Goal: Task Accomplishment & Management: Complete application form

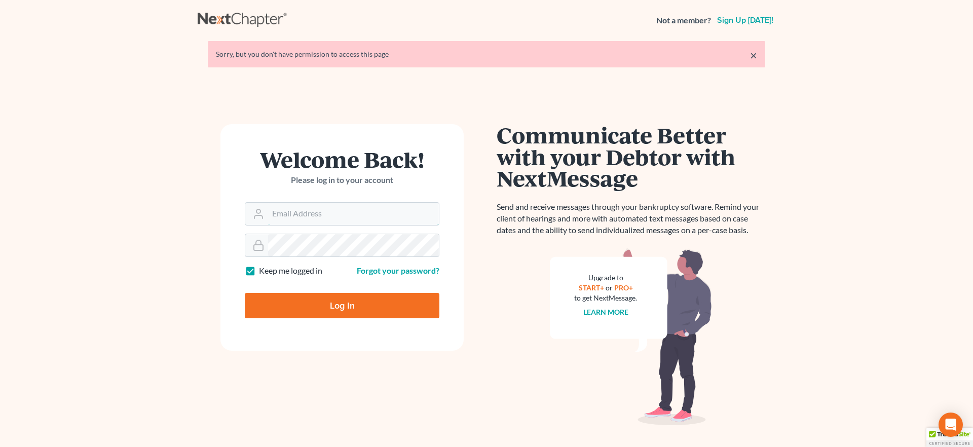
type input "alyssa@daxjmiller.com"
click at [334, 300] on input "Log In" at bounding box center [342, 305] width 195 height 25
type input "Thinking..."
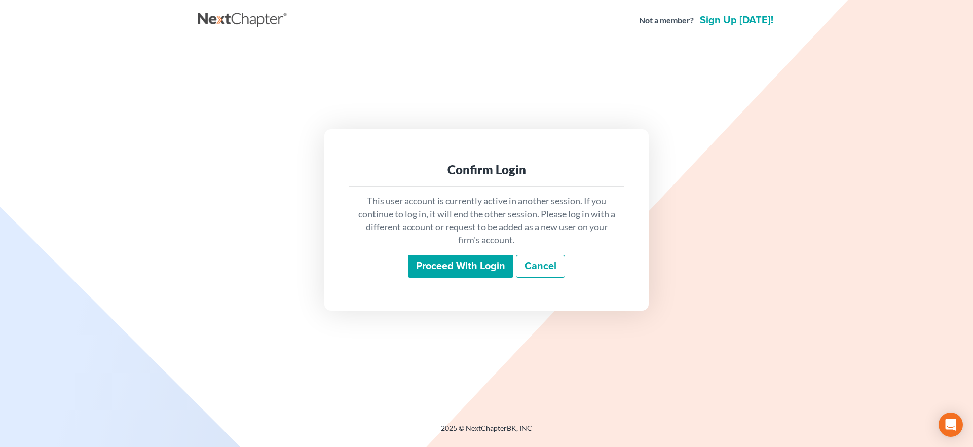
click at [416, 262] on input "Proceed with login" at bounding box center [460, 266] width 105 height 23
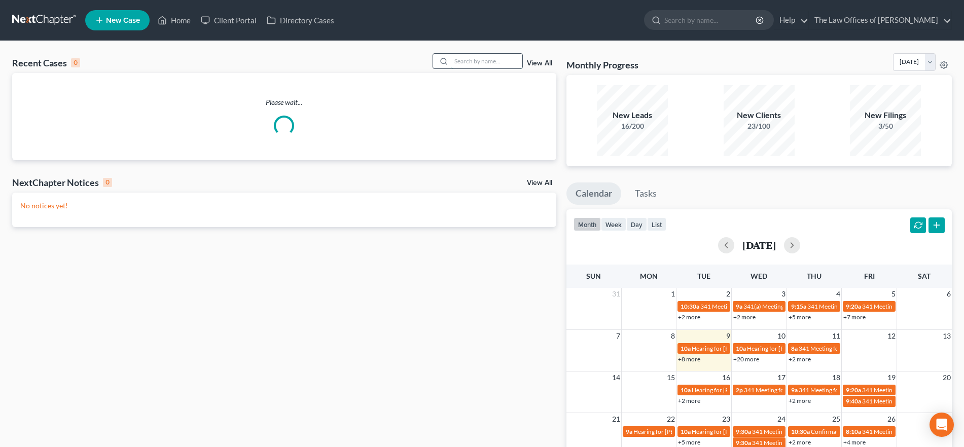
click at [481, 56] on input "search" at bounding box center [486, 61] width 71 height 15
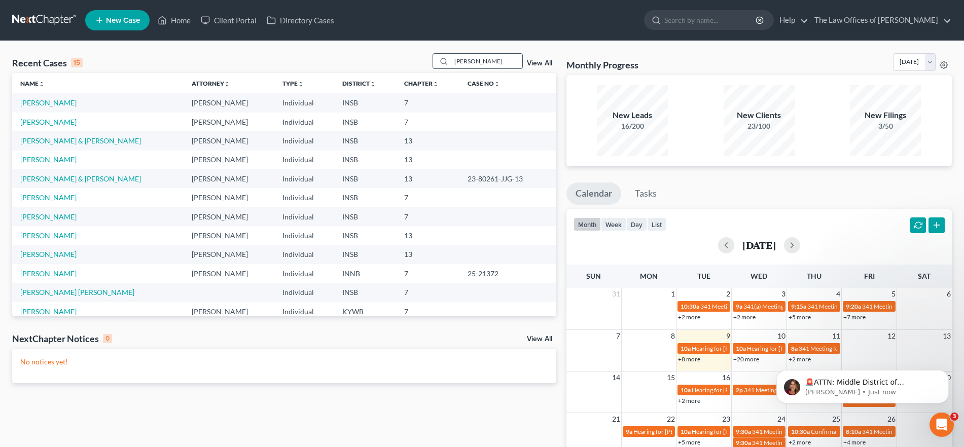
type input "[PERSON_NAME]"
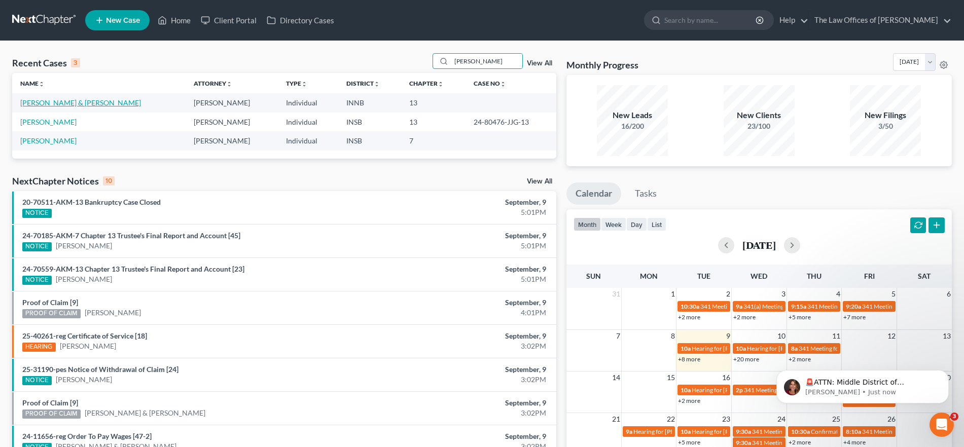
click at [38, 104] on link "[PERSON_NAME] & [PERSON_NAME]" at bounding box center [80, 102] width 121 height 9
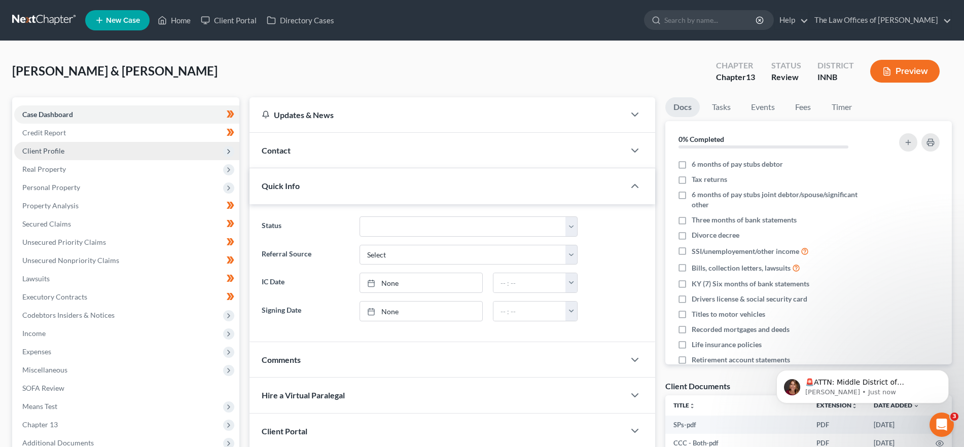
click at [94, 155] on span "Client Profile" at bounding box center [126, 151] width 225 height 18
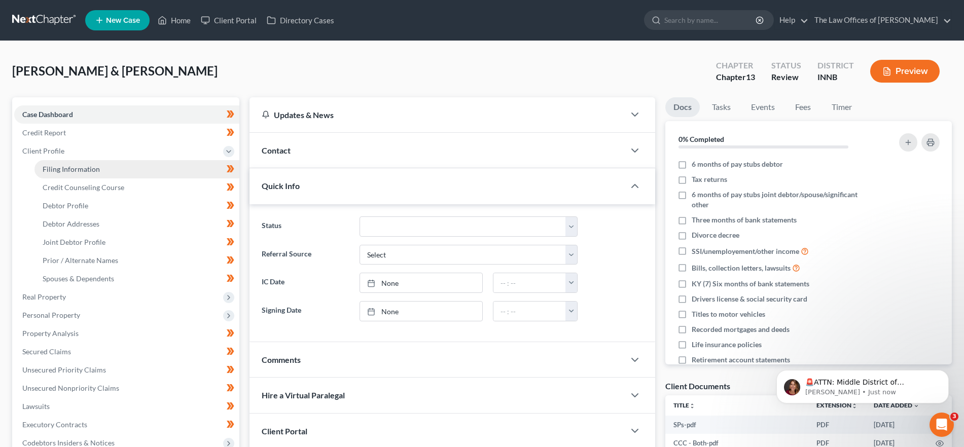
click at [93, 170] on span "Filing Information" at bounding box center [71, 169] width 57 height 9
select select "1"
select select "3"
select select "15"
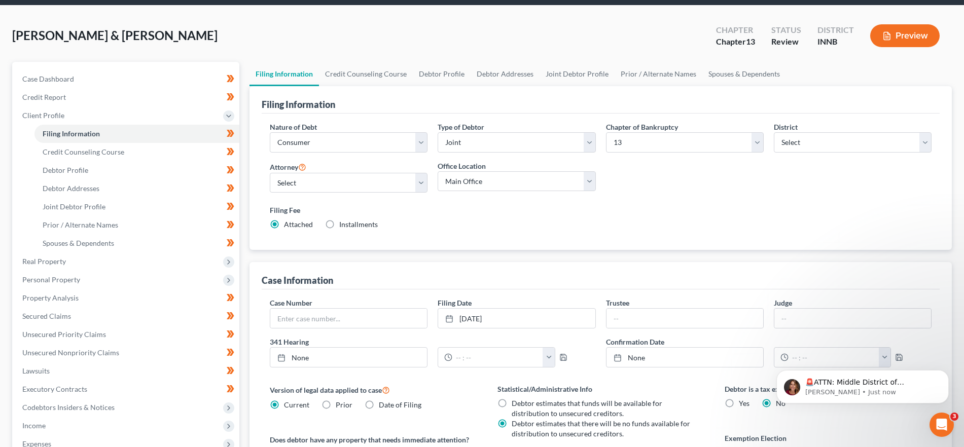
scroll to position [31, 0]
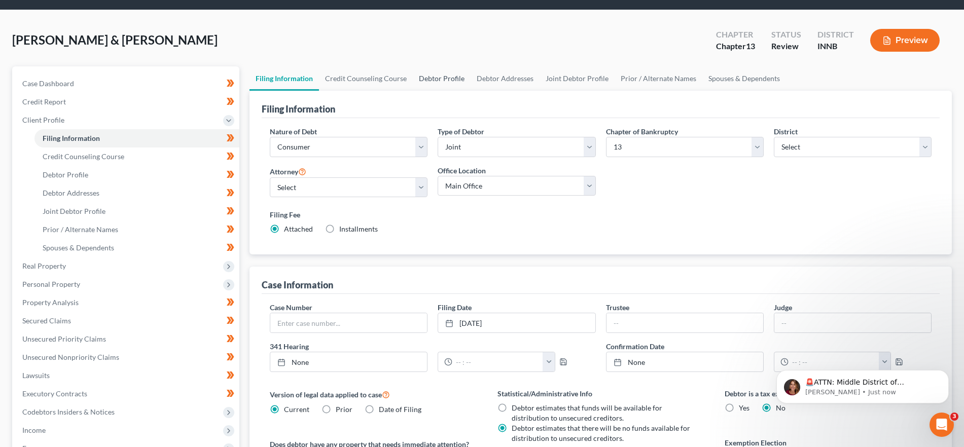
click at [449, 81] on link "Debtor Profile" at bounding box center [442, 78] width 58 height 24
select select "1"
select select "5"
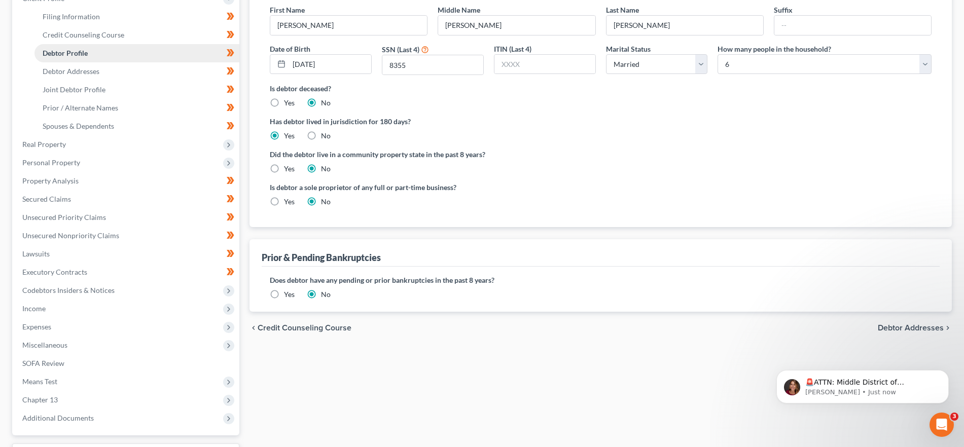
scroll to position [221, 0]
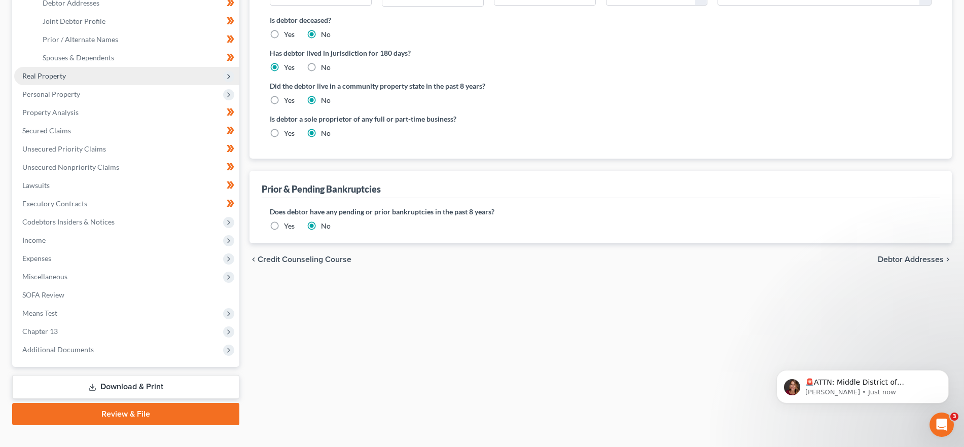
click at [63, 79] on span "Real Property" at bounding box center [44, 75] width 44 height 9
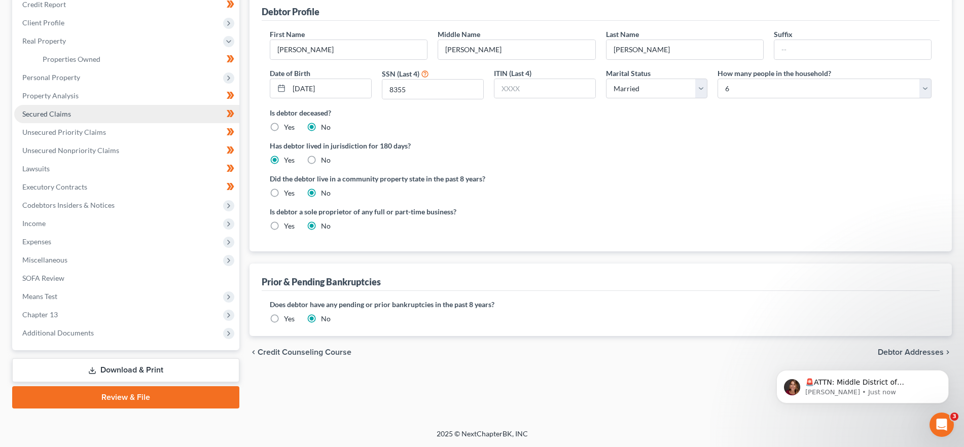
scroll to position [128, 0]
click at [69, 91] on span "Property Analysis" at bounding box center [50, 95] width 56 height 9
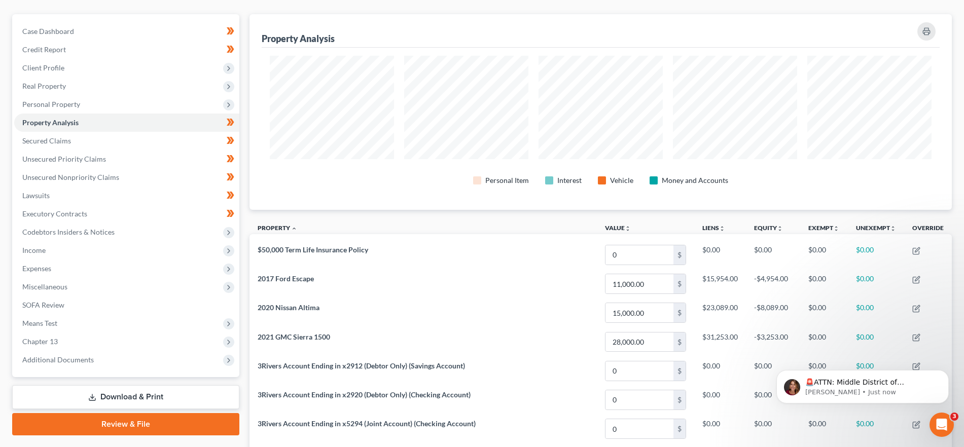
scroll to position [117, 0]
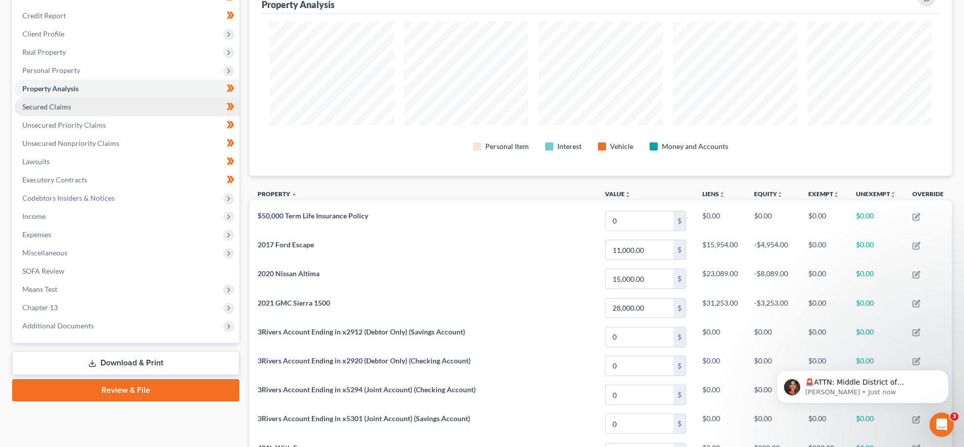
click at [80, 106] on link "Secured Claims" at bounding box center [126, 107] width 225 height 18
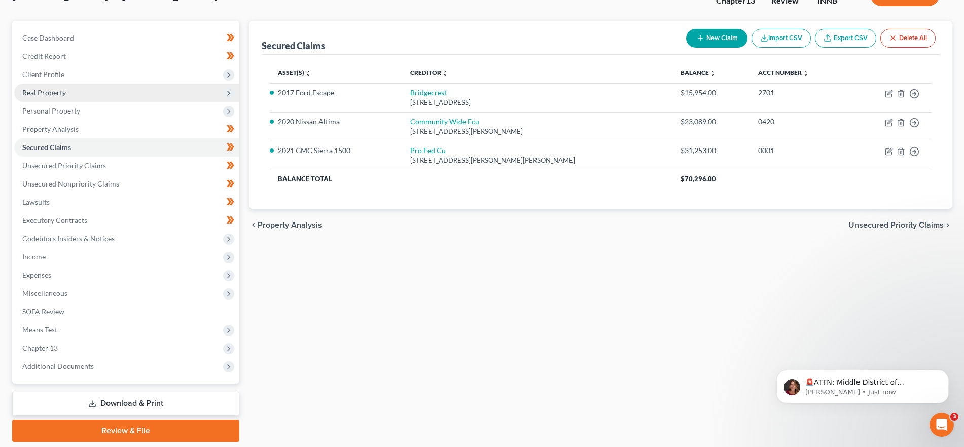
scroll to position [79, 0]
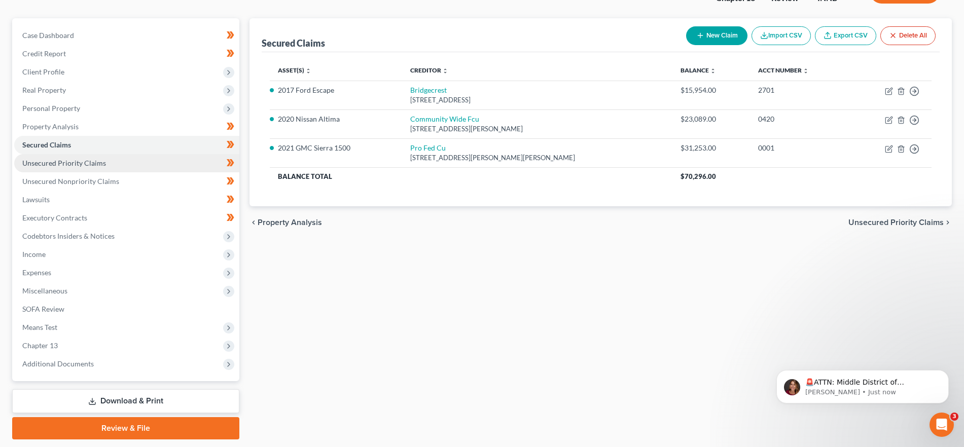
click at [91, 166] on span "Unsecured Priority Claims" at bounding box center [64, 163] width 84 height 9
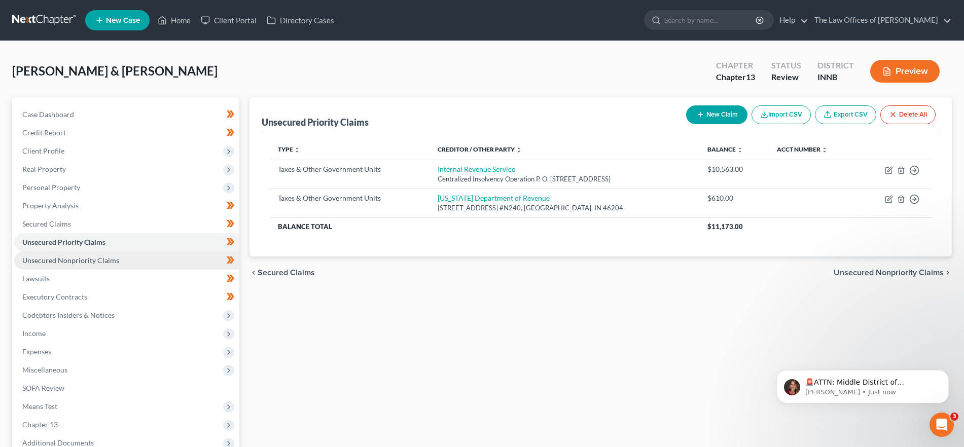
click at [96, 256] on span "Unsecured Nonpriority Claims" at bounding box center [70, 260] width 97 height 9
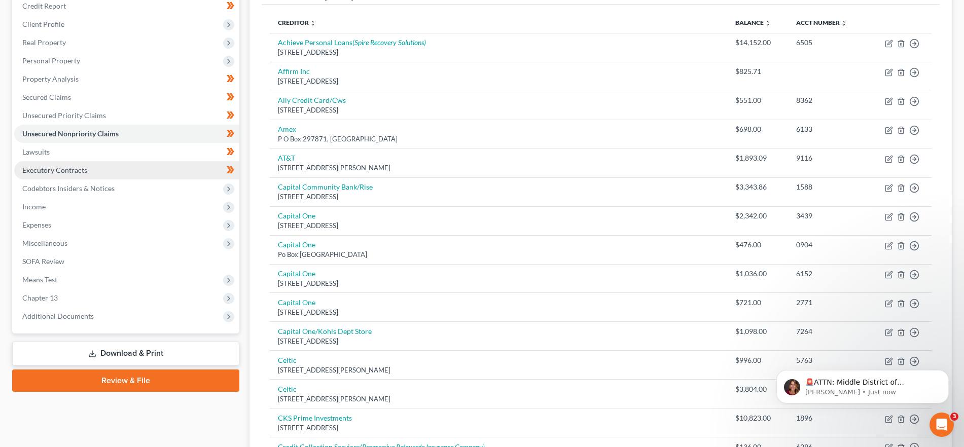
scroll to position [123, 0]
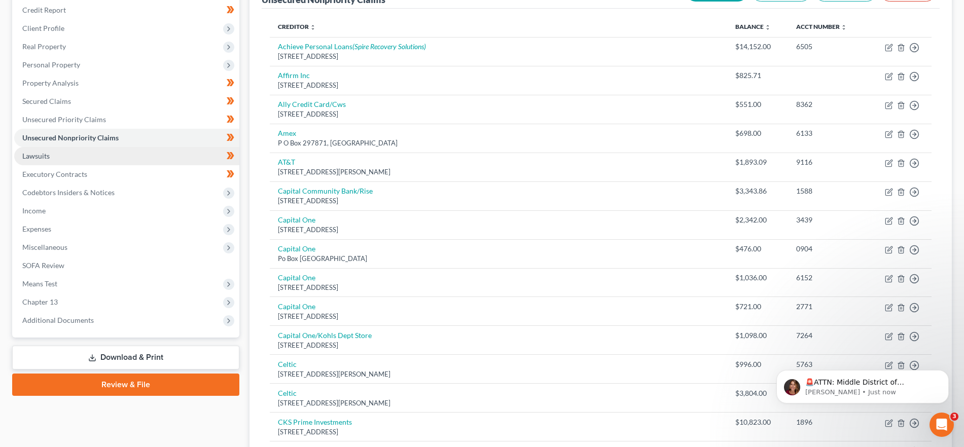
click at [74, 155] on link "Lawsuits" at bounding box center [126, 156] width 225 height 18
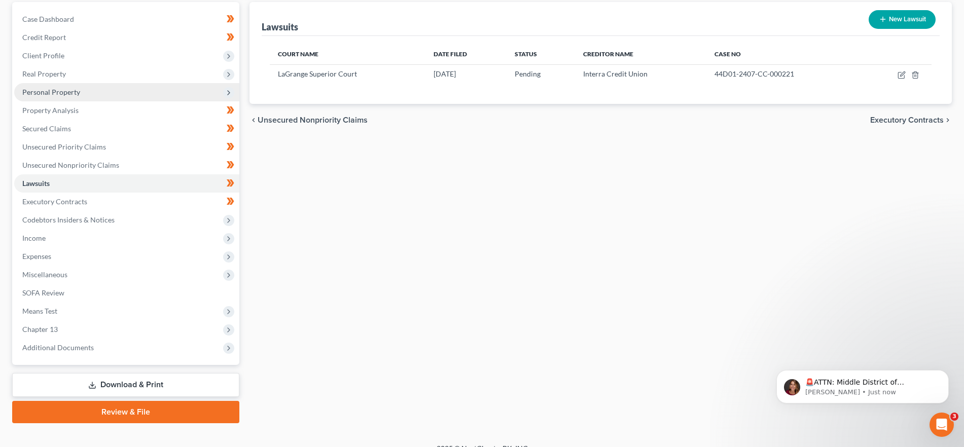
scroll to position [104, 0]
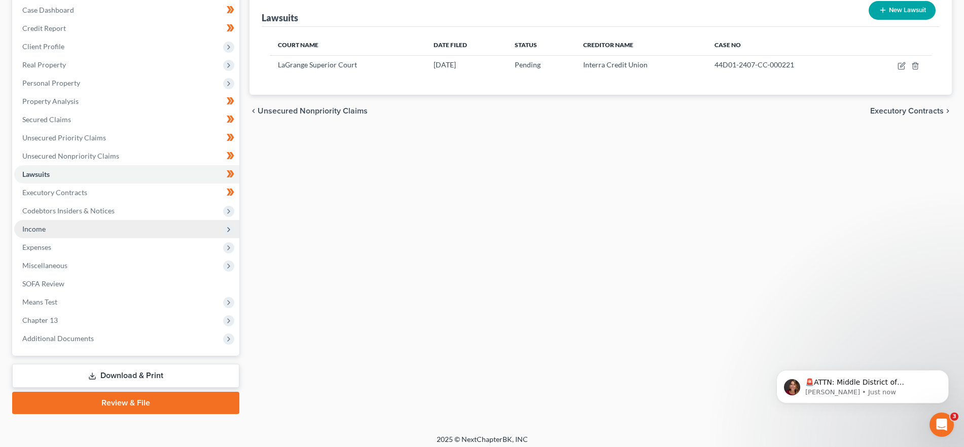
click at [73, 229] on span "Income" at bounding box center [126, 229] width 225 height 18
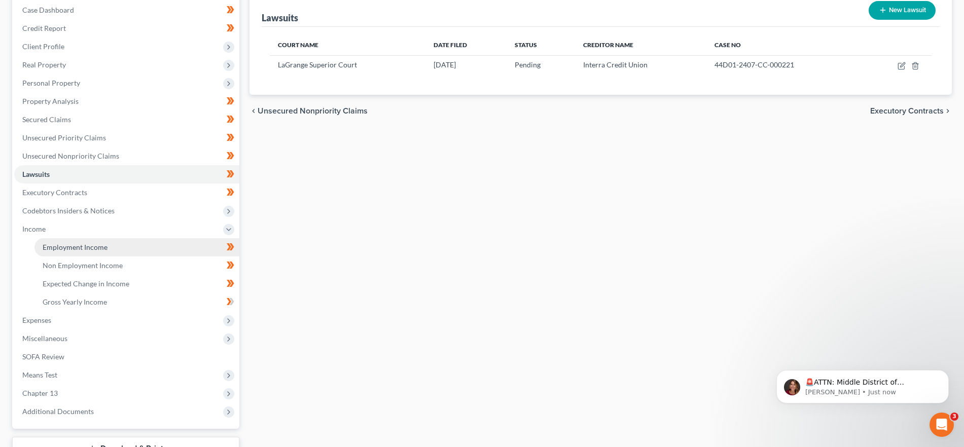
click at [74, 246] on span "Employment Income" at bounding box center [75, 247] width 65 height 9
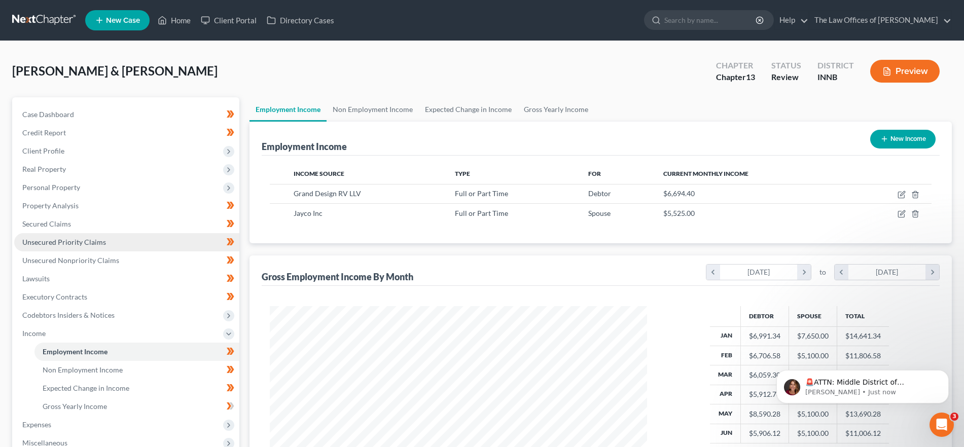
scroll to position [506722, 506513]
click at [356, 109] on link "Non Employment Income" at bounding box center [372, 109] width 92 height 24
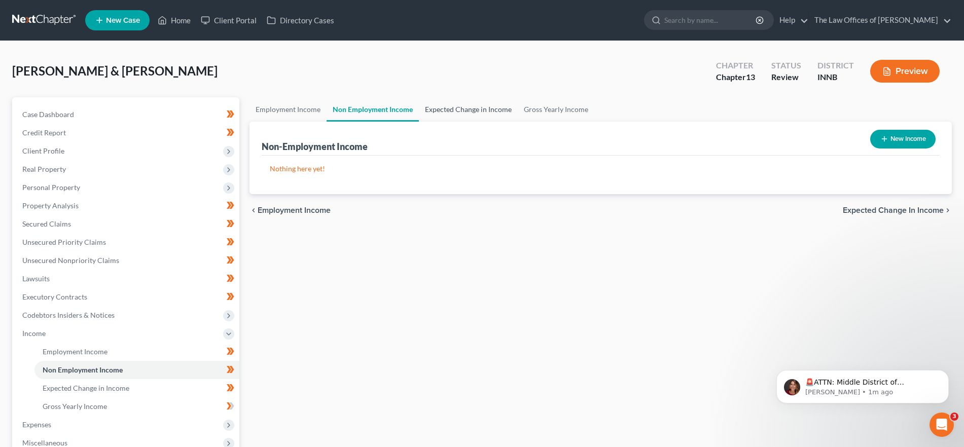
click at [432, 106] on link "Expected Change in Income" at bounding box center [468, 109] width 99 height 24
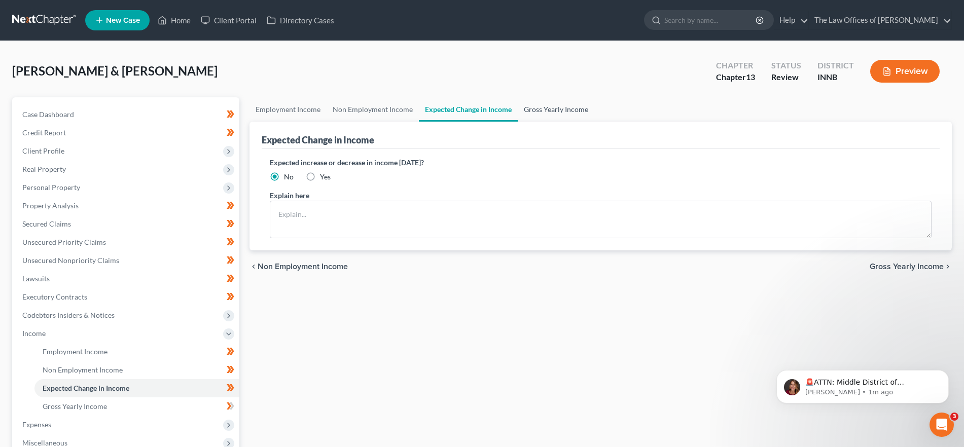
click at [530, 109] on link "Gross Yearly Income" at bounding box center [556, 109] width 77 height 24
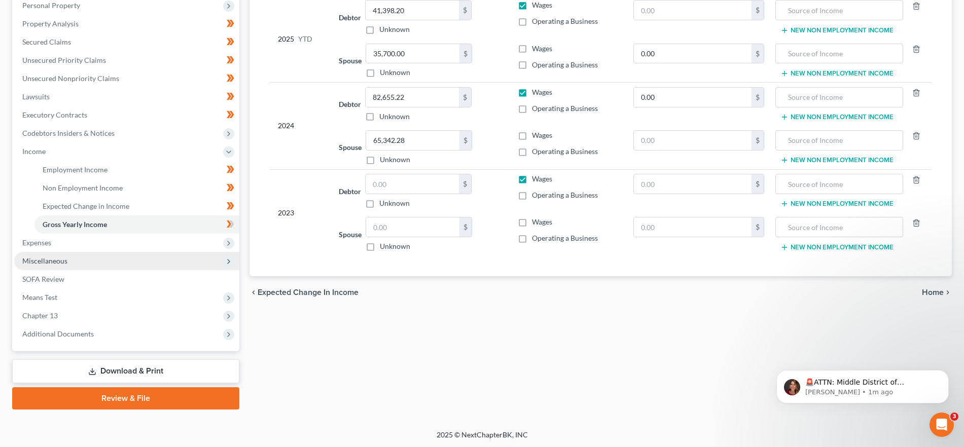
scroll to position [183, 0]
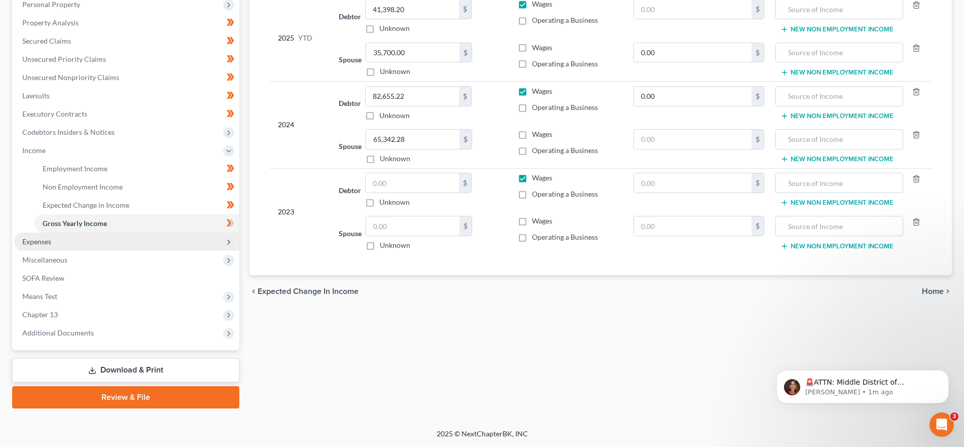
click at [93, 237] on span "Expenses" at bounding box center [126, 242] width 225 height 18
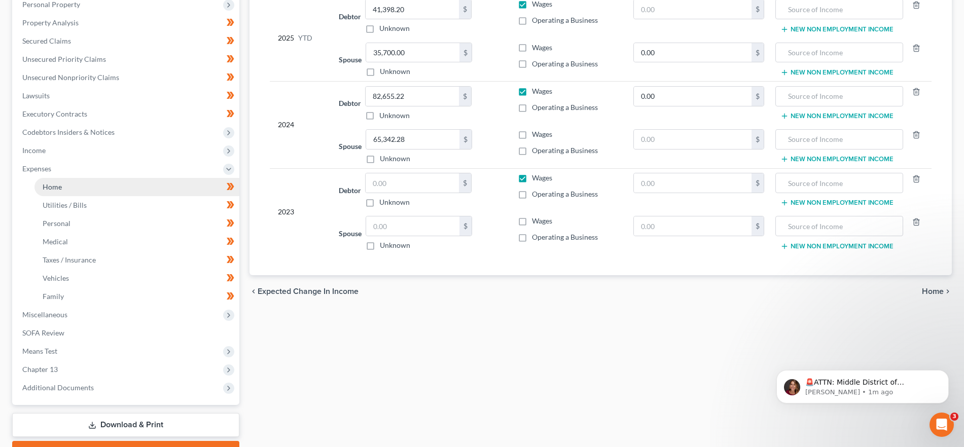
click at [79, 189] on link "Home" at bounding box center [136, 187] width 205 height 18
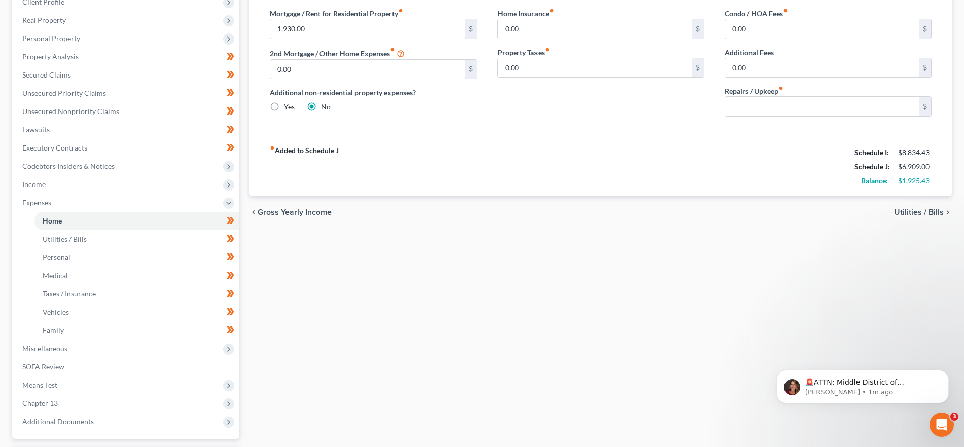
scroll to position [151, 0]
click at [107, 349] on span "Miscellaneous" at bounding box center [126, 347] width 225 height 18
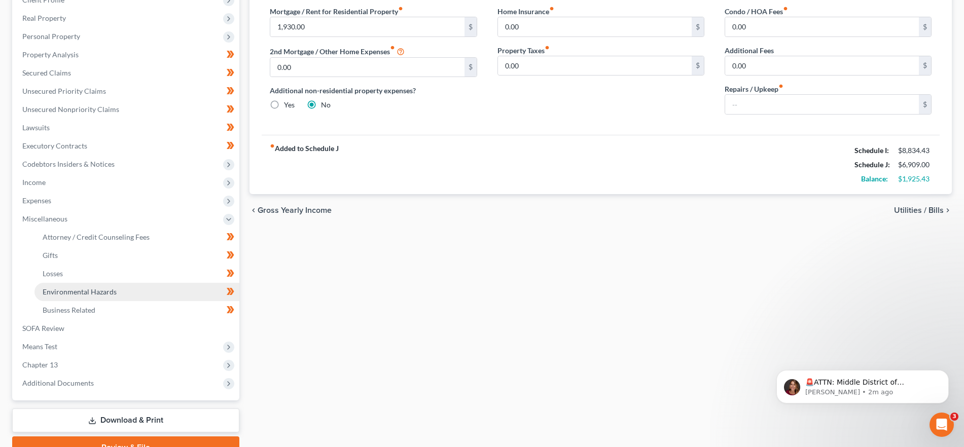
scroll to position [201, 0]
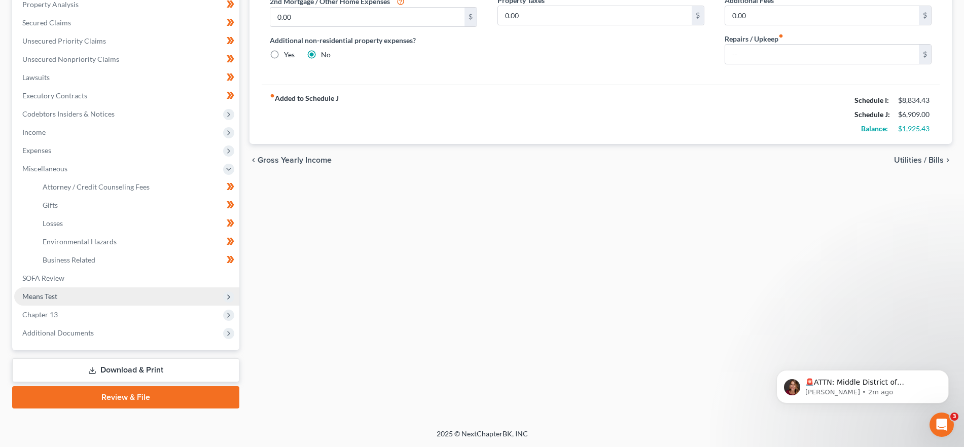
click at [57, 296] on span "Means Test" at bounding box center [39, 296] width 35 height 9
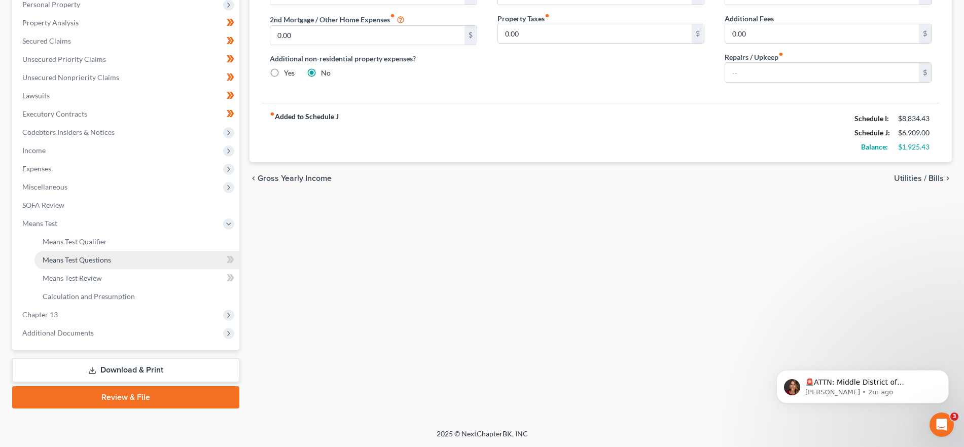
click at [73, 260] on span "Means Test Questions" at bounding box center [77, 259] width 68 height 9
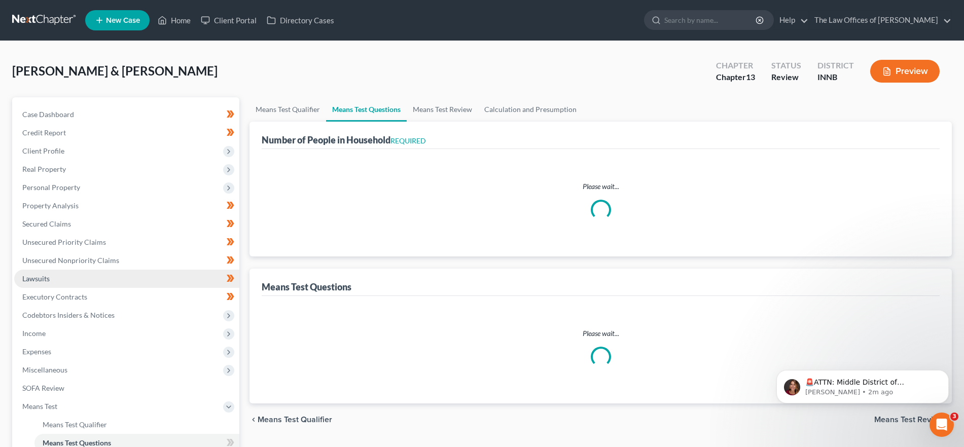
select select "1"
select select "60"
select select "1"
select select "60"
select select "2"
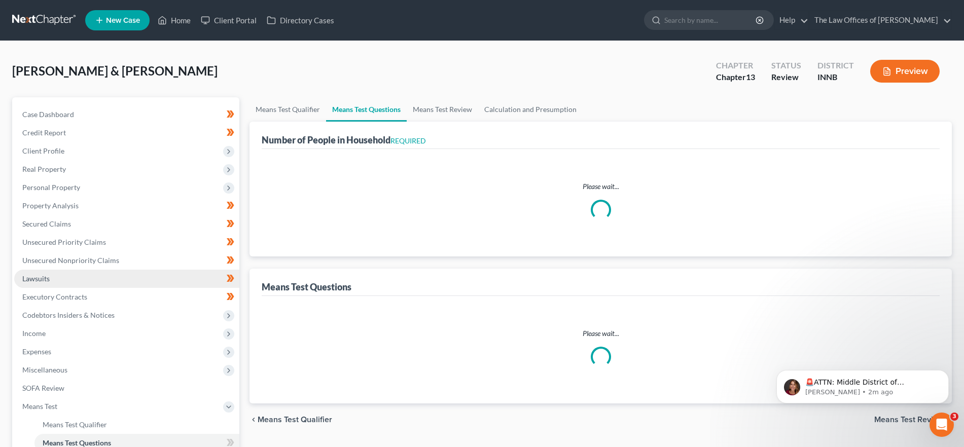
select select "5"
select select "1"
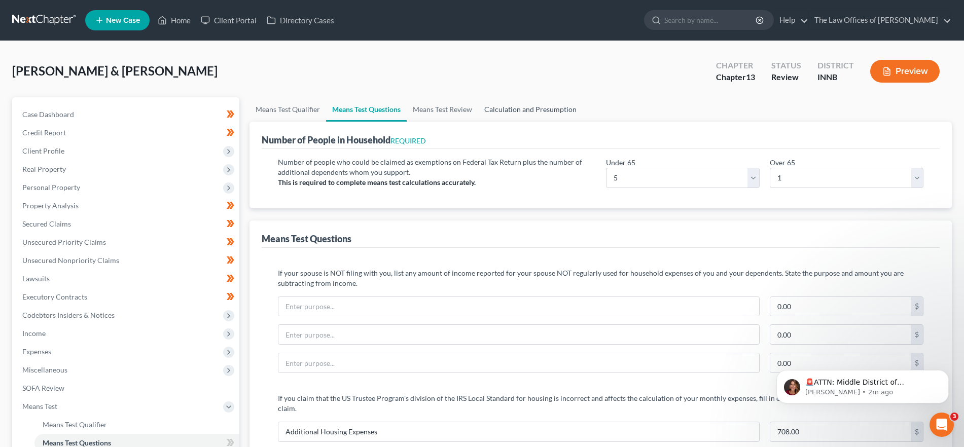
click at [556, 106] on link "Calculation and Presumption" at bounding box center [530, 109] width 104 height 24
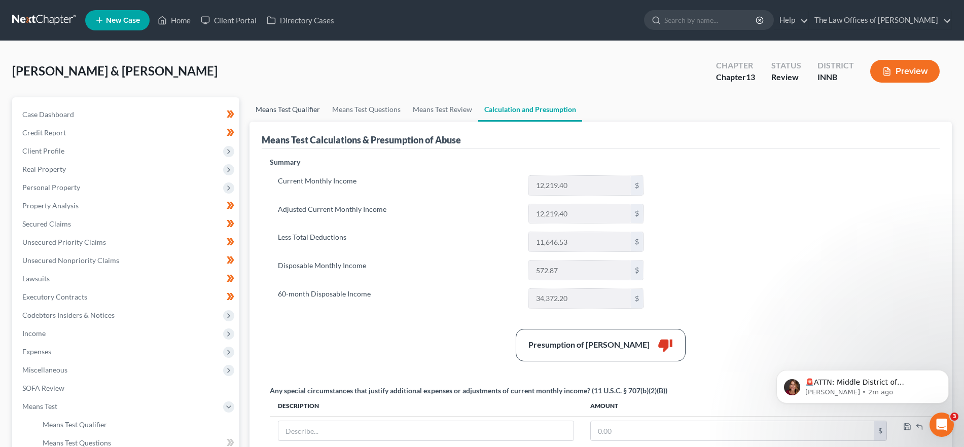
drag, startPoint x: 280, startPoint y: 106, endPoint x: 286, endPoint y: 109, distance: 7.3
click at [280, 106] on link "Means Test Qualifier" at bounding box center [287, 109] width 77 height 24
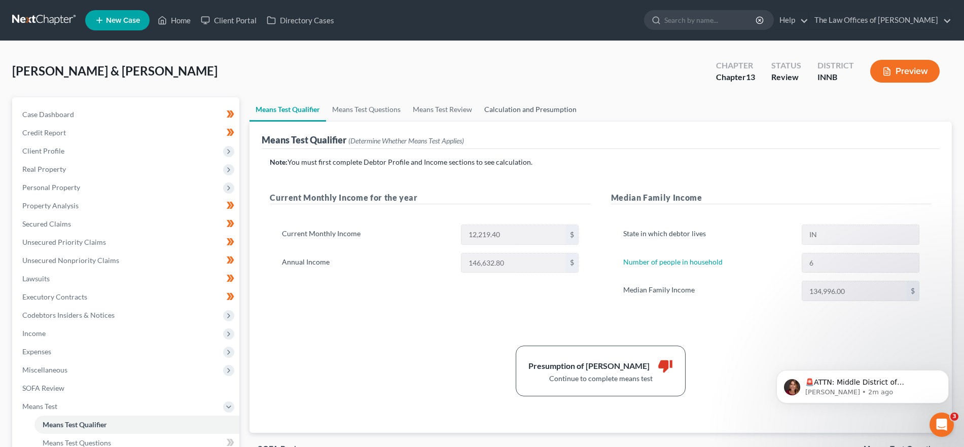
click at [549, 113] on link "Calculation and Presumption" at bounding box center [530, 109] width 104 height 24
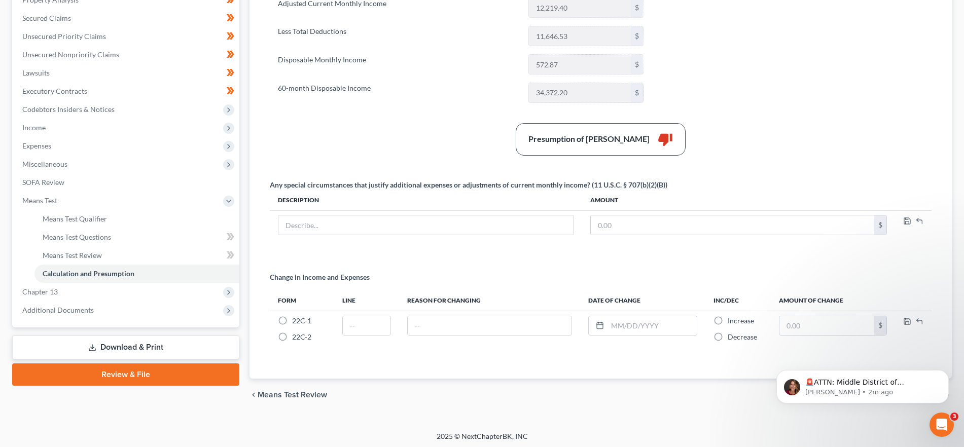
scroll to position [208, 0]
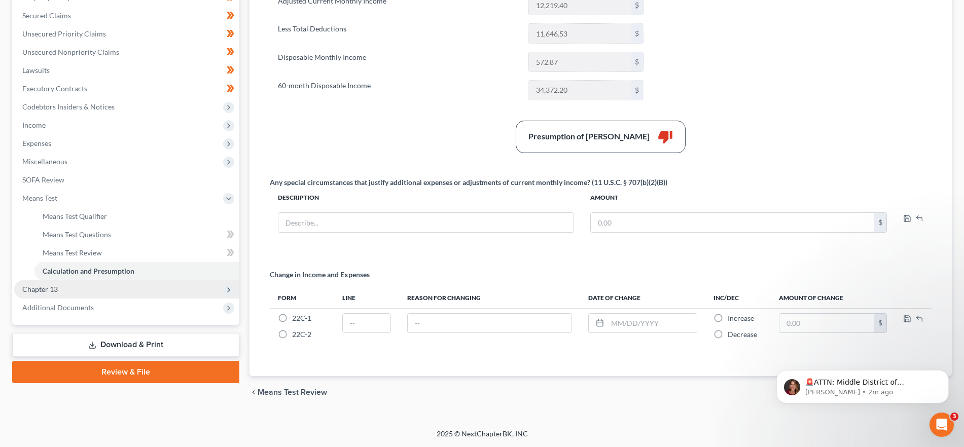
click at [97, 287] on span "Chapter 13" at bounding box center [126, 289] width 225 height 18
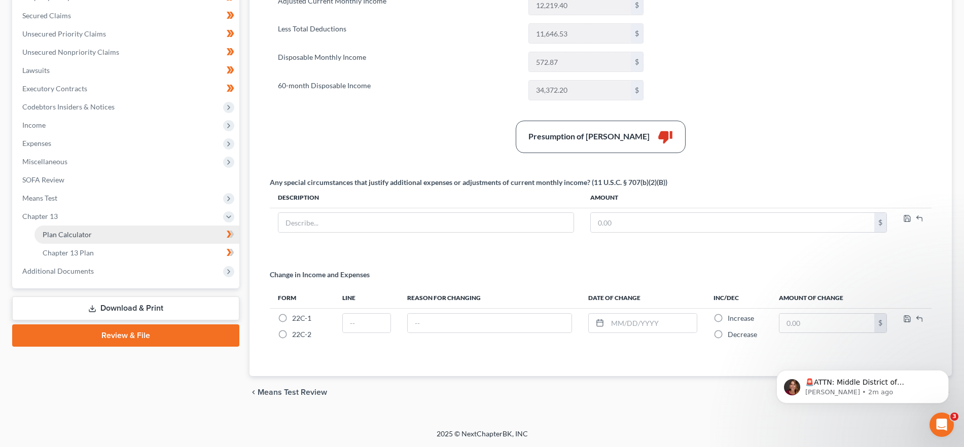
click at [107, 237] on link "Plan Calculator" at bounding box center [136, 235] width 205 height 18
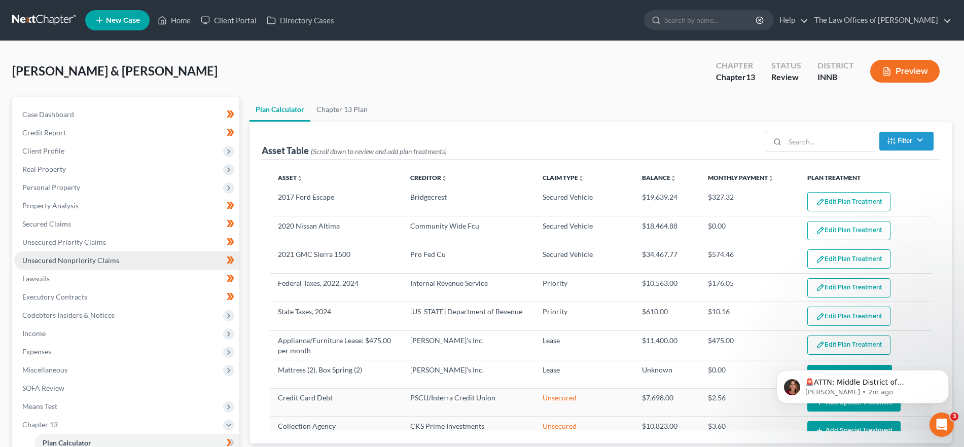
select select "59"
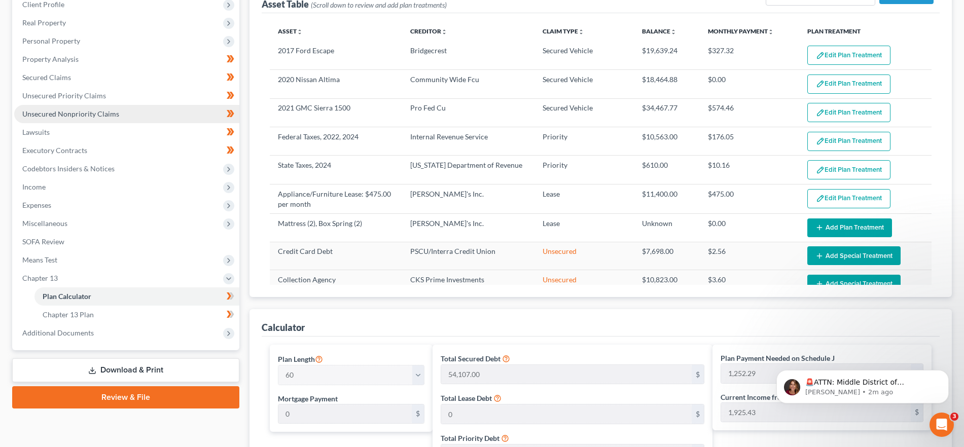
scroll to position [206, 0]
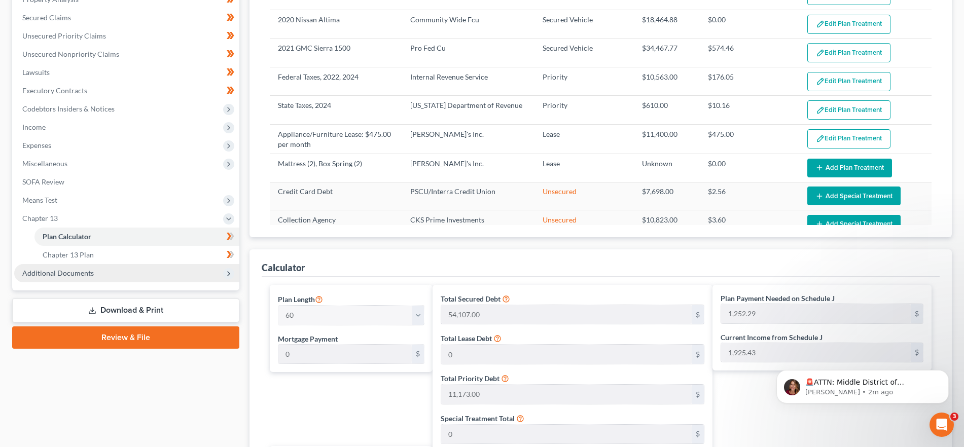
click at [109, 270] on span "Additional Documents" at bounding box center [126, 273] width 225 height 18
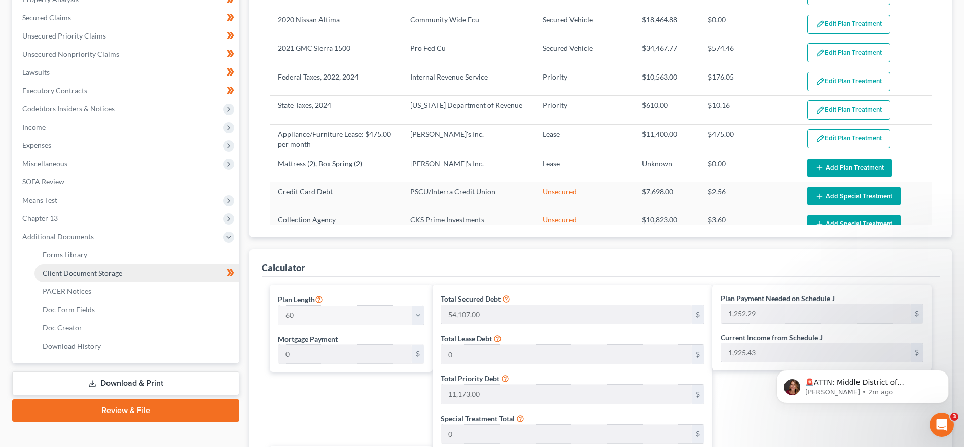
click at [118, 273] on span "Client Document Storage" at bounding box center [83, 273] width 80 height 9
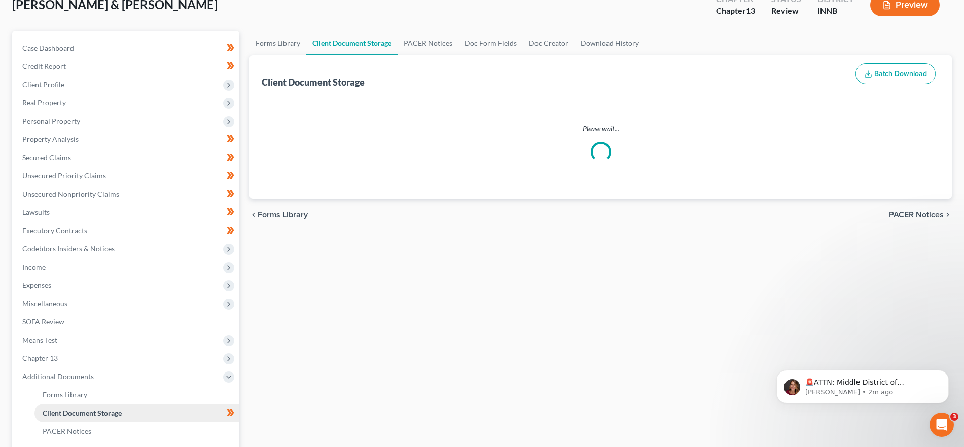
select select "2"
select select "0"
select select "8"
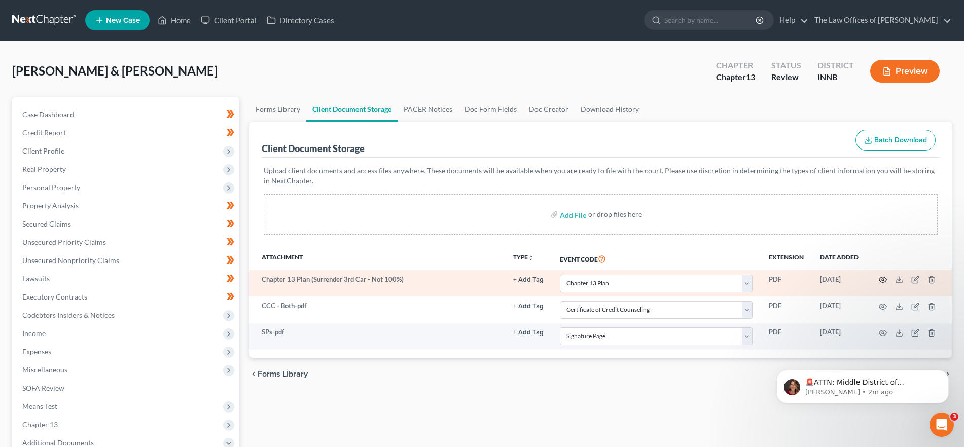
click at [879, 279] on icon "button" at bounding box center [883, 280] width 8 height 6
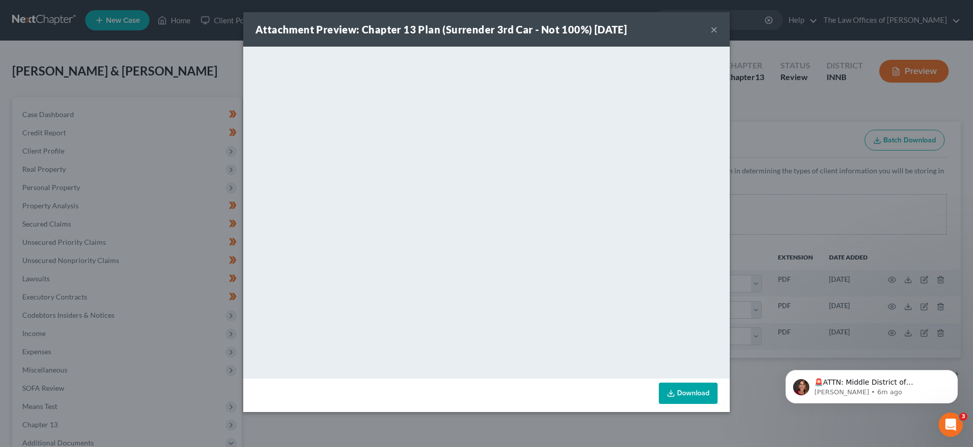
drag, startPoint x: 716, startPoint y: 26, endPoint x: 723, endPoint y: 29, distance: 7.7
click at [716, 26] on button "×" at bounding box center [714, 29] width 7 height 12
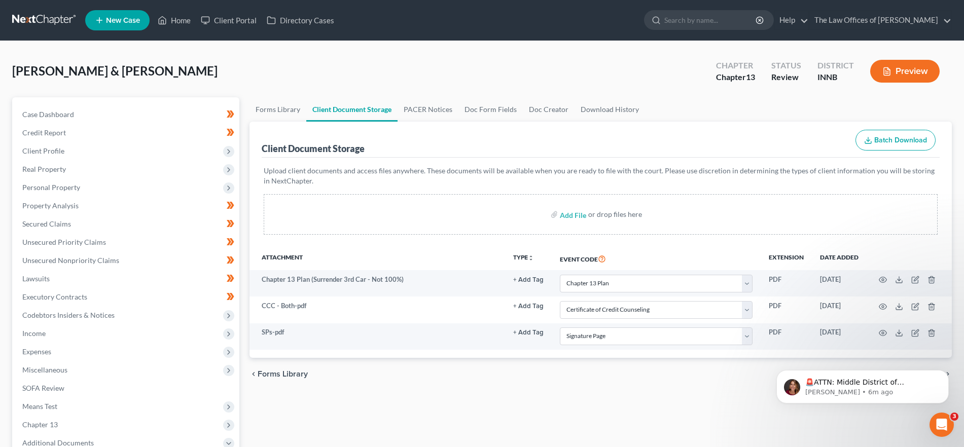
scroll to position [219, 0]
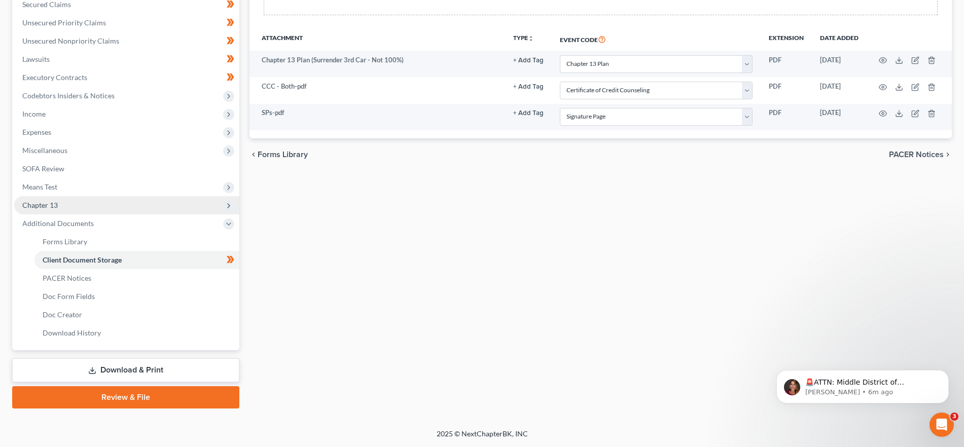
click at [80, 204] on span "Chapter 13" at bounding box center [126, 205] width 225 height 18
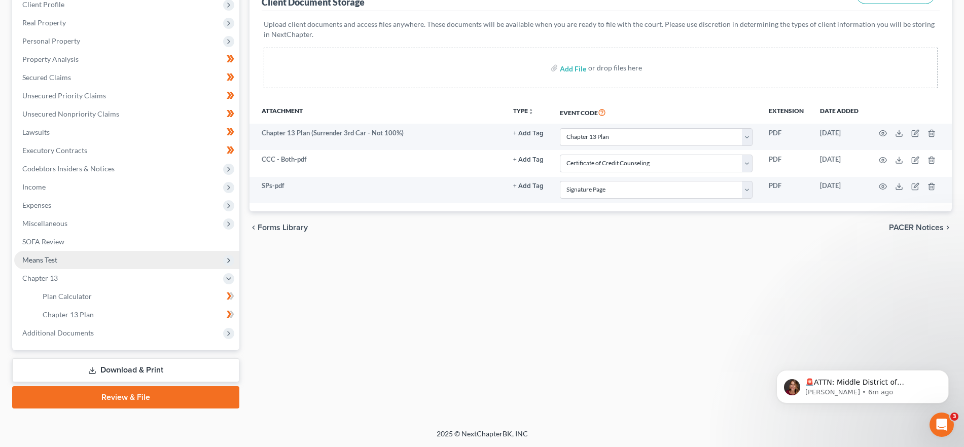
scroll to position [146, 0]
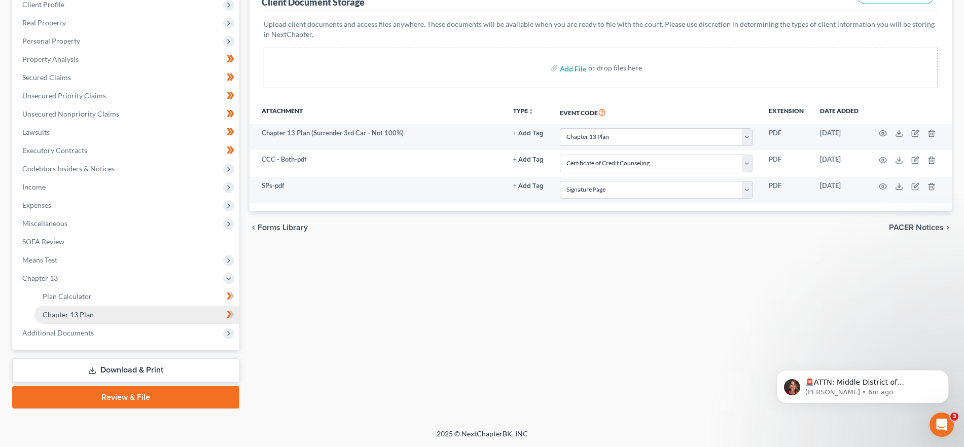
click at [108, 310] on link "Chapter 13 Plan" at bounding box center [136, 315] width 205 height 18
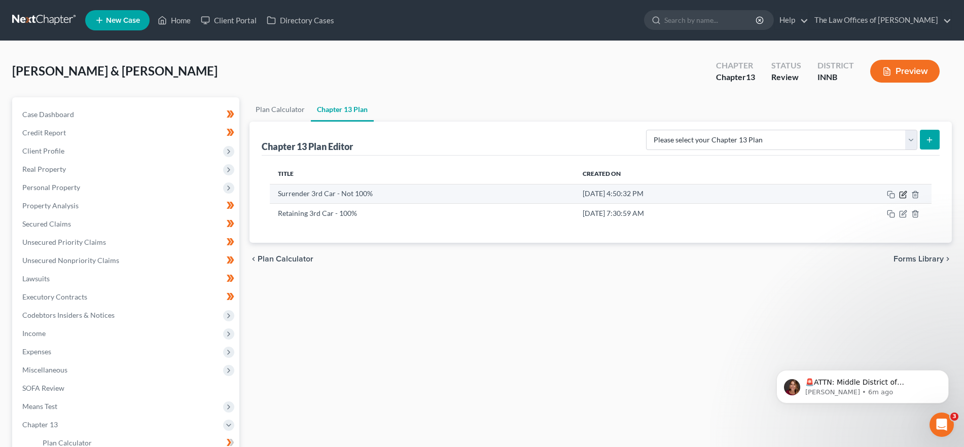
click at [902, 193] on icon "button" at bounding box center [903, 195] width 8 height 8
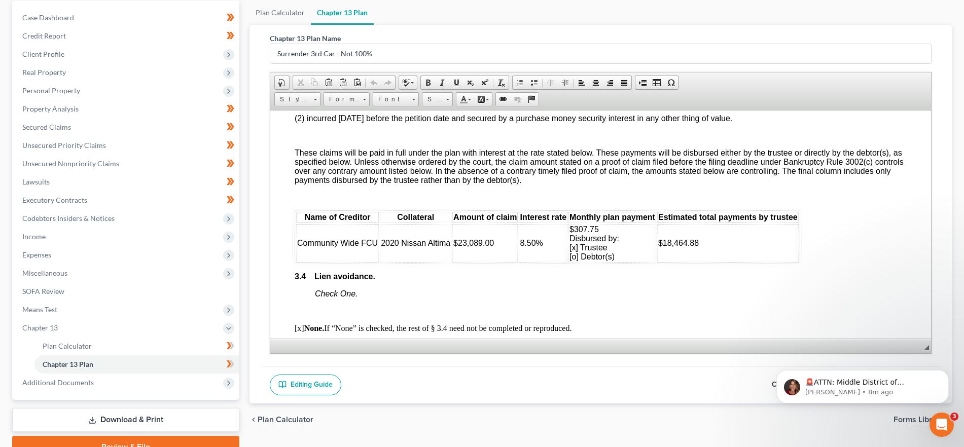
scroll to position [109, 0]
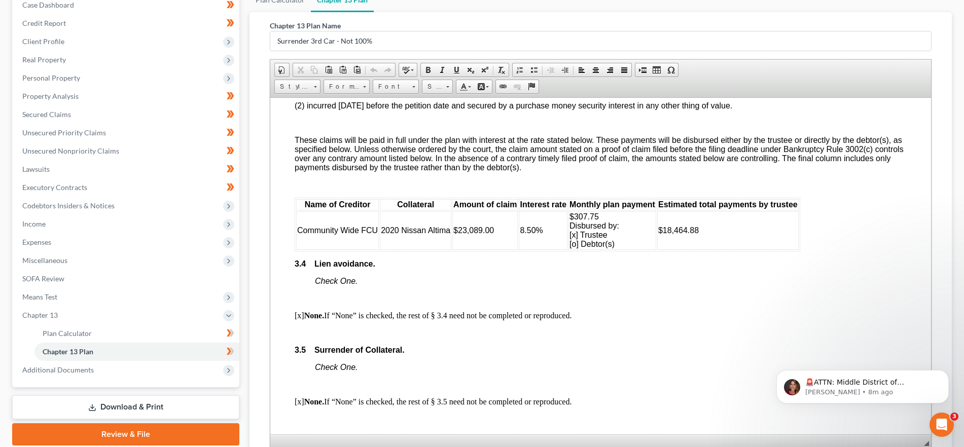
drag, startPoint x: 926, startPoint y: 334, endPoint x: 960, endPoint y: 470, distance: 140.5
click at [960, 447] on html "Home New Case Client Portal Directory Cases The Law Offices of [PERSON_NAME] [P…" at bounding box center [482, 231] width 964 height 680
click at [942, 372] on button "Dismiss notification" at bounding box center [945, 372] width 13 height 13
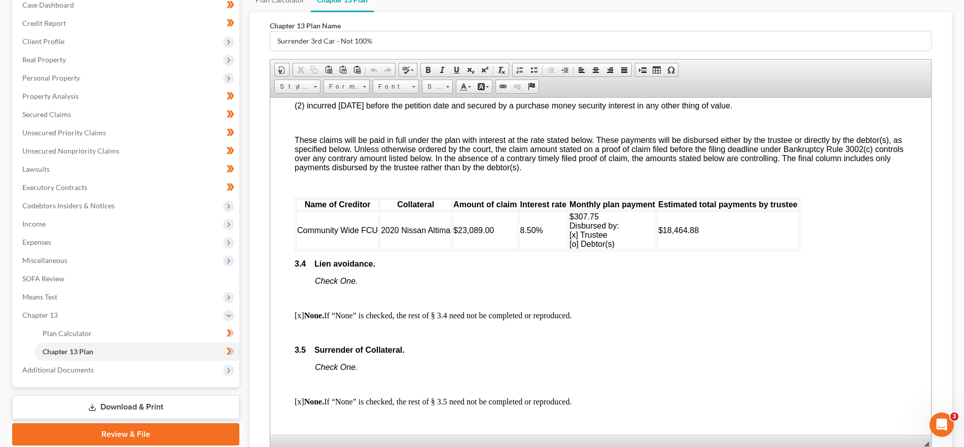
click at [337, 234] on span "Community Wide FCU" at bounding box center [337, 230] width 81 height 9
drag, startPoint x: 298, startPoint y: 238, endPoint x: 377, endPoint y: 240, distance: 79.1
click at [377, 234] on span "Community Wide FCU" at bounding box center [337, 230] width 81 height 9
copy span "Community Wide FCU"
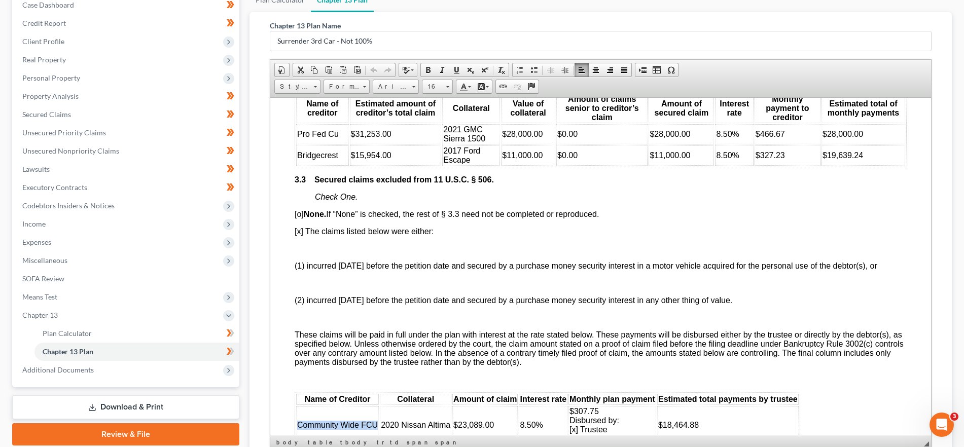
scroll to position [1316, 0]
click at [300, 216] on span "[o] None. If “None” is checked, the rest of § 3.3 need not be completed or repr…" at bounding box center [447, 214] width 304 height 9
click at [299, 228] on span "[x] The claims listed below were either:" at bounding box center [364, 231] width 139 height 9
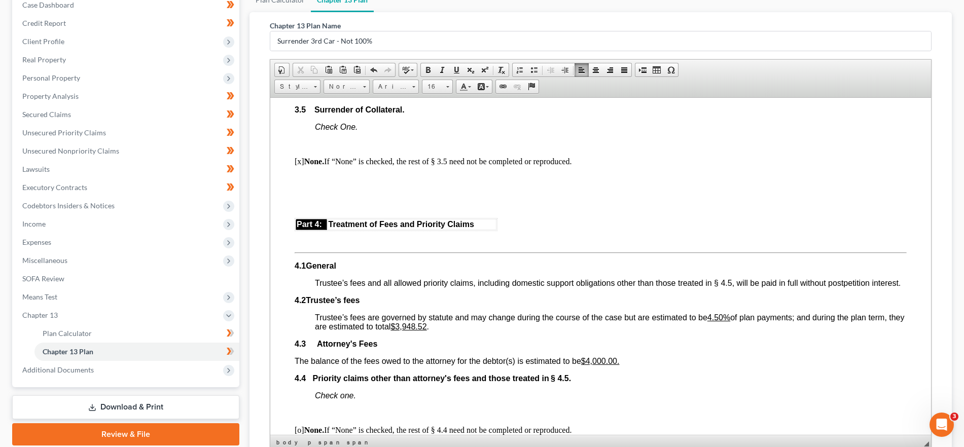
scroll to position [1750, 0]
click at [299, 167] on p "[x] None. If “None” is checked, the rest of § 3.5 need not be completed or repr…" at bounding box center [601, 162] width 612 height 9
click at [337, 194] on p at bounding box center [601, 184] width 612 height 18
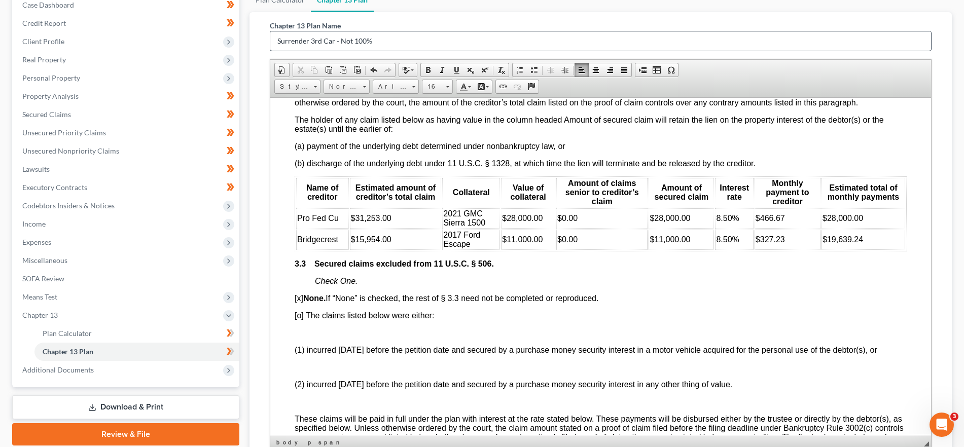
scroll to position [1200, 0]
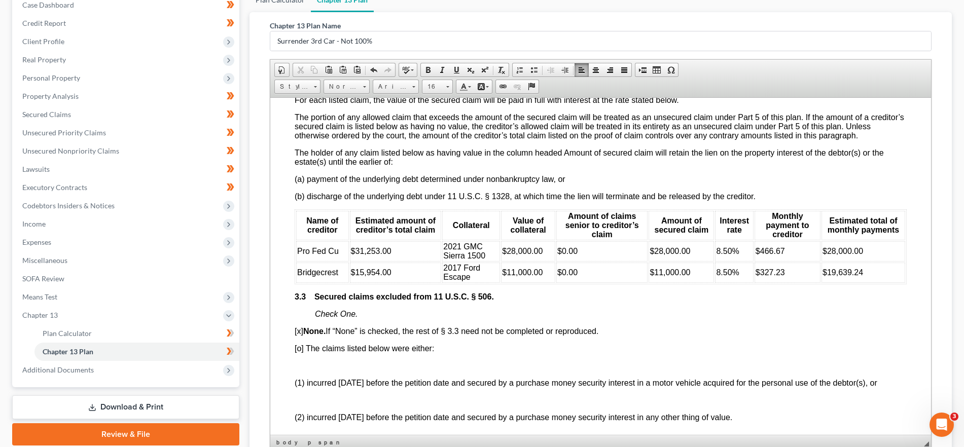
click at [289, 1] on link "Plan Calculator" at bounding box center [279, 0] width 61 height 24
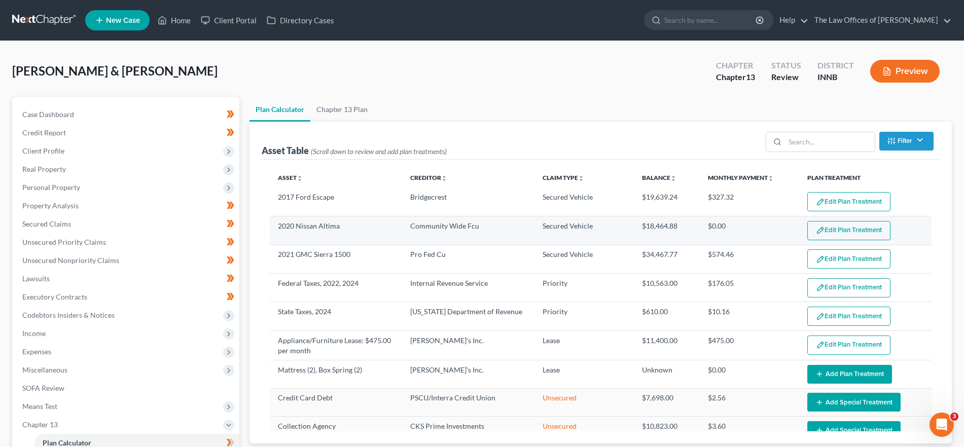
select select "59"
click at [851, 228] on button "Edit Plan Treatment" at bounding box center [848, 230] width 83 height 19
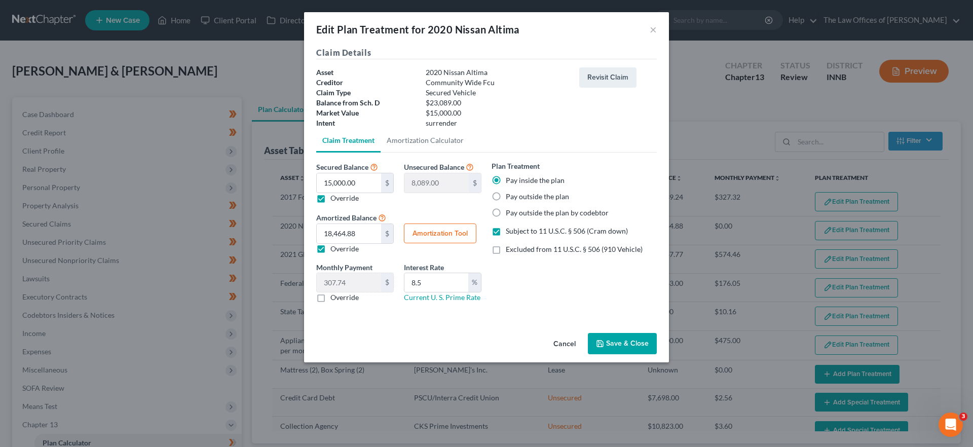
click at [506, 230] on label "Subject to 11 U.S.C. § 506 (Cram down)" at bounding box center [567, 231] width 122 height 10
click at [510, 230] on input "Subject to 11 U.S.C. § 506 (Cram down)" at bounding box center [513, 229] width 7 height 7
checkbox input "false"
click at [506, 179] on label "Pay inside the plan" at bounding box center [535, 180] width 59 height 10
click at [510, 179] on input "Pay inside the plan" at bounding box center [513, 178] width 7 height 7
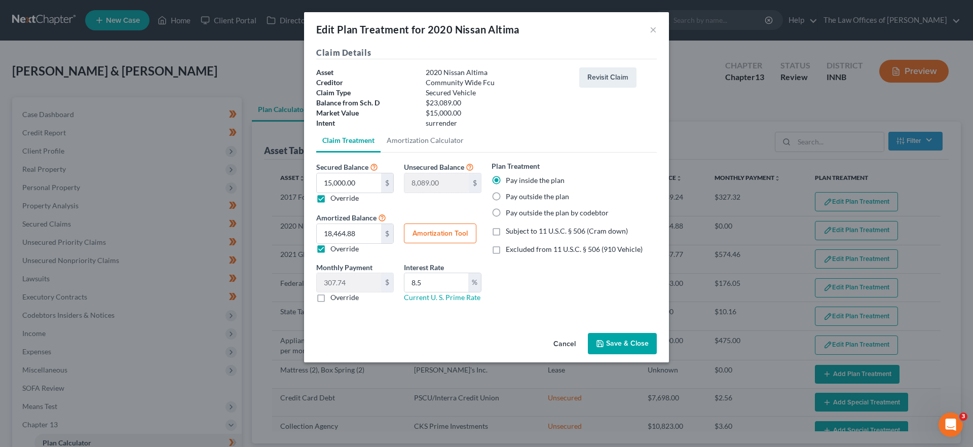
click at [658, 22] on div "Edit Plan Treatment for 2020 Nissan Altima ×" at bounding box center [486, 29] width 365 height 34
click at [649, 27] on div "Edit Plan Treatment for 2020 Nissan Altima ×" at bounding box center [486, 29] width 365 height 34
click at [654, 26] on button "×" at bounding box center [653, 29] width 7 height 12
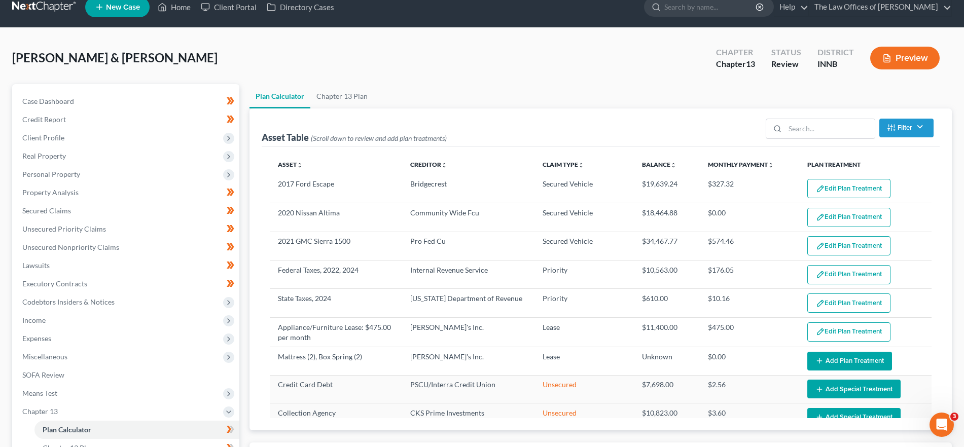
scroll to position [12, 0]
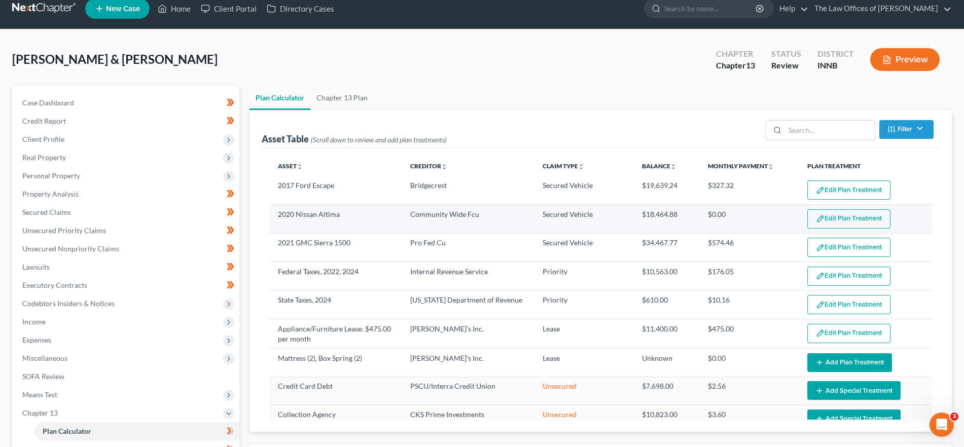
click at [816, 215] on img "button" at bounding box center [820, 218] width 9 height 9
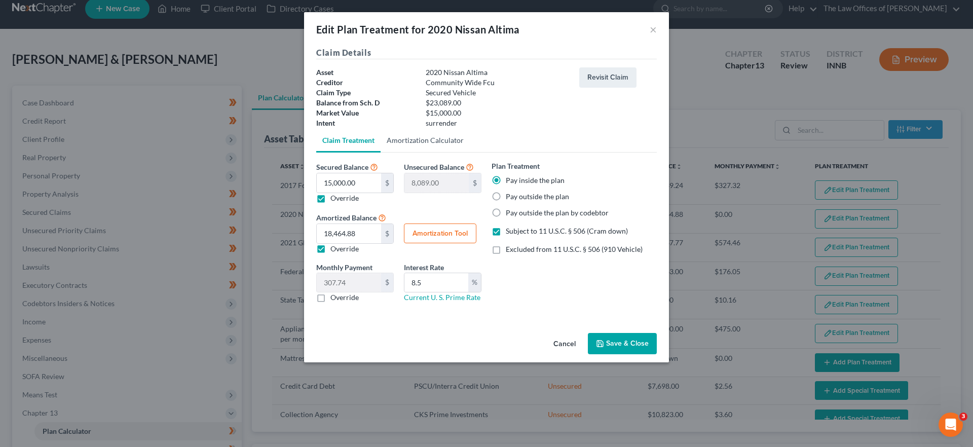
click at [452, 134] on link "Amortization Calculator" at bounding box center [425, 140] width 89 height 24
type input "15,000.00"
type input "8.5"
type input "60"
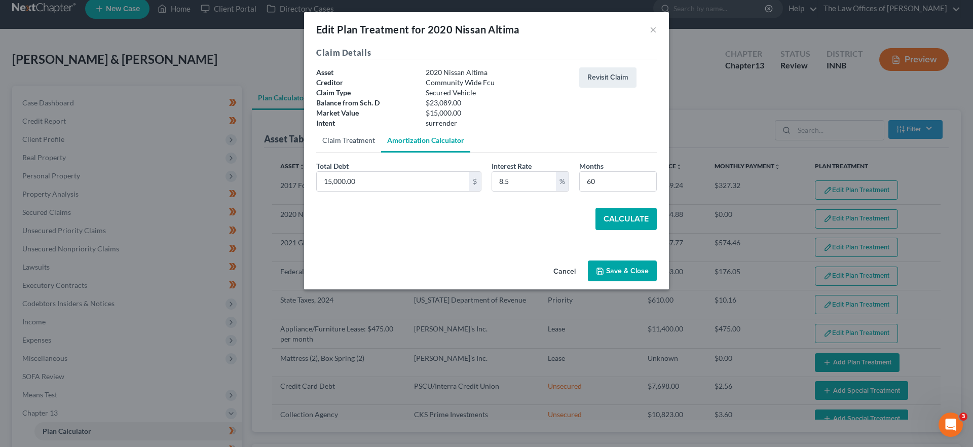
click at [354, 138] on link "Claim Treatment" at bounding box center [348, 140] width 65 height 24
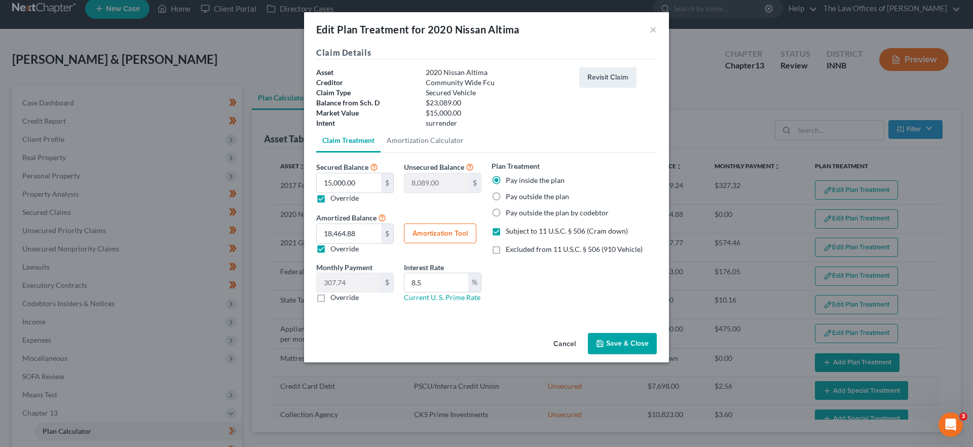
click at [506, 233] on label "Subject to 11 U.S.C. § 506 (Cram down)" at bounding box center [567, 231] width 122 height 10
click at [510, 233] on input "Subject to 11 U.S.C. § 506 (Cram down)" at bounding box center [513, 229] width 7 height 7
checkbox input "false"
click at [506, 180] on label "Pay inside the plan" at bounding box center [535, 180] width 59 height 10
click at [510, 180] on input "Pay inside the plan" at bounding box center [513, 178] width 7 height 7
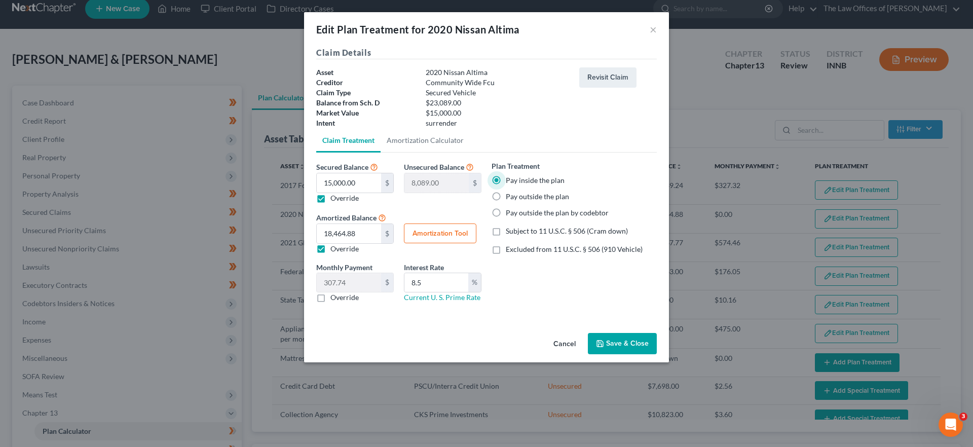
click at [506, 179] on label "Pay inside the plan" at bounding box center [535, 180] width 59 height 10
click at [510, 179] on input "Pay inside the plan" at bounding box center [513, 178] width 7 height 7
click at [506, 179] on label "Pay inside the plan" at bounding box center [535, 180] width 59 height 10
click at [510, 179] on input "Pay inside the plan" at bounding box center [513, 178] width 7 height 7
click at [506, 179] on label "Pay inside the plan" at bounding box center [535, 180] width 59 height 10
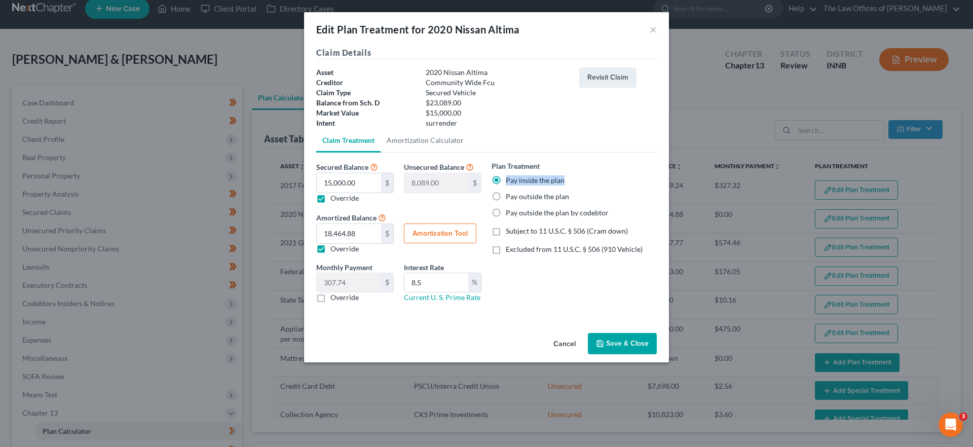
click at [510, 179] on input "Pay inside the plan" at bounding box center [513, 178] width 7 height 7
click at [506, 179] on label "Pay inside the plan" at bounding box center [535, 180] width 59 height 10
click at [510, 179] on input "Pay inside the plan" at bounding box center [513, 178] width 7 height 7
click at [506, 179] on label "Pay inside the plan" at bounding box center [535, 180] width 59 height 10
click at [510, 179] on input "Pay inside the plan" at bounding box center [513, 178] width 7 height 7
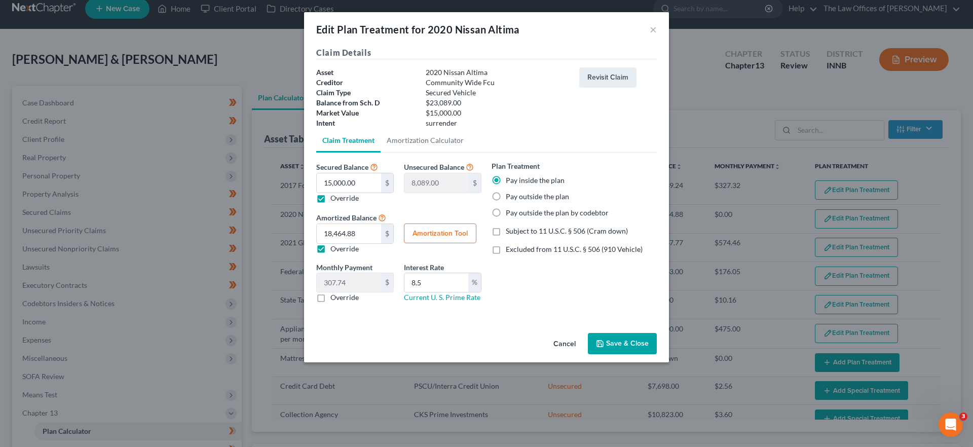
click at [558, 197] on label "Pay outside the plan" at bounding box center [537, 197] width 63 height 10
click at [517, 197] on input "Pay outside the plan" at bounding box center [513, 195] width 7 height 7
radio input "true"
click at [549, 210] on label "Pay outside the plan by codebtor" at bounding box center [557, 213] width 103 height 10
click at [517, 210] on input "Pay outside the plan by codebtor" at bounding box center [513, 211] width 7 height 7
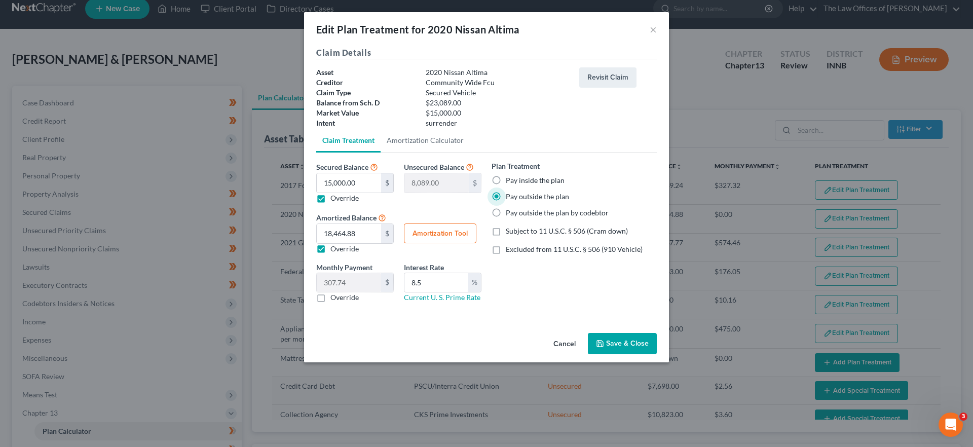
radio input "true"
click at [549, 228] on span "Subject to 11 U.S.C. § 506 (Cram down)" at bounding box center [567, 231] width 122 height 9
click at [517, 228] on input "Subject to 11 U.S.C. § 506 (Cram down)" at bounding box center [513, 229] width 7 height 7
checkbox input "true"
click at [552, 243] on div "Plan Treatment Pay inside the plan Pay outside the plan Pay outside the plan by…" at bounding box center [574, 236] width 175 height 150
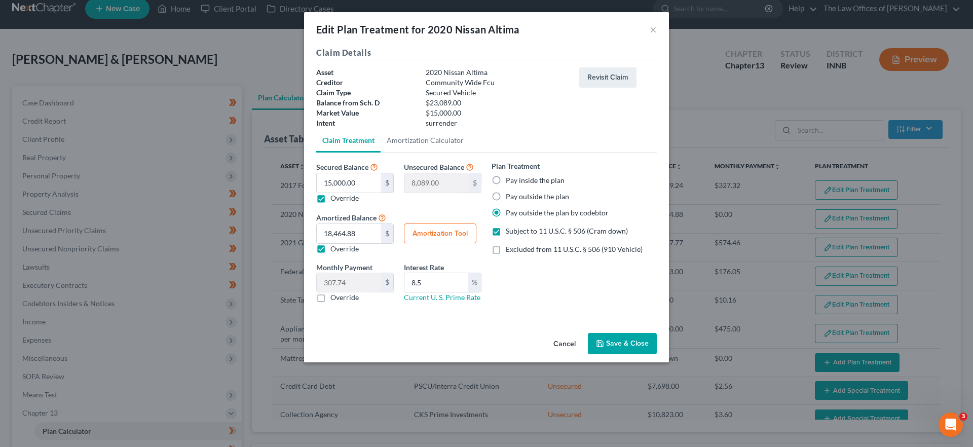
click at [506, 248] on label "Excluded from 11 U.S.C. § 506 (910 Vehicle)" at bounding box center [574, 249] width 137 height 10
click at [510, 248] on input "Excluded from 11 U.S.C. § 506 (910 Vehicle)" at bounding box center [513, 247] width 7 height 7
checkbox input "true"
click at [506, 230] on label "Subject to 11 U.S.C. § 506 (Cram down)" at bounding box center [567, 231] width 122 height 10
click at [510, 230] on input "Subject to 11 U.S.C. § 506 (Cram down)" at bounding box center [513, 229] width 7 height 7
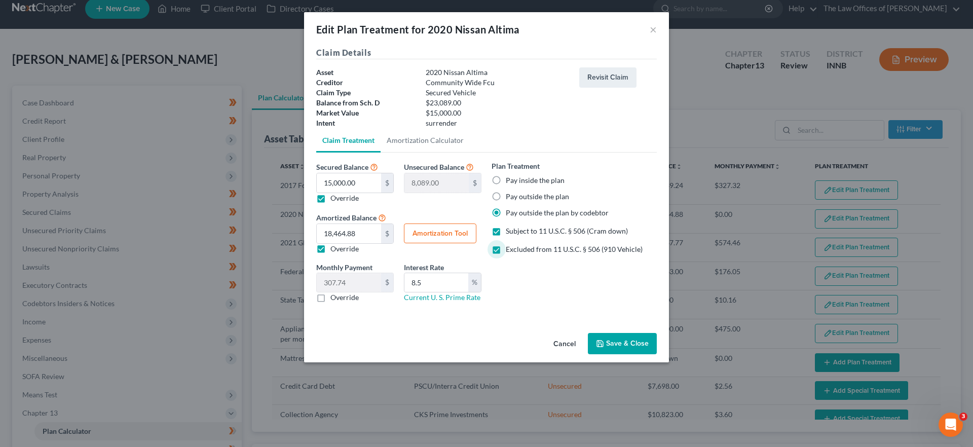
checkbox input "false"
click at [506, 248] on label "Excluded from 11 U.S.C. § 506 (910 Vehicle)" at bounding box center [574, 249] width 137 height 10
click at [510, 248] on input "Excluded from 11 U.S.C. § 506 (910 Vehicle)" at bounding box center [513, 247] width 7 height 7
checkbox input "false"
click at [506, 208] on label "Pay outside the plan by codebtor" at bounding box center [557, 213] width 103 height 10
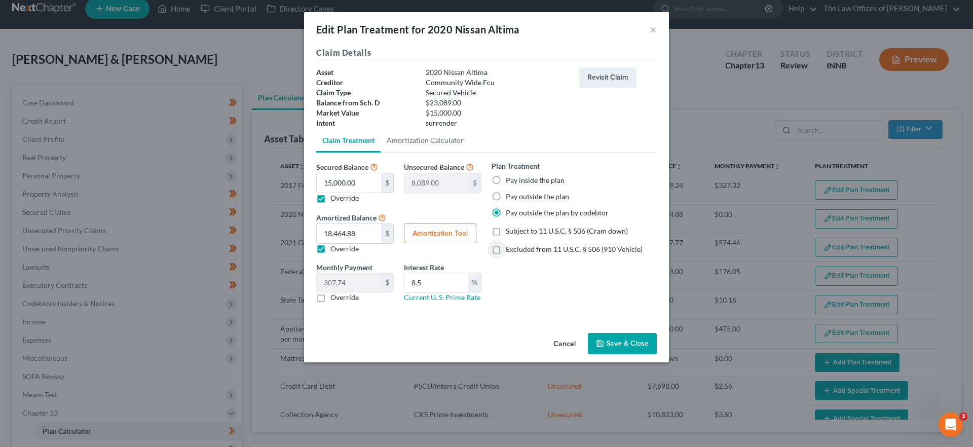
click at [510, 208] on input "Pay outside the plan by codebtor" at bounding box center [513, 211] width 7 height 7
click at [543, 121] on div "surrender" at bounding box center [498, 123] width 154 height 10
click at [506, 164] on label "Plan Treatment" at bounding box center [516, 166] width 48 height 11
click at [332, 136] on link "Claim Treatment" at bounding box center [348, 140] width 64 height 24
click at [569, 340] on button "Cancel" at bounding box center [564, 344] width 39 height 20
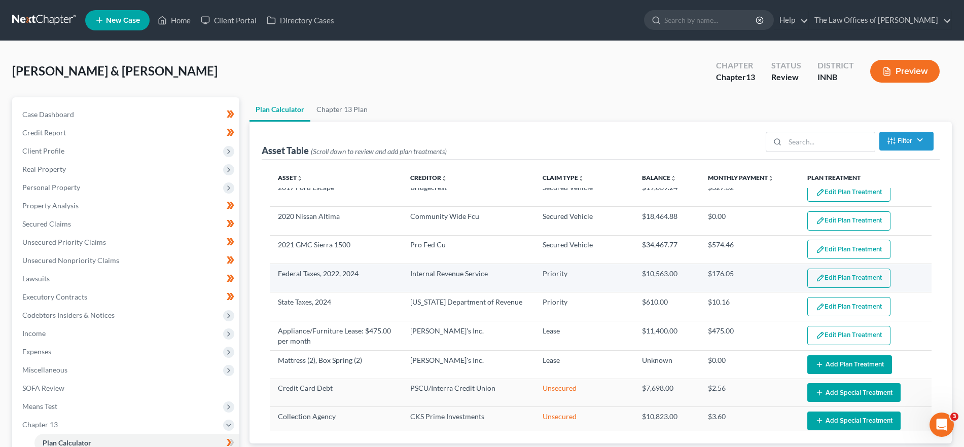
scroll to position [0, 0]
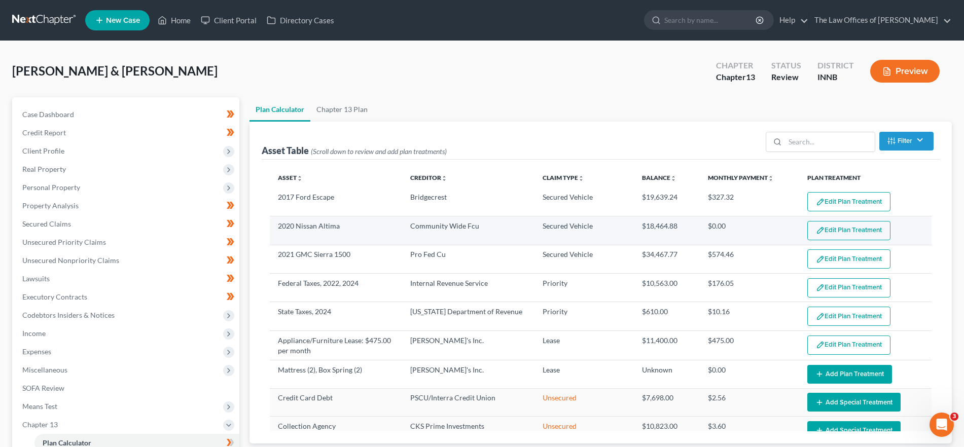
click at [830, 230] on button "Edit Plan Treatment" at bounding box center [848, 230] width 83 height 19
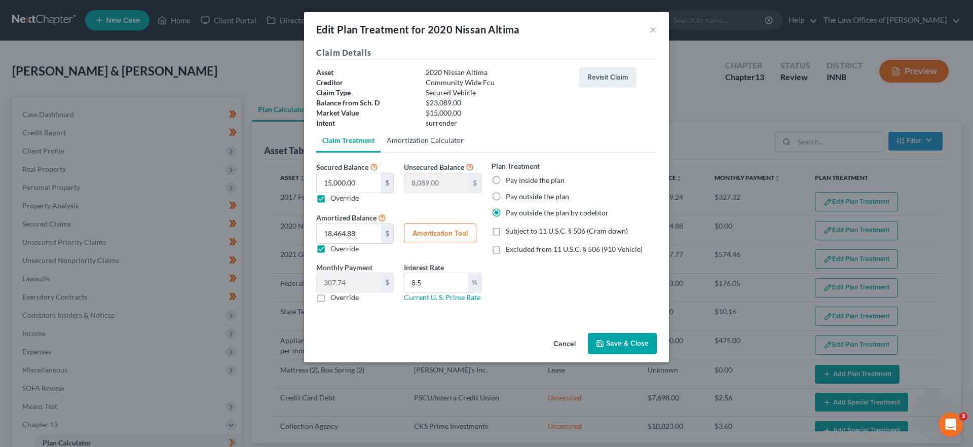
click at [440, 143] on link "Amortization Calculator" at bounding box center [425, 140] width 89 height 24
type input "15,000.00"
type input "8.5"
type input "60"
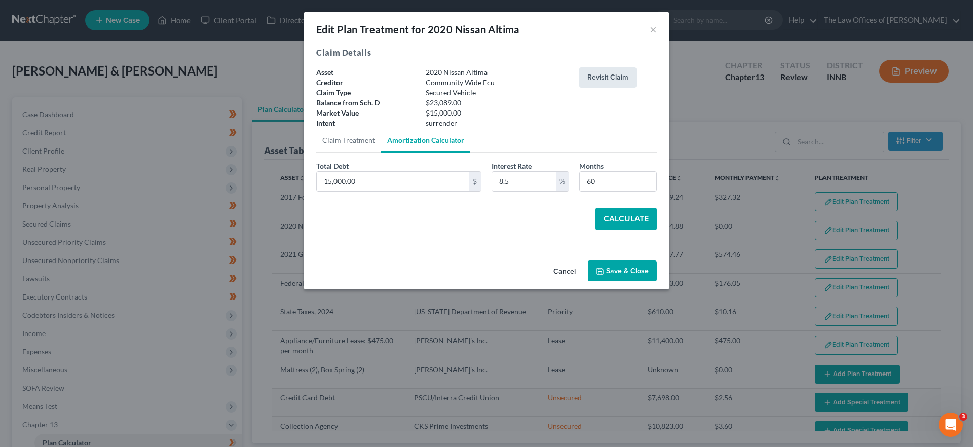
drag, startPoint x: 607, startPoint y: 88, endPoint x: 609, endPoint y: 76, distance: 12.4
click at [607, 85] on div "Revisit Claim" at bounding box center [618, 97] width 88 height 61
click at [609, 76] on button "Revisit Claim" at bounding box center [607, 77] width 57 height 20
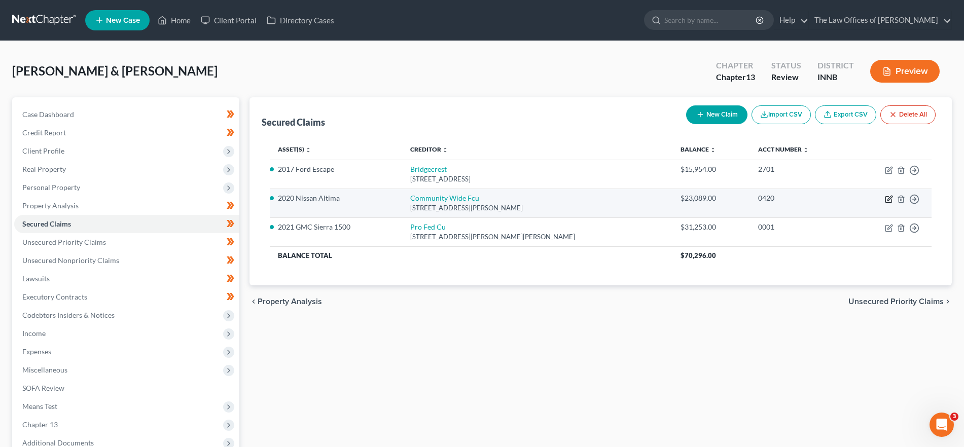
click at [887, 197] on icon "button" at bounding box center [889, 199] width 8 height 8
select select "15"
select select "0"
select select "2"
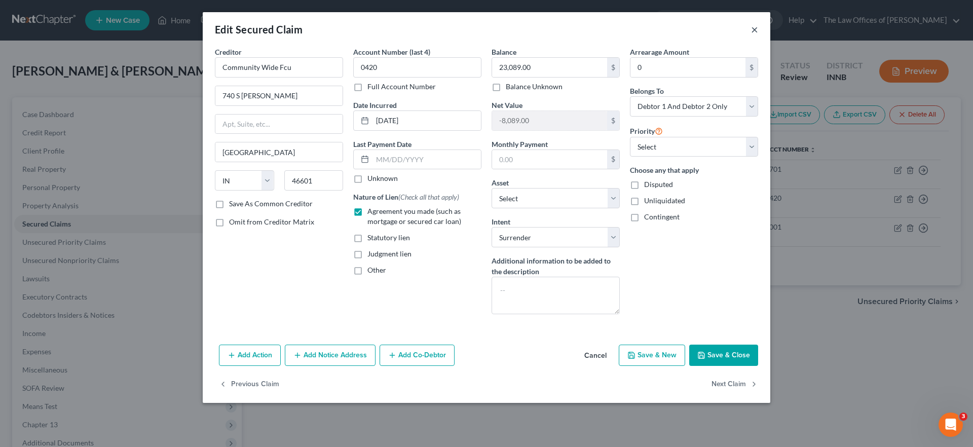
drag, startPoint x: 756, startPoint y: 31, endPoint x: 724, endPoint y: 41, distance: 32.9
click at [756, 32] on button "×" at bounding box center [754, 29] width 7 height 12
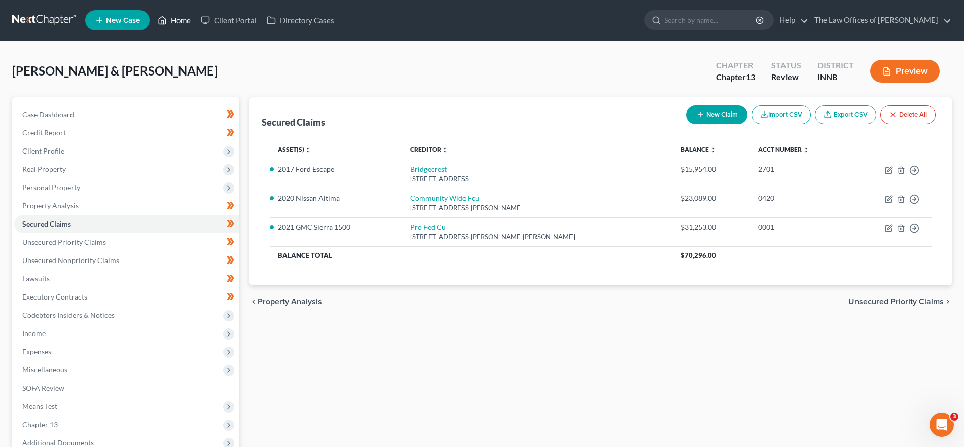
click at [175, 22] on link "Home" at bounding box center [174, 20] width 43 height 18
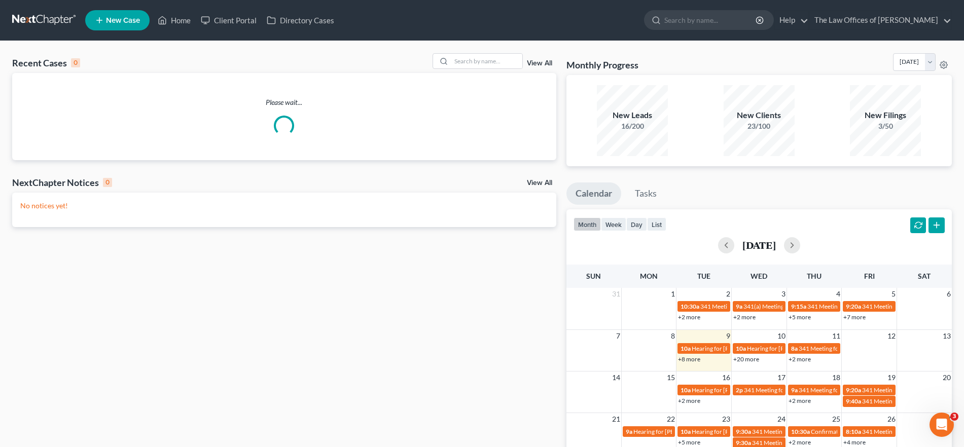
click at [546, 63] on link "View All" at bounding box center [539, 63] width 25 height 7
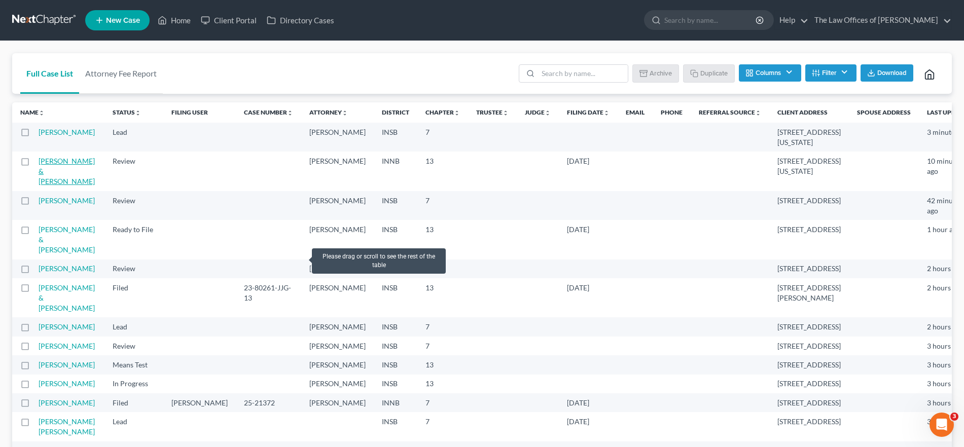
click at [68, 160] on link "[PERSON_NAME] & [PERSON_NAME]" at bounding box center [67, 171] width 56 height 29
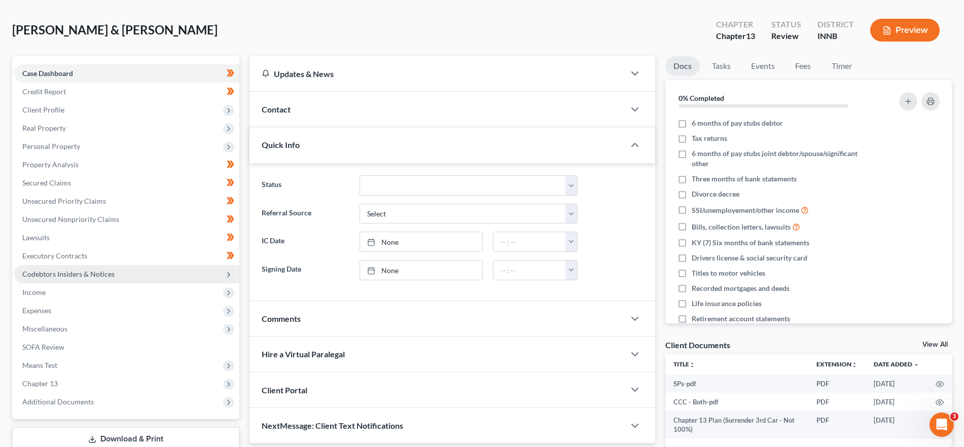
scroll to position [110, 0]
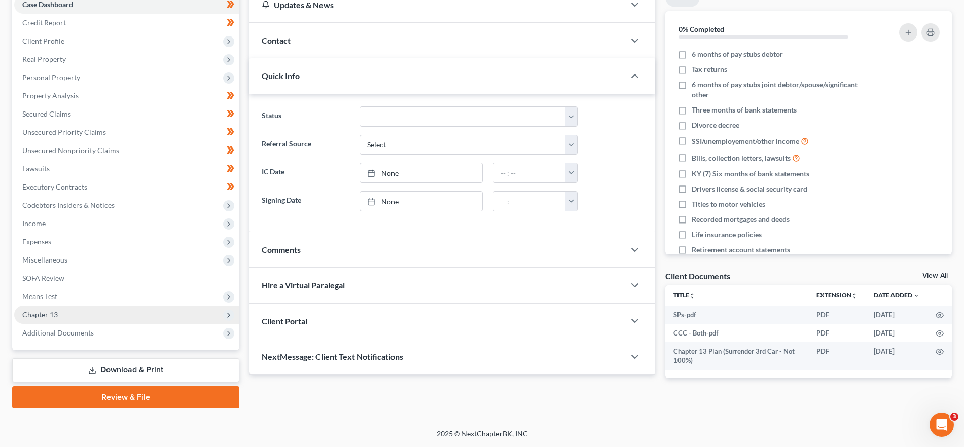
click at [118, 313] on span "Chapter 13" at bounding box center [126, 315] width 225 height 18
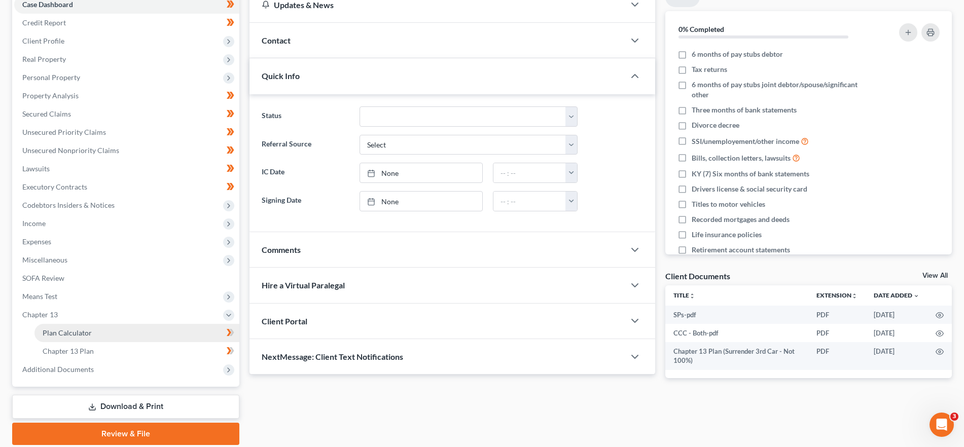
click at [126, 332] on link "Plan Calculator" at bounding box center [136, 333] width 205 height 18
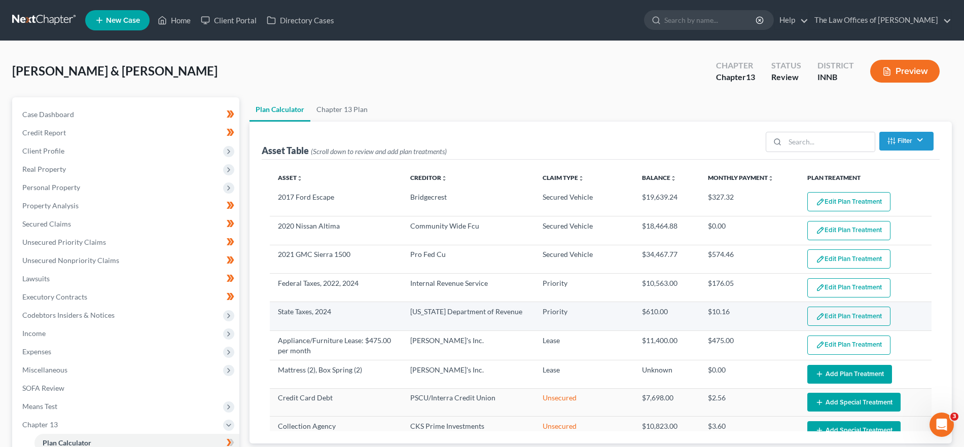
select select "59"
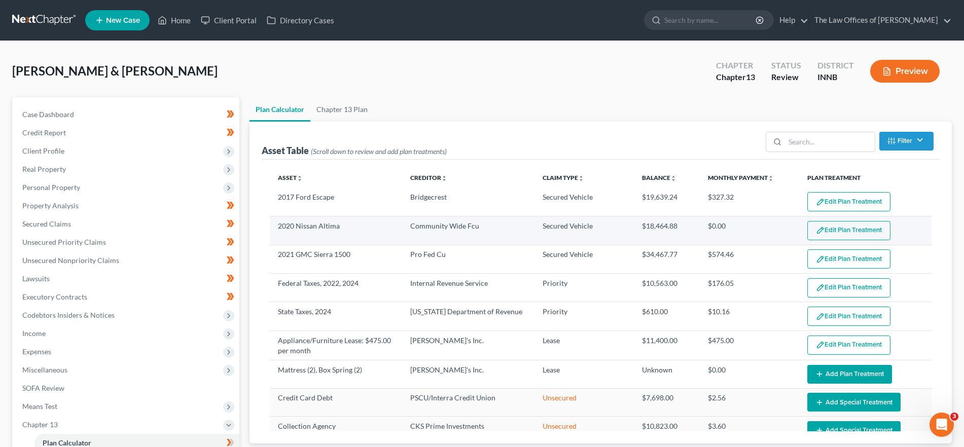
click at [844, 237] on button "Edit Plan Treatment" at bounding box center [848, 230] width 83 height 19
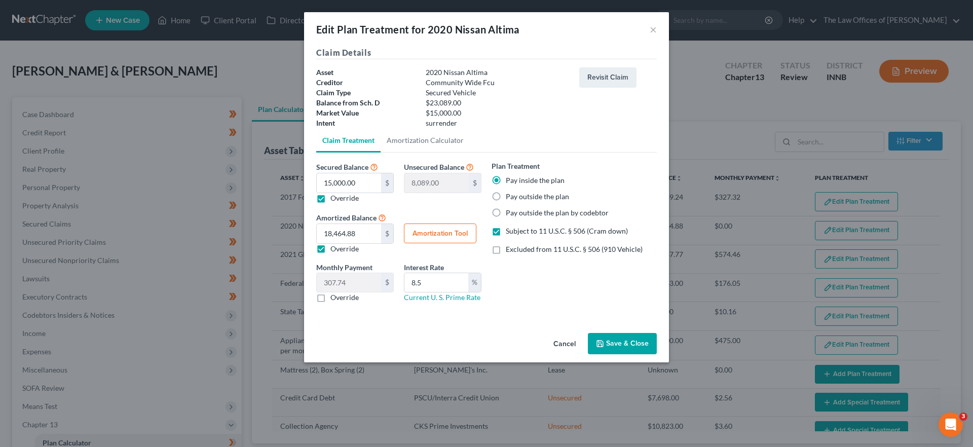
drag, startPoint x: 493, startPoint y: 177, endPoint x: 502, endPoint y: 181, distance: 9.3
click at [506, 177] on label "Pay inside the plan" at bounding box center [535, 180] width 59 height 10
click at [510, 177] on input "Pay inside the plan" at bounding box center [513, 178] width 7 height 7
click at [653, 32] on button "×" at bounding box center [653, 29] width 7 height 12
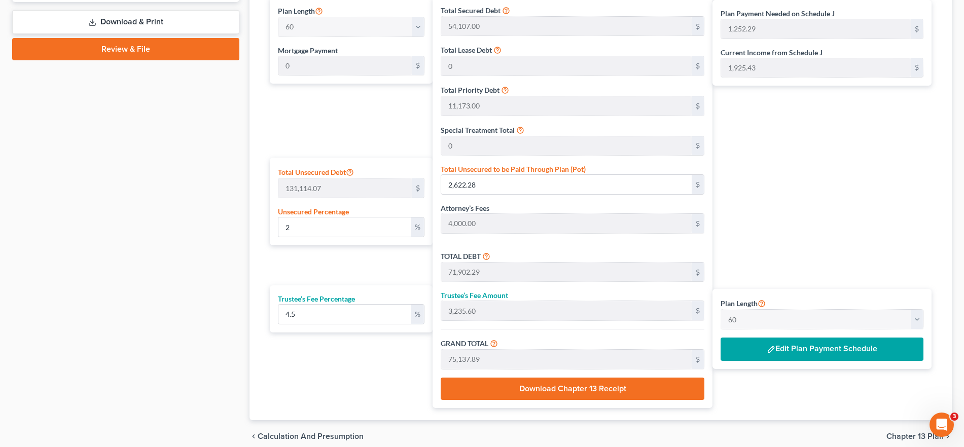
scroll to position [539, 0]
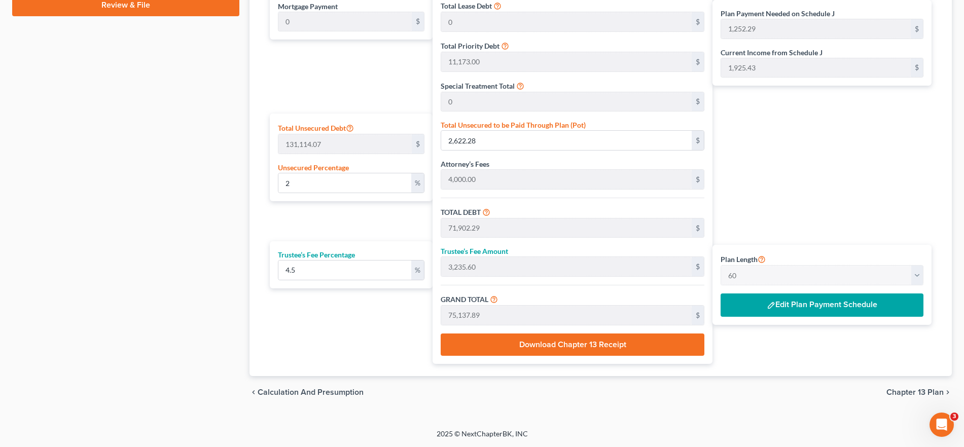
click at [905, 388] on span "Chapter 13 Plan" at bounding box center [914, 392] width 57 height 8
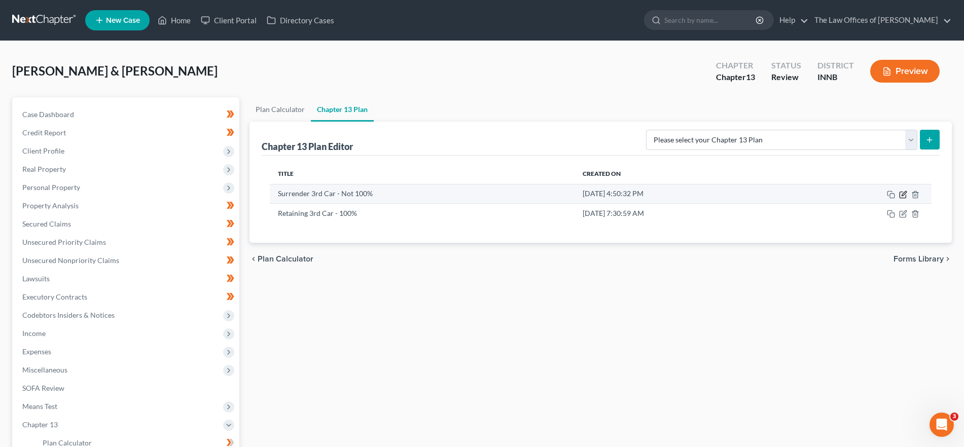
click at [904, 192] on icon "button" at bounding box center [903, 193] width 5 height 5
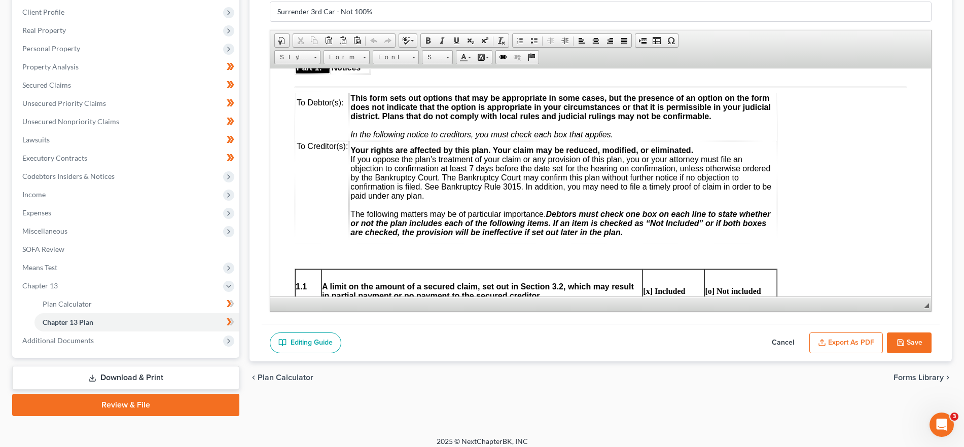
scroll to position [146, 0]
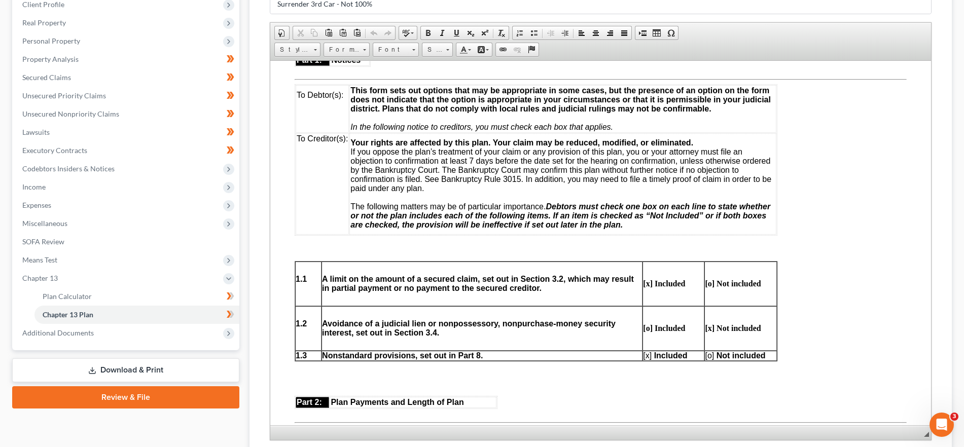
drag, startPoint x: 927, startPoint y: 300, endPoint x: 898, endPoint y: 435, distance: 138.9
click at [949, 447] on html "Home New Case Client Portal Directory Cases The Law Offices of [PERSON_NAME] [P…" at bounding box center [482, 208] width 964 height 708
click at [648, 284] on strong "[x] Included" at bounding box center [664, 283] width 42 height 9
click at [711, 282] on strong "[o] Not included" at bounding box center [733, 283] width 56 height 9
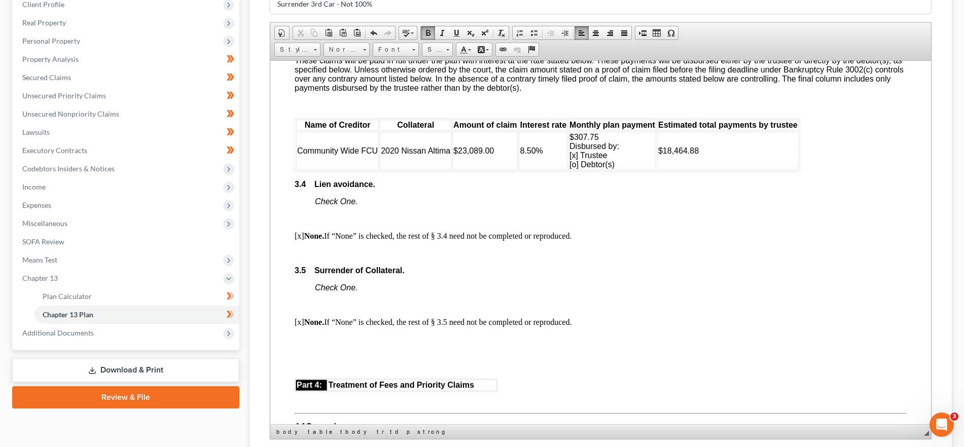
scroll to position [1607, 0]
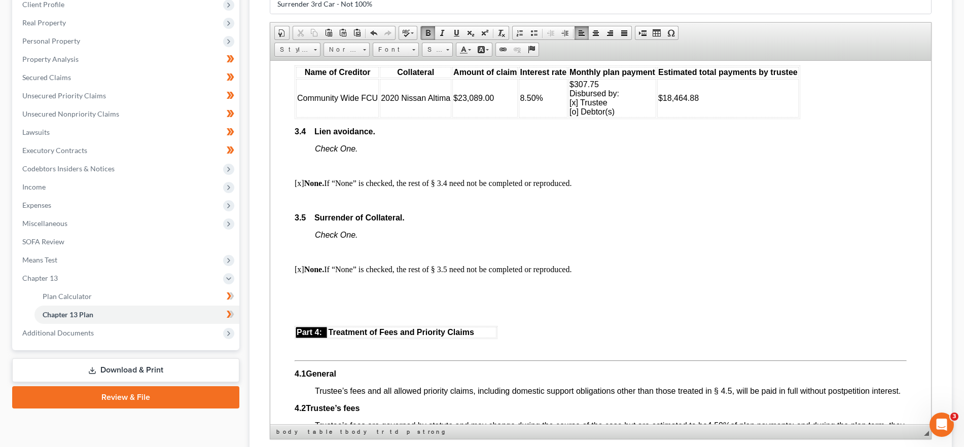
click at [300, 274] on p "[x] None. If “None” is checked, the rest of § 3.5 need not be completed or repr…" at bounding box center [601, 269] width 612 height 9
click at [379, 300] on p at bounding box center [601, 291] width 612 height 18
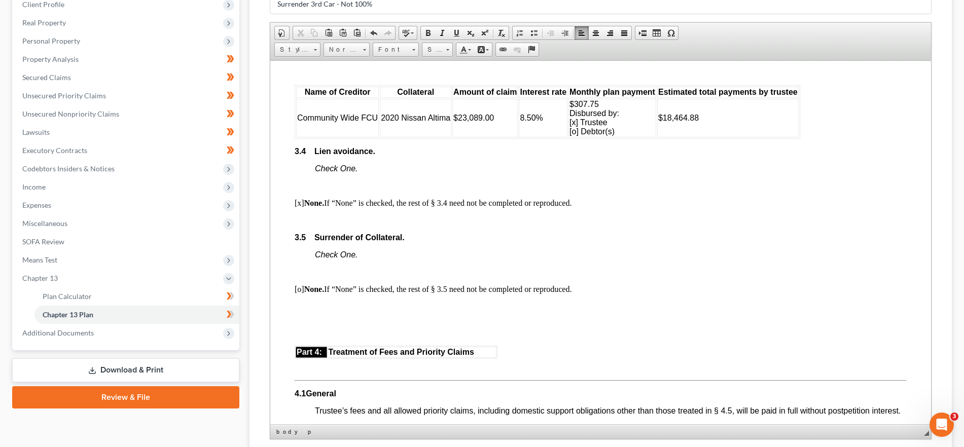
scroll to position [1583, 0]
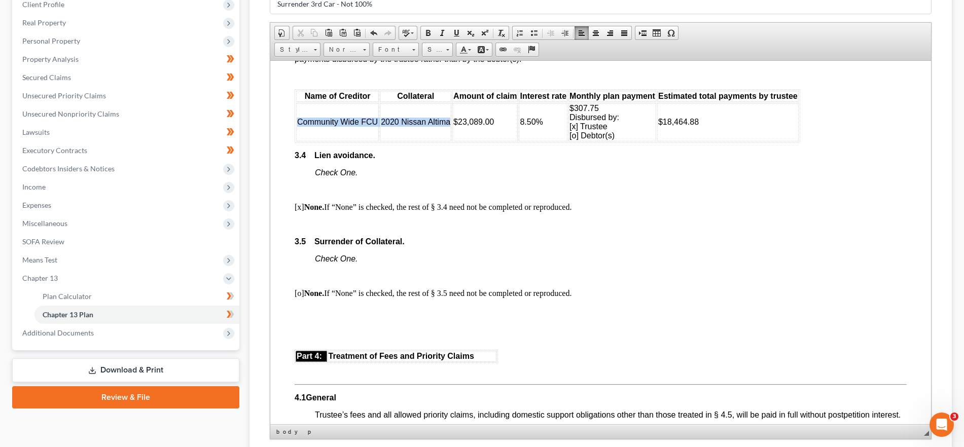
drag, startPoint x: 299, startPoint y: 130, endPoint x: 451, endPoint y: 129, distance: 152.6
click at [451, 129] on table "Name of Creditor Collateral Amount of claim Interest rate Monthly plan payment …" at bounding box center [547, 116] width 505 height 54
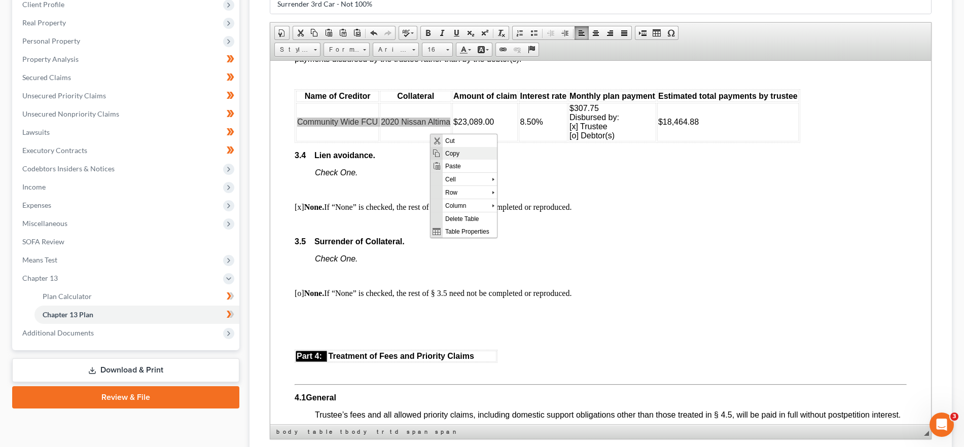
click at [443, 151] on span "Copy" at bounding box center [470, 152] width 54 height 13
copy tr "Community Wide FCU 2020 Nissan Altima"
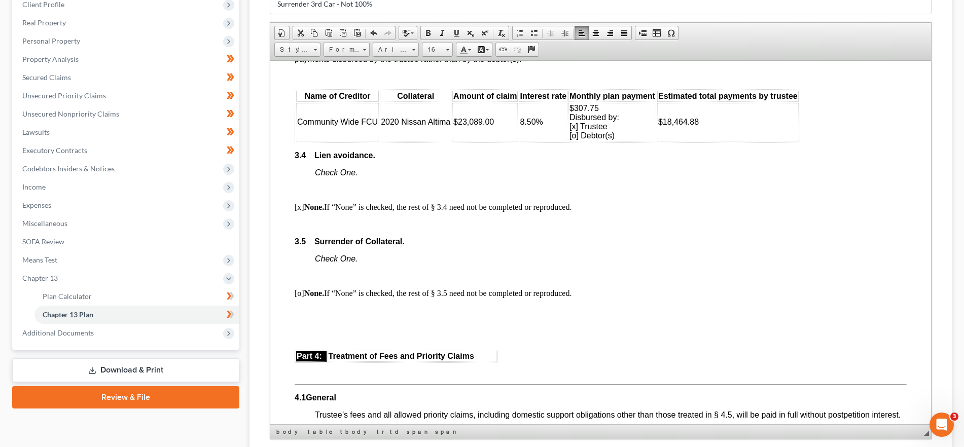
drag, startPoint x: 322, startPoint y: 325, endPoint x: 327, endPoint y: 328, distance: 5.9
click at [322, 324] on p at bounding box center [601, 315] width 612 height 18
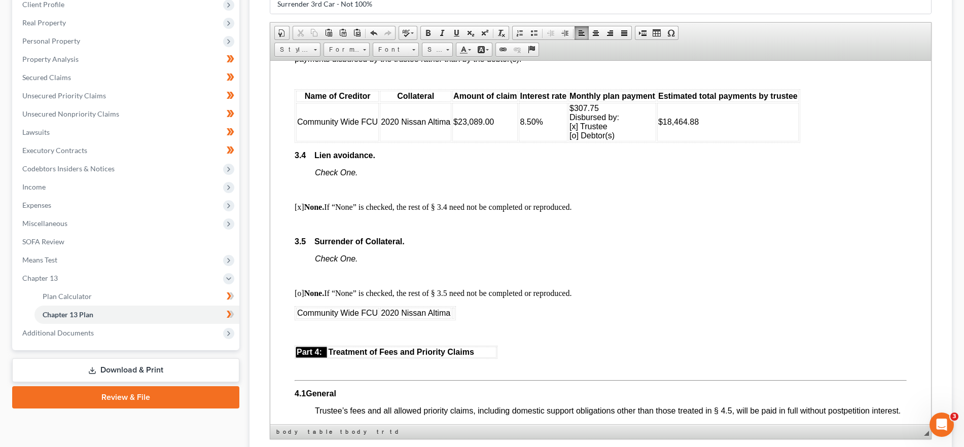
drag, startPoint x: 305, startPoint y: 103, endPoint x: 703, endPoint y: 143, distance: 400.5
click at [769, 154] on body "Fill in this information to identify your case: Debtor 1 [PERSON_NAME] [PERSON_…" at bounding box center [601, 295] width 612 height 3587
click at [543, 158] on body "Fill in this information to identify your case: Debtor 1 [PERSON_NAME] [PERSON_…" at bounding box center [601, 295] width 612 height 3587
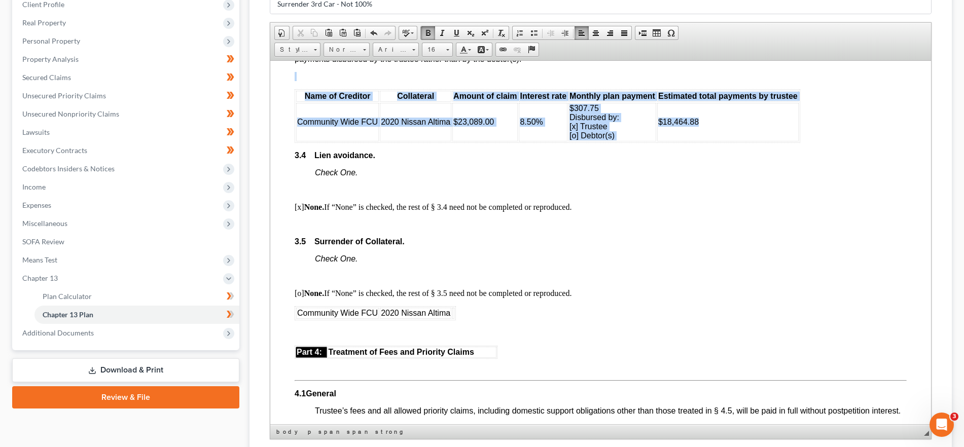
drag, startPoint x: 795, startPoint y: 133, endPoint x: 275, endPoint y: 120, distance: 519.8
click at [275, 120] on html "Fill in this information to identify your case: Debtor 1 [PERSON_NAME] [PERSON_…" at bounding box center [600, 295] width 661 height 3636
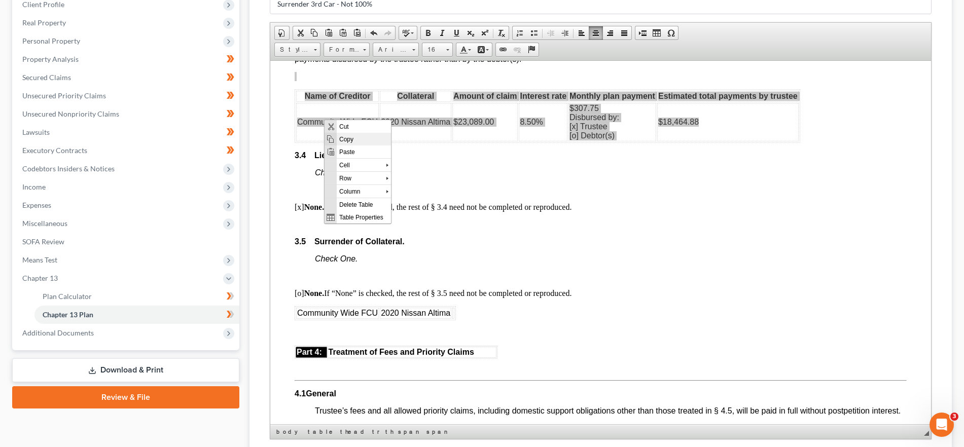
click at [357, 138] on span "Copy" at bounding box center [364, 138] width 54 height 13
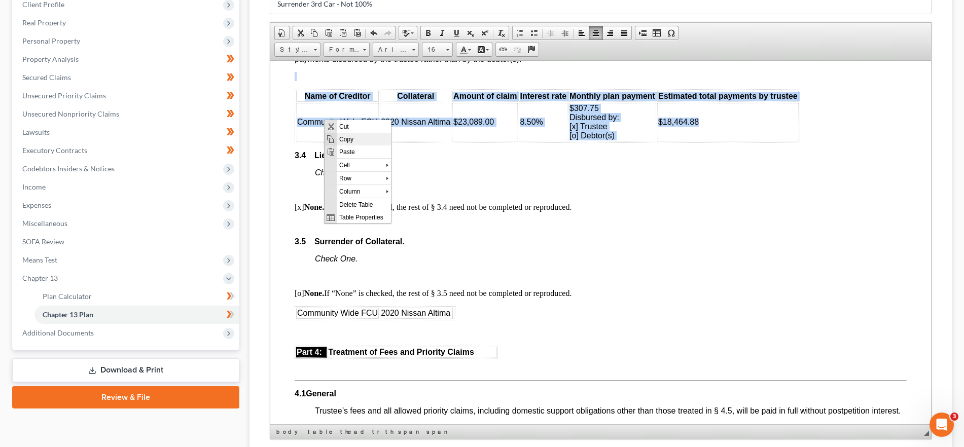
copy body "Name of Creditor Collateral Amount of claim Interest rate Monthly plan payment …"
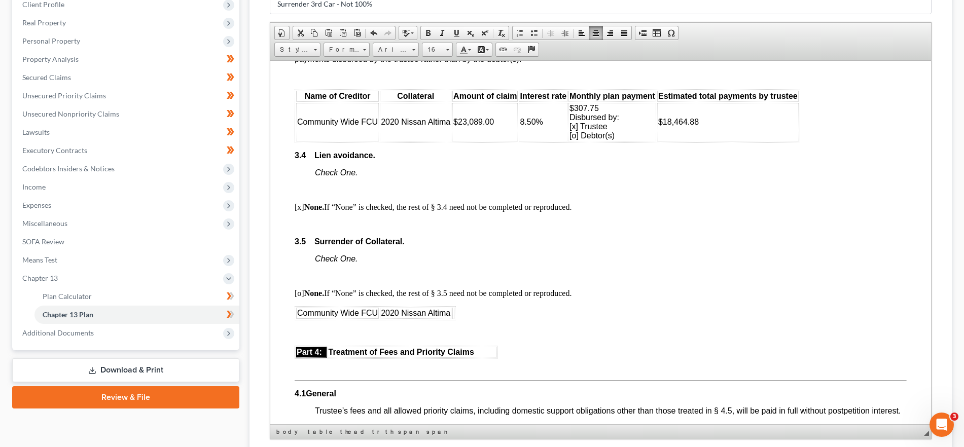
click at [462, 319] on body "Fill in this information to identify your case: Debtor 1 [PERSON_NAME] [PERSON_…" at bounding box center [601, 295] width 612 height 3587
drag, startPoint x: 462, startPoint y: 319, endPoint x: 287, endPoint y: 311, distance: 174.6
click at [287, 311] on html "Fill in this information to identify your case: Debtor 1 [PERSON_NAME] [PERSON_…" at bounding box center [600, 295] width 661 height 3636
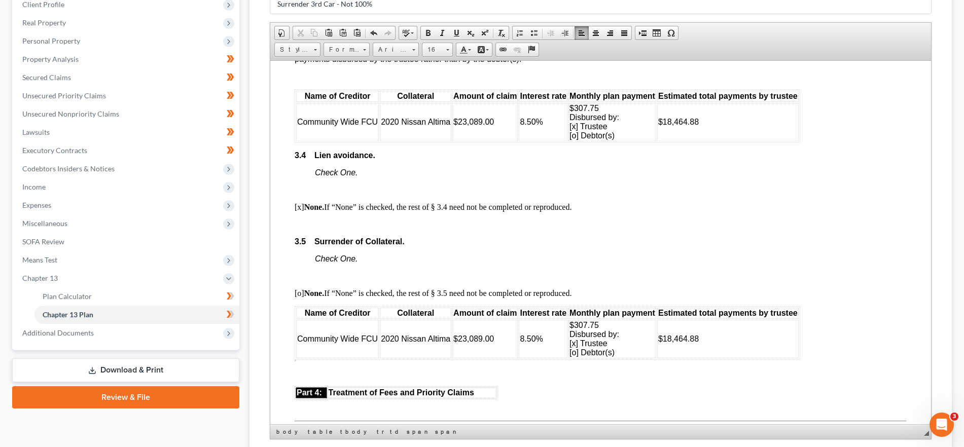
click at [772, 340] on td "$18,464.88" at bounding box center [727, 338] width 141 height 39
drag, startPoint x: 724, startPoint y: 348, endPoint x: 659, endPoint y: 350, distance: 64.4
click at [659, 350] on td "$18,464.88" at bounding box center [727, 338] width 141 height 39
click at [702, 317] on span "Estimated total payments by trustee" at bounding box center [727, 312] width 139 height 9
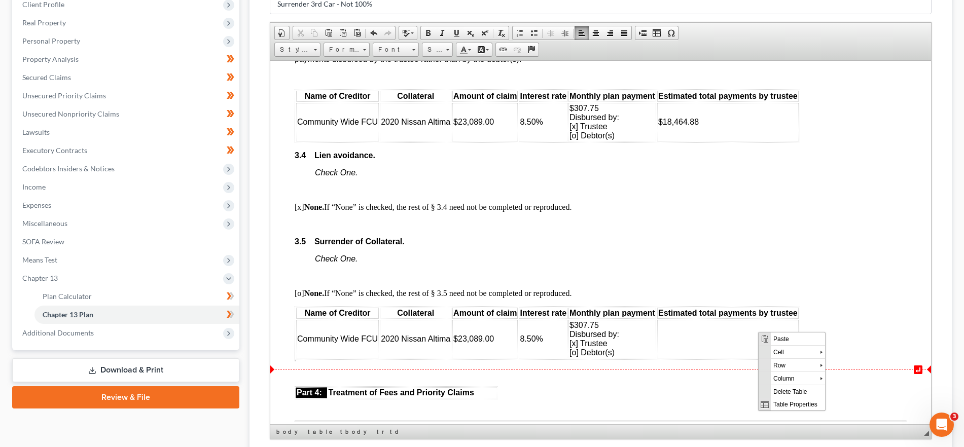
click at [723, 356] on td at bounding box center [727, 338] width 141 height 39
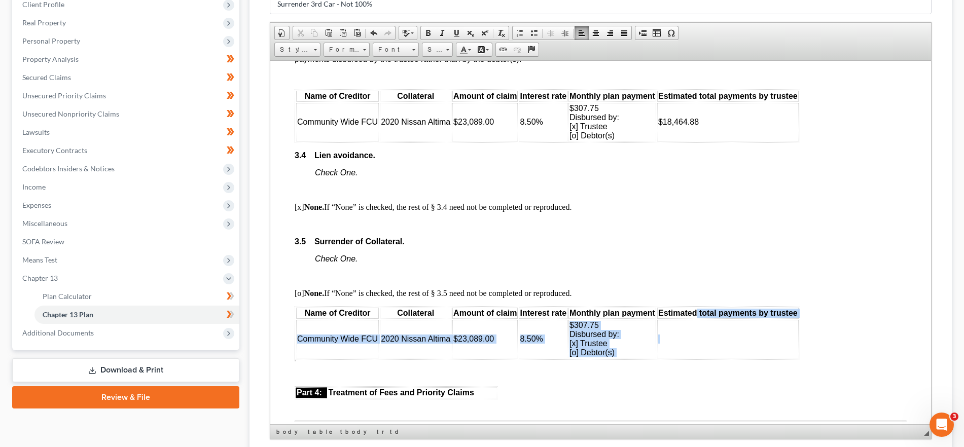
drag, startPoint x: 769, startPoint y: 356, endPoint x: 695, endPoint y: 322, distance: 81.4
click at [695, 322] on table "Name of Creditor Collateral Amount of claim Interest rate Monthly plan payment …" at bounding box center [547, 333] width 505 height 54
click at [686, 336] on td at bounding box center [727, 338] width 141 height 39
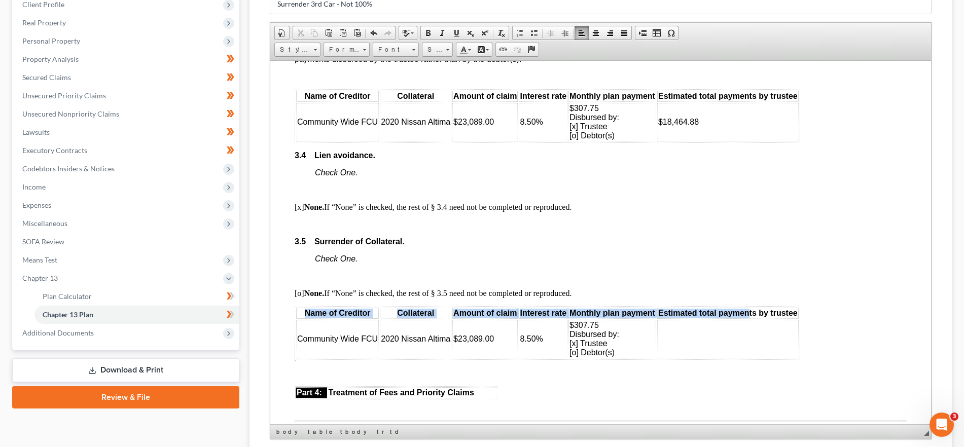
drag, startPoint x: 800, startPoint y: 321, endPoint x: 749, endPoint y: 319, distance: 51.7
click at [749, 319] on body "Fill in this information to identify your case: Debtor 1 [PERSON_NAME] [PERSON_…" at bounding box center [601, 316] width 612 height 3628
click at [749, 334] on td at bounding box center [727, 338] width 141 height 39
click at [758, 317] on span "Estimated total payments by trustee" at bounding box center [727, 312] width 139 height 9
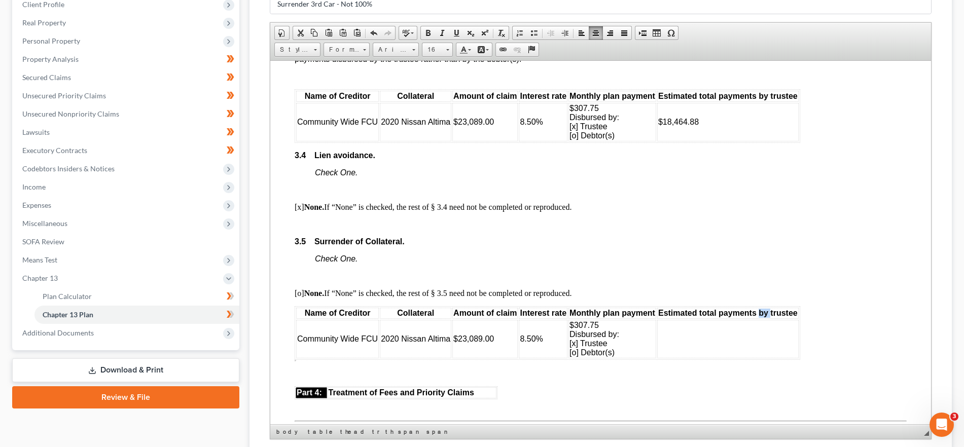
click at [776, 317] on span "Estimated total payments by trustee" at bounding box center [727, 312] width 139 height 9
click at [775, 317] on span "Estimated total payments by trustee" at bounding box center [727, 312] width 139 height 9
drag, startPoint x: 654, startPoint y: 321, endPoint x: 570, endPoint y: 320, distance: 84.7
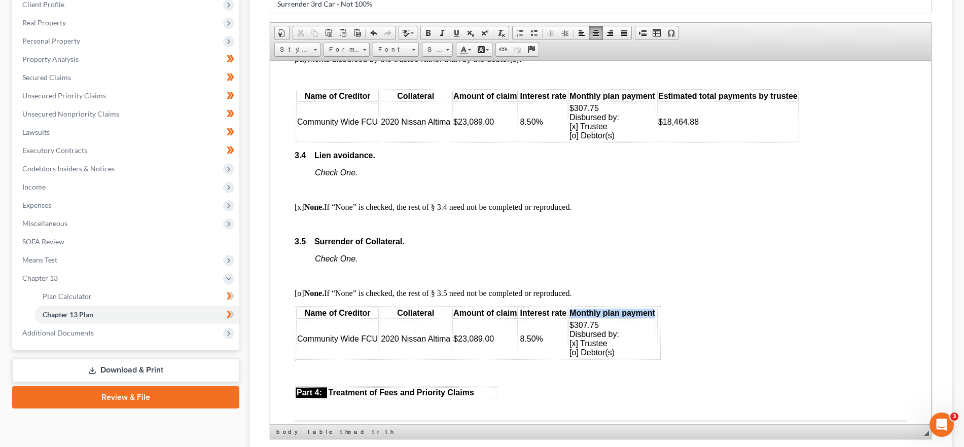
click at [570, 317] on span "Monthly plan payment" at bounding box center [612, 312] width 86 height 9
drag, startPoint x: 615, startPoint y: 360, endPoint x: 569, endPoint y: 332, distance: 54.4
click at [569, 332] on td "$307.75 Disbursed by: [x] Trustee [o] Debtor(s)" at bounding box center [594, 338] width 52 height 39
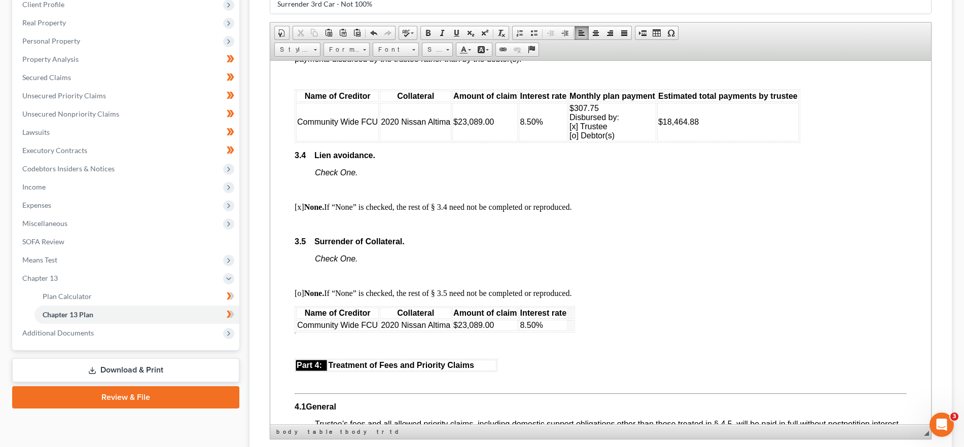
click at [584, 321] on body "Fill in this information to identify your case: Debtor 1 [PERSON_NAME] [PERSON_…" at bounding box center [601, 302] width 612 height 3601
click at [571, 332] on table "Name of Creditor Collateral Amount of claim Interest rate Community Wide FCU 20…" at bounding box center [435, 319] width 280 height 26
click at [567, 318] on tr "Name of Creditor Collateral Amount of claim Interest rate" at bounding box center [434, 312] width 277 height 11
drag, startPoint x: 520, startPoint y: 321, endPoint x: 573, endPoint y: 321, distance: 52.7
click at [573, 318] on tr "Name of Creditor Collateral Amount of claim Interest rate" at bounding box center [434, 312] width 277 height 11
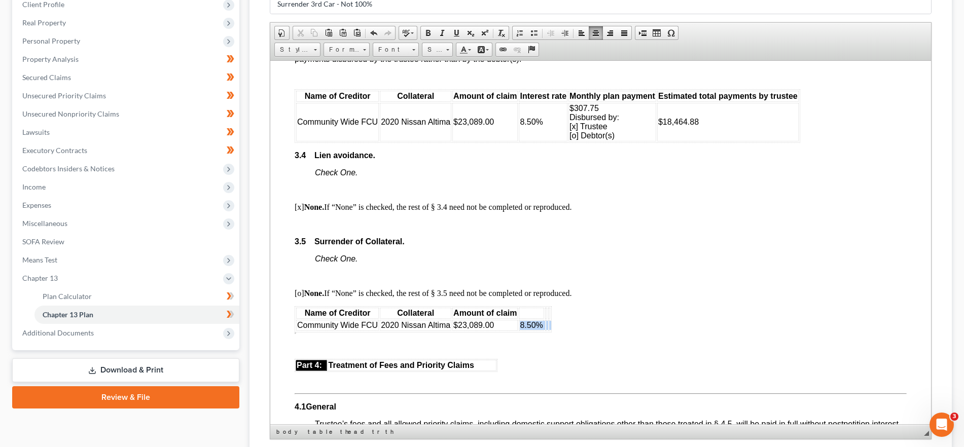
drag, startPoint x: 549, startPoint y: 335, endPoint x: 519, endPoint y: 334, distance: 30.4
click at [519, 331] on tr "Community Wide FCU 2020 Nissan Altima $23,089.00 8.50%" at bounding box center [423, 324] width 254 height 11
click at [530, 330] on body "↵ Fill in this information to identify your case: Debtor 1 [PERSON_NAME] [PERSO…" at bounding box center [601, 302] width 612 height 3601
click at [523, 331] on td at bounding box center [523, 324] width 2 height 11
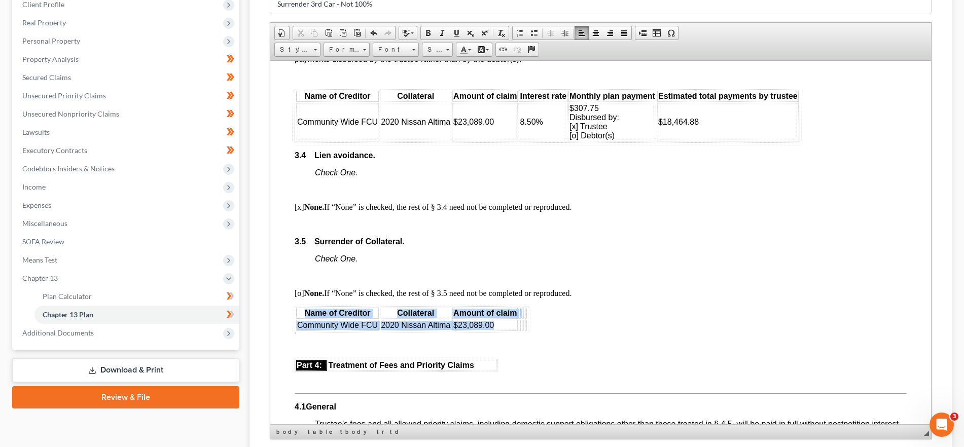
drag, startPoint x: 520, startPoint y: 332, endPoint x: 529, endPoint y: 332, distance: 9.6
click at [529, 332] on body "Fill in this information to identify your case: Debtor 1 [PERSON_NAME] [PERSON_…" at bounding box center [601, 302] width 612 height 3601
click at [526, 331] on td at bounding box center [526, 324] width 2 height 11
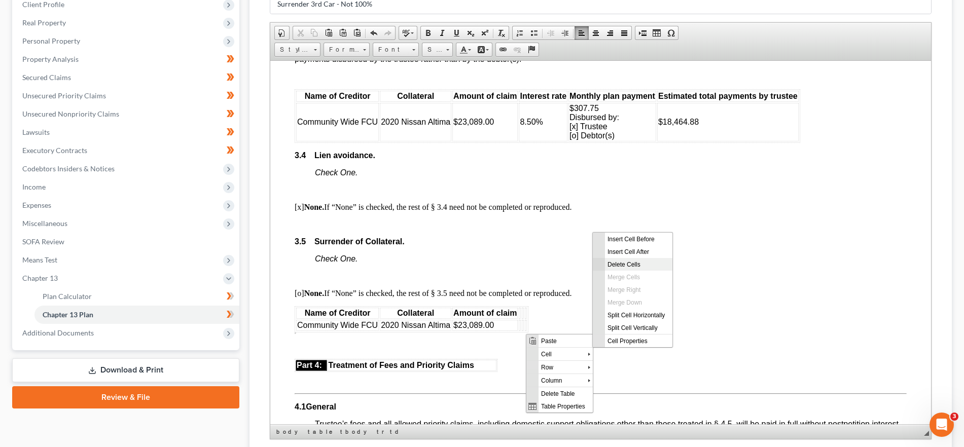
click at [623, 264] on span "Delete Cells" at bounding box center [638, 264] width 67 height 13
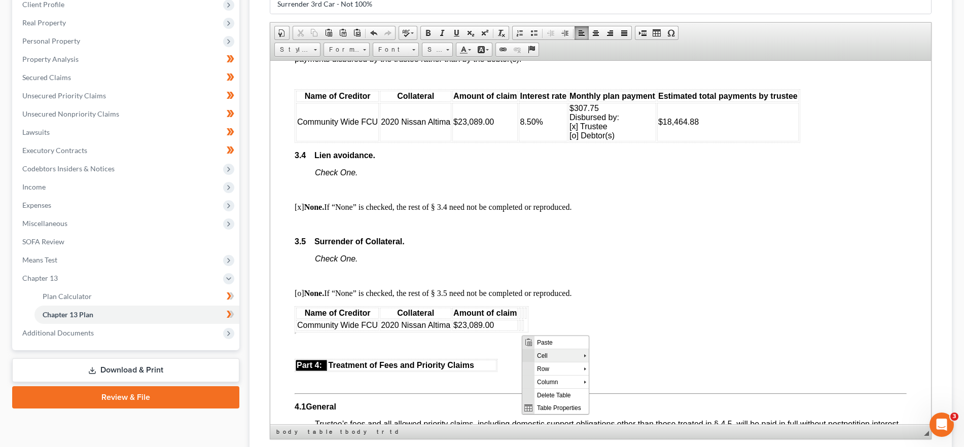
click at [548, 353] on span "Cell" at bounding box center [558, 355] width 49 height 13
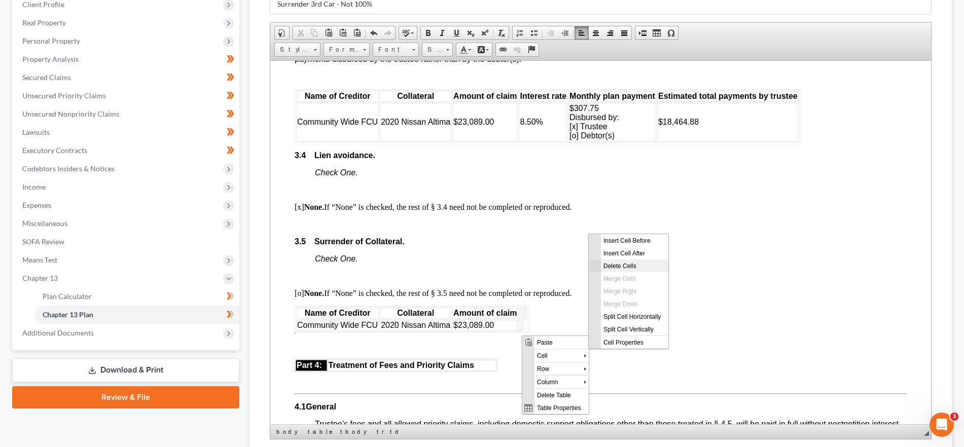
click at [610, 266] on span "Delete Cells" at bounding box center [634, 265] width 67 height 13
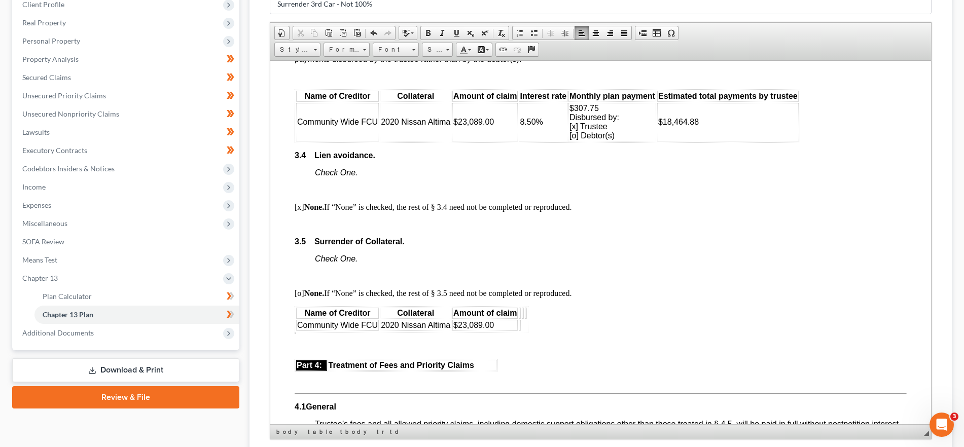
click at [524, 332] on table "Name of Creditor Collateral Amount of claim Community Wide FCU 2020 Nissan Alti…" at bounding box center [412, 319] width 234 height 26
click at [553, 353] on span "Cell" at bounding box center [561, 355] width 49 height 13
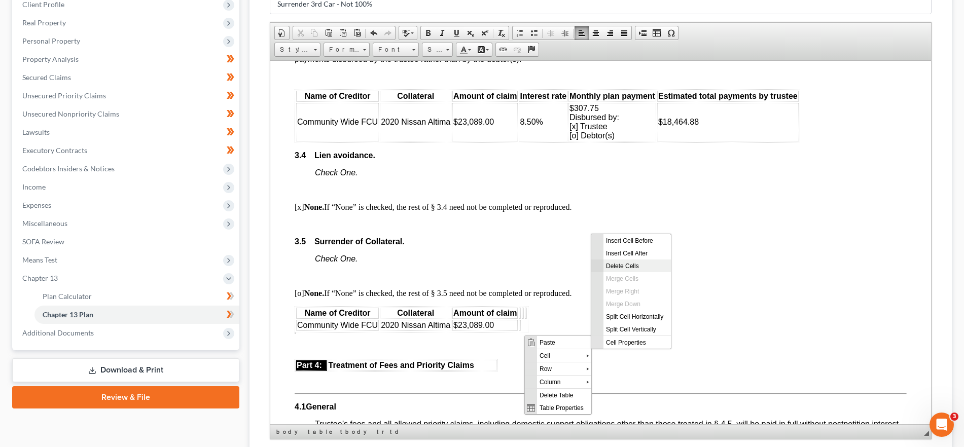
click at [634, 270] on span "Delete Cells" at bounding box center [636, 265] width 67 height 13
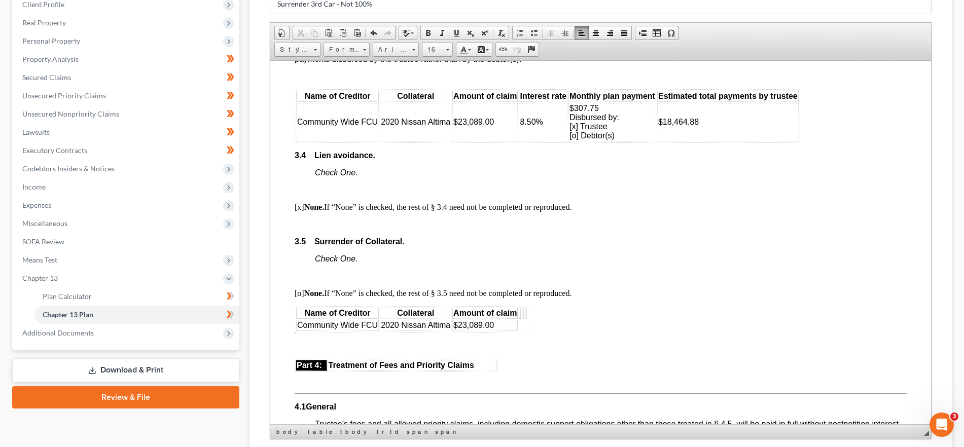
click at [525, 318] on th at bounding box center [526, 312] width 2 height 11
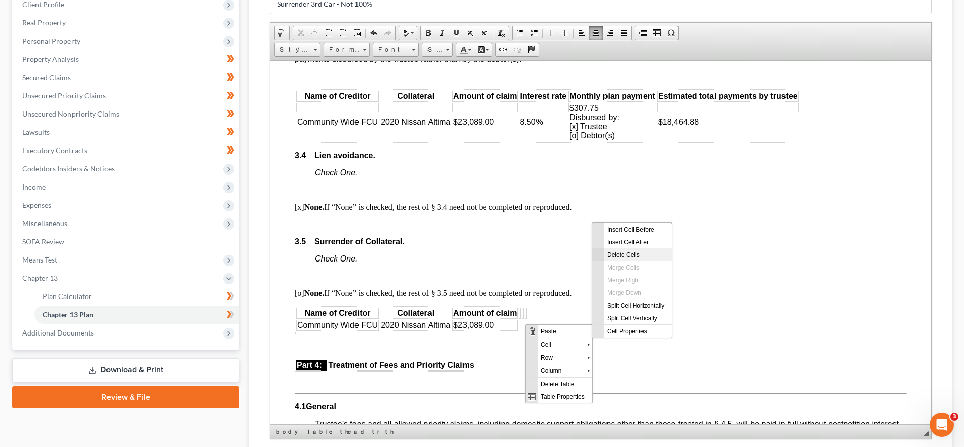
click at [651, 259] on span "Delete Cells" at bounding box center [637, 254] width 67 height 13
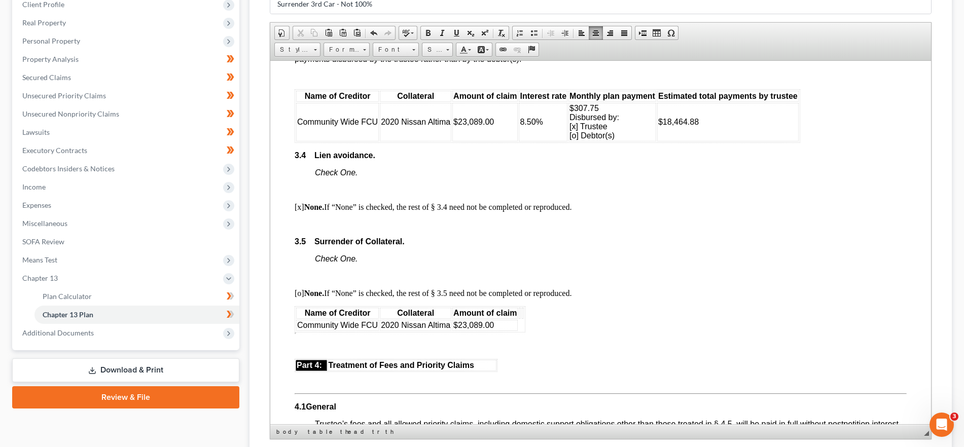
click at [522, 318] on th at bounding box center [523, 312] width 2 height 11
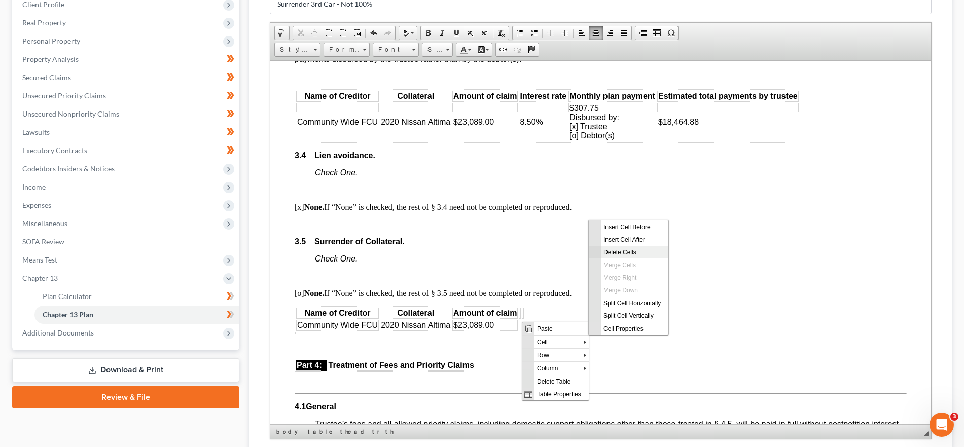
drag, startPoint x: 635, startPoint y: 256, endPoint x: 881, endPoint y: 455, distance: 316.1
click at [635, 256] on span "Delete Cells" at bounding box center [634, 251] width 67 height 13
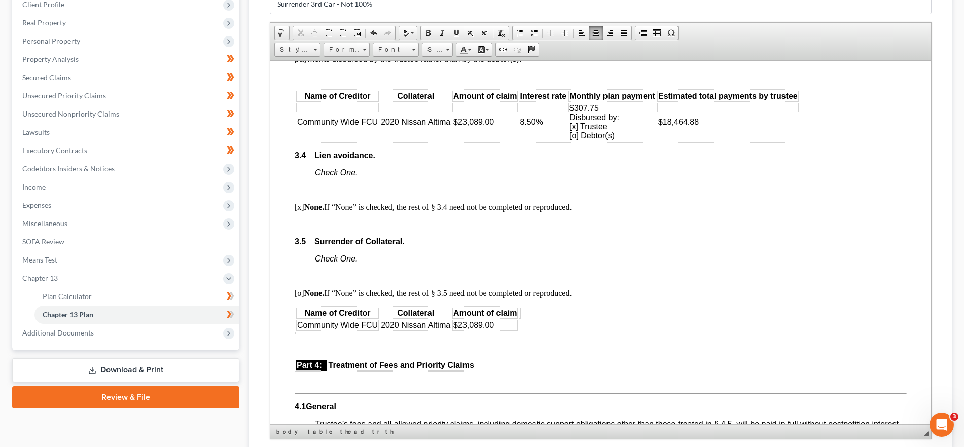
click at [519, 318] on th at bounding box center [520, 312] width 2 height 11
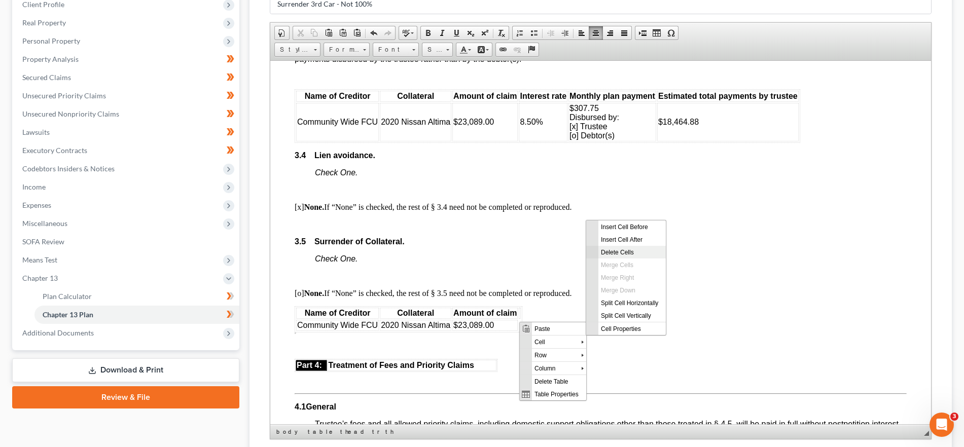
click at [633, 252] on span "Delete Cells" at bounding box center [631, 251] width 67 height 13
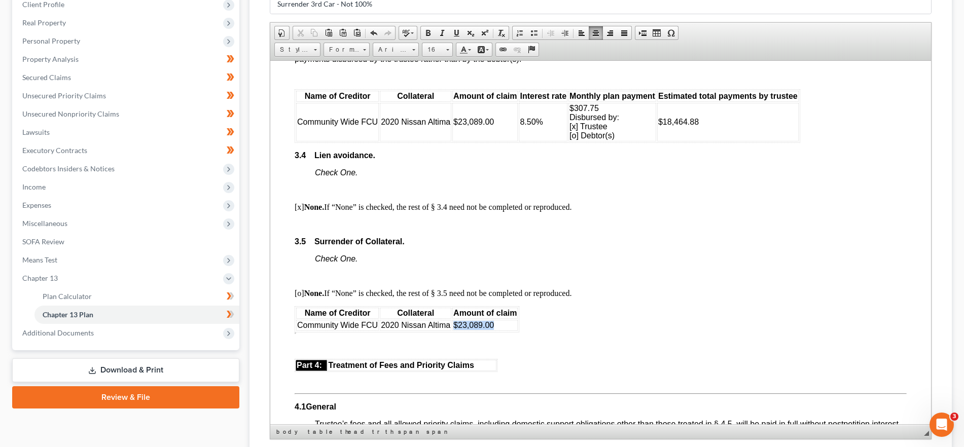
drag, startPoint x: 507, startPoint y: 330, endPoint x: 455, endPoint y: 329, distance: 52.7
click at [455, 329] on td "$23,089.00" at bounding box center [484, 324] width 65 height 11
click at [539, 349] on span "Cell" at bounding box center [550, 354] width 49 height 13
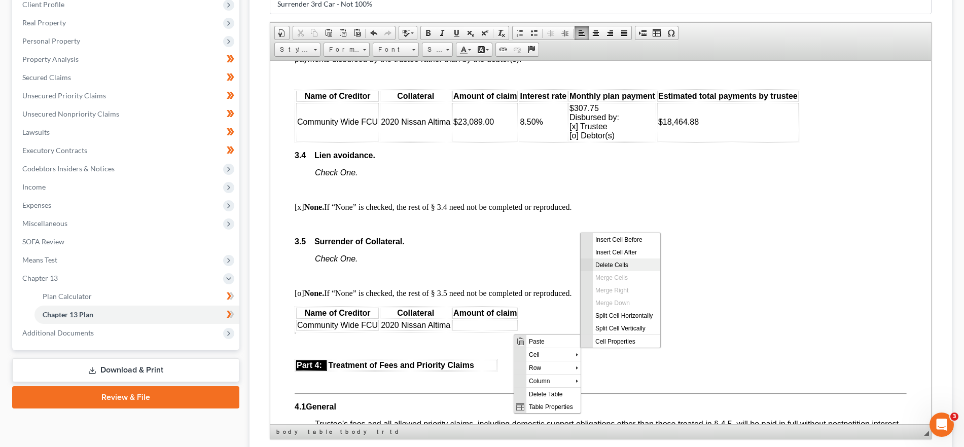
click at [621, 263] on span "Delete Cells" at bounding box center [626, 264] width 67 height 13
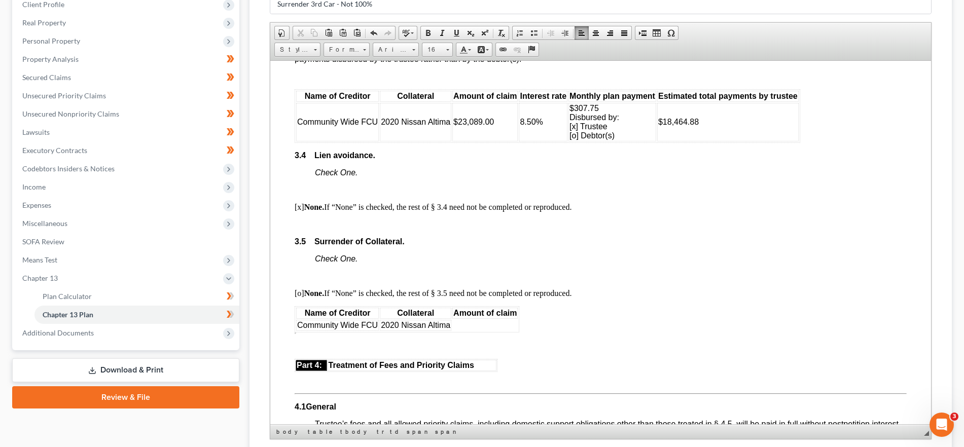
click at [490, 316] on th "Amount of claim" at bounding box center [484, 312] width 65 height 11
click at [514, 317] on span "Amount of claim" at bounding box center [484, 312] width 63 height 9
drag, startPoint x: 518, startPoint y: 319, endPoint x: 467, endPoint y: 320, distance: 50.7
click at [454, 319] on table "Name of Creditor Collateral Amount of claim Community Wide FCU 2020 Nissan Alti…" at bounding box center [407, 319] width 225 height 26
click at [502, 363] on span "Cell" at bounding box center [507, 365] width 49 height 13
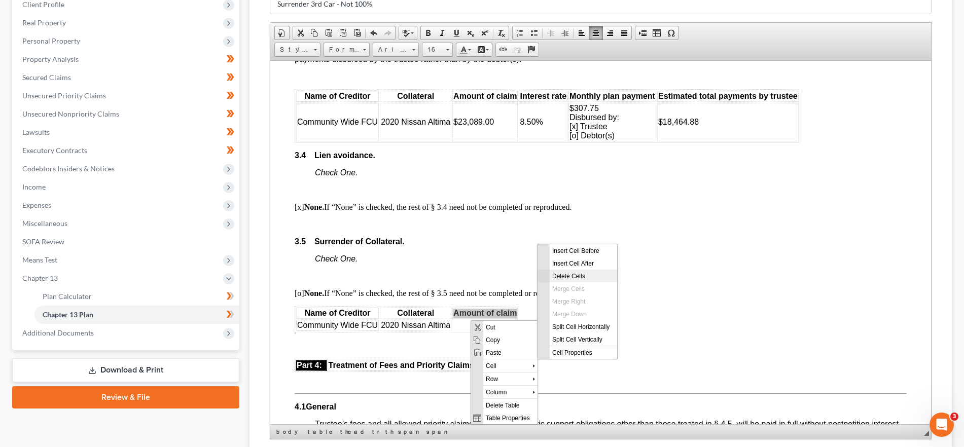
click at [578, 275] on span "Delete Cells" at bounding box center [582, 275] width 67 height 13
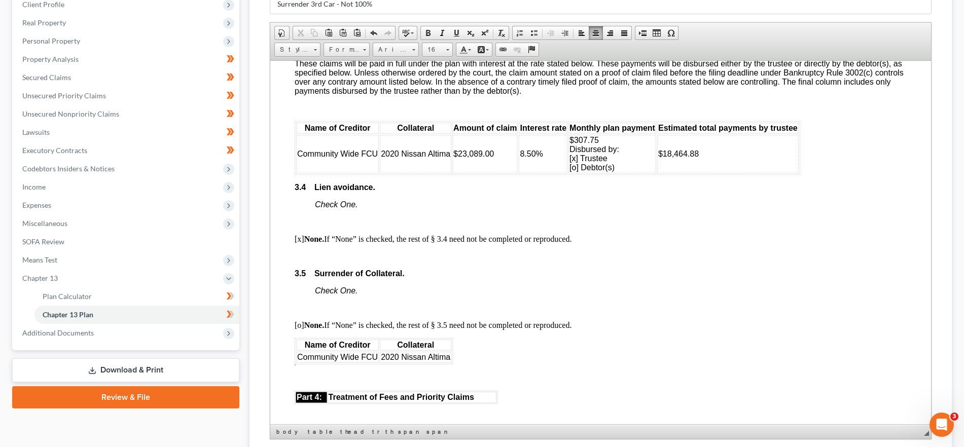
scroll to position [1549, 0]
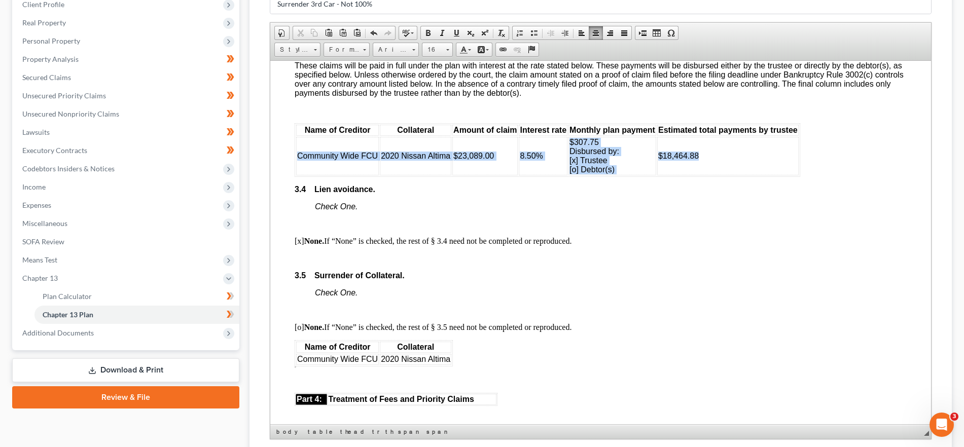
drag, startPoint x: 299, startPoint y: 163, endPoint x: 786, endPoint y: 162, distance: 487.6
click at [786, 162] on tr "Community Wide FCU 2020 Nissan Altima $23,089.00 8.50% $307.75 Disbursed by: [x…" at bounding box center [547, 155] width 502 height 39
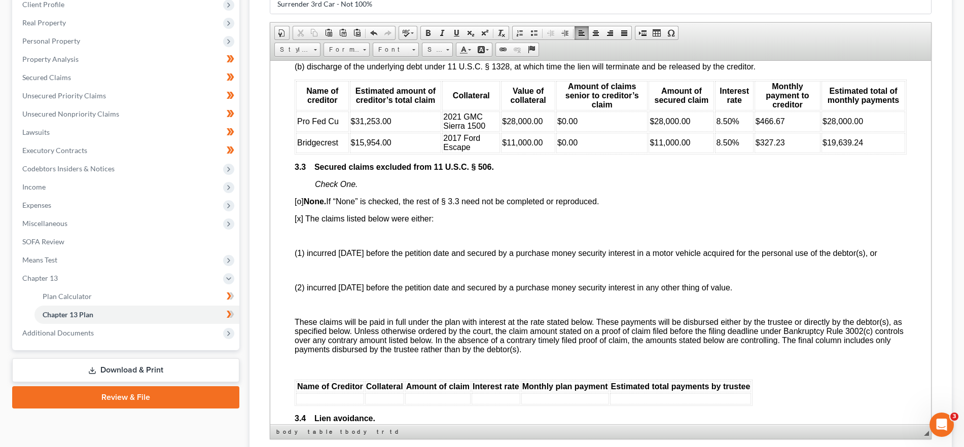
scroll to position [1254, 0]
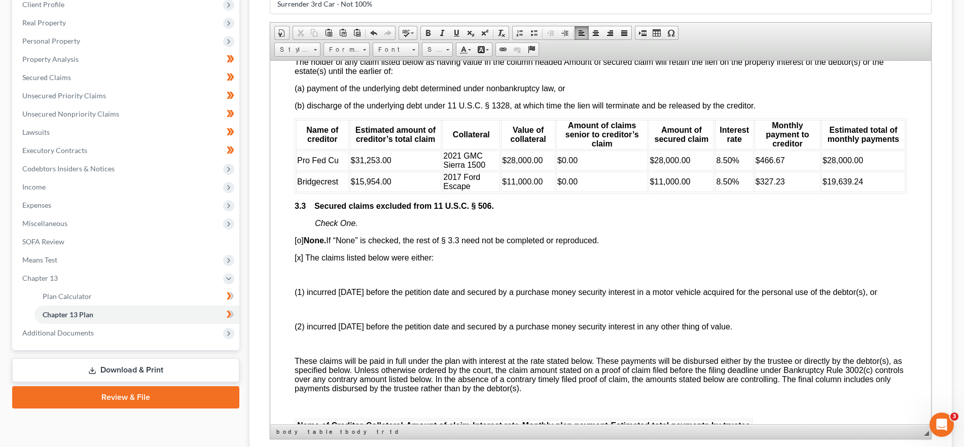
click at [300, 238] on span "[o] None. If “None” is checked, the rest of § 3.3 need not be completed or repr…" at bounding box center [447, 240] width 304 height 9
click at [301, 256] on span "[x] The claims listed below were either:" at bounding box center [364, 257] width 139 height 9
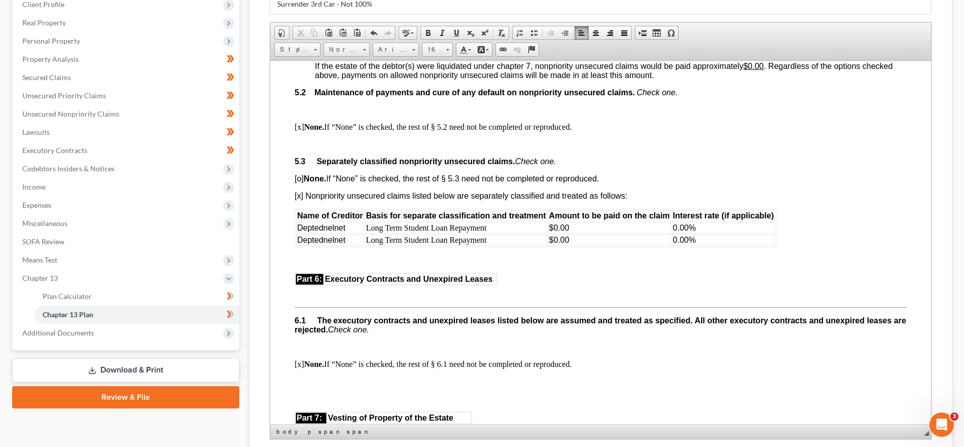
scroll to position [2390, 0]
click at [299, 199] on span "[x] Nonpriority unsecured claims listed below are separately classified and tre…" at bounding box center [461, 194] width 333 height 9
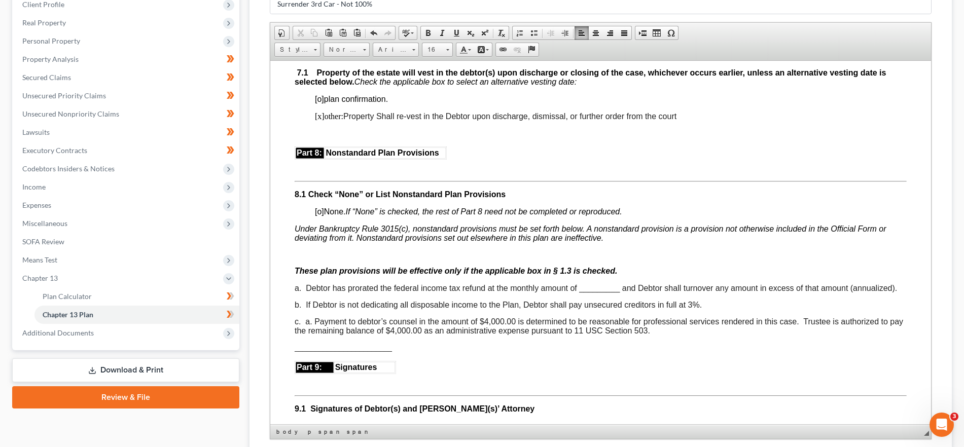
scroll to position [2789, 0]
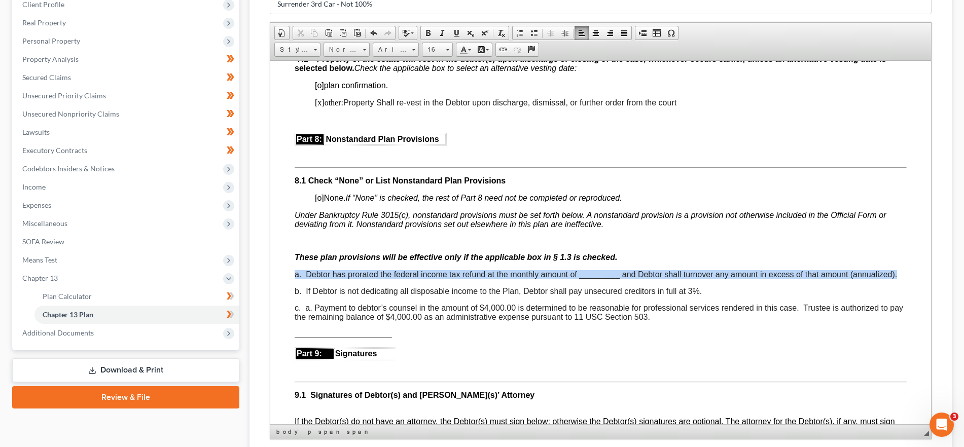
drag, startPoint x: 315, startPoint y: 294, endPoint x: 275, endPoint y: 292, distance: 40.1
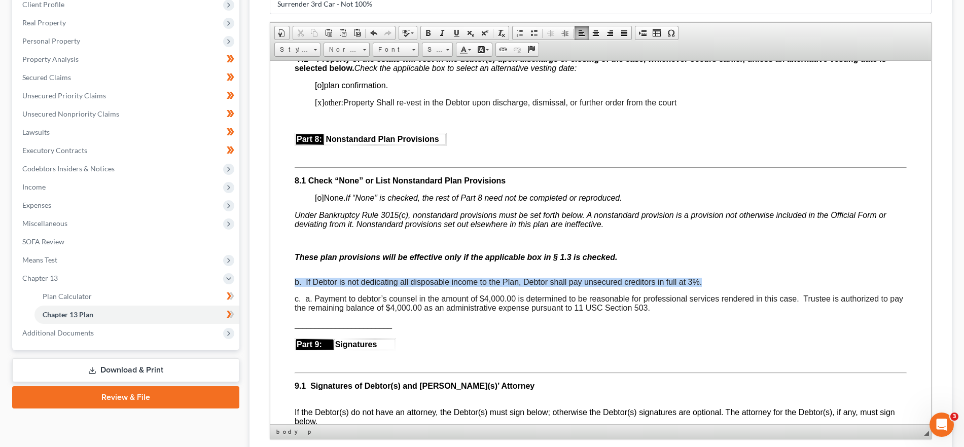
drag, startPoint x: 711, startPoint y: 301, endPoint x: 258, endPoint y: 297, distance: 453.2
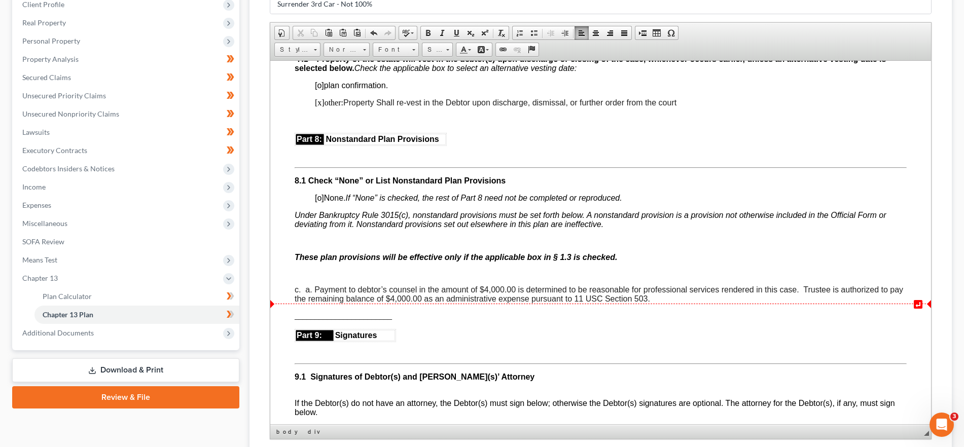
click at [304, 303] on span "c. a. Payment to debtor’s counsel in the amount of $4,000.00 is determined to b…" at bounding box center [599, 294] width 608 height 18
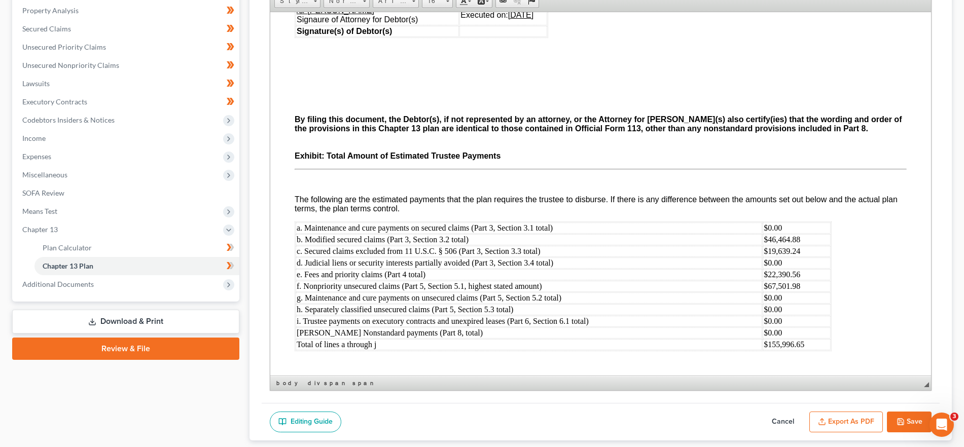
scroll to position [259, 0]
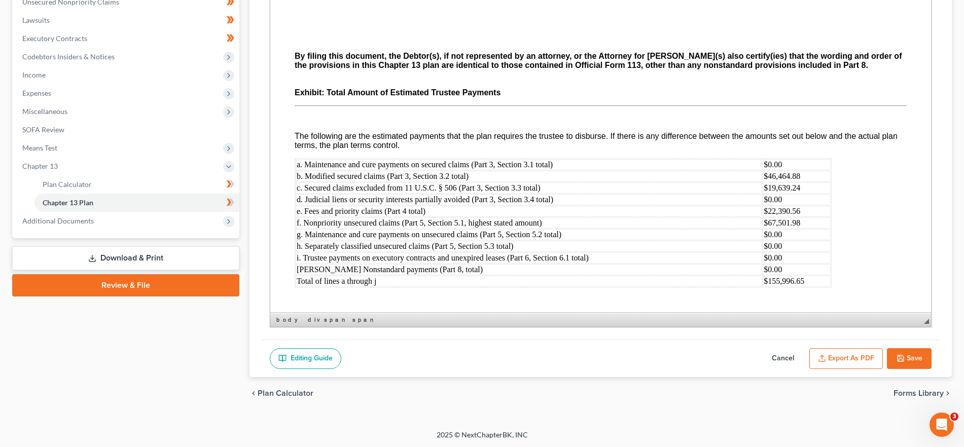
click at [902, 356] on icon "button" at bounding box center [900, 358] width 8 height 8
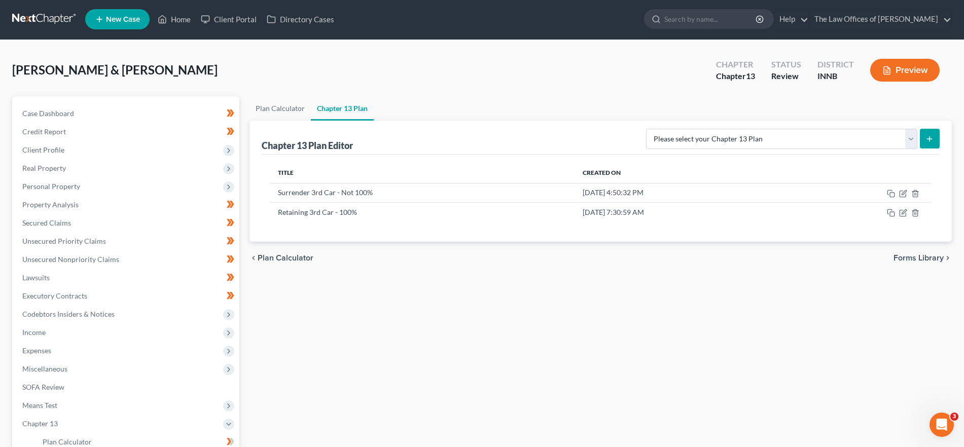
scroll to position [0, 0]
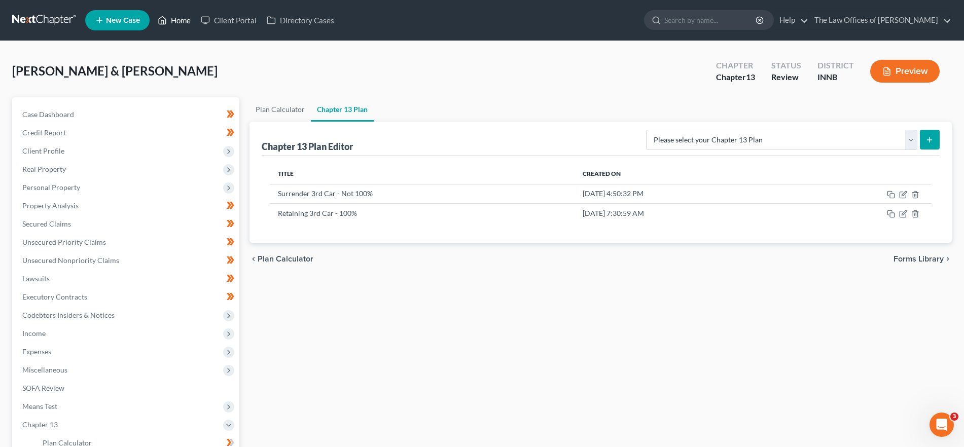
click at [188, 22] on link "Home" at bounding box center [174, 20] width 43 height 18
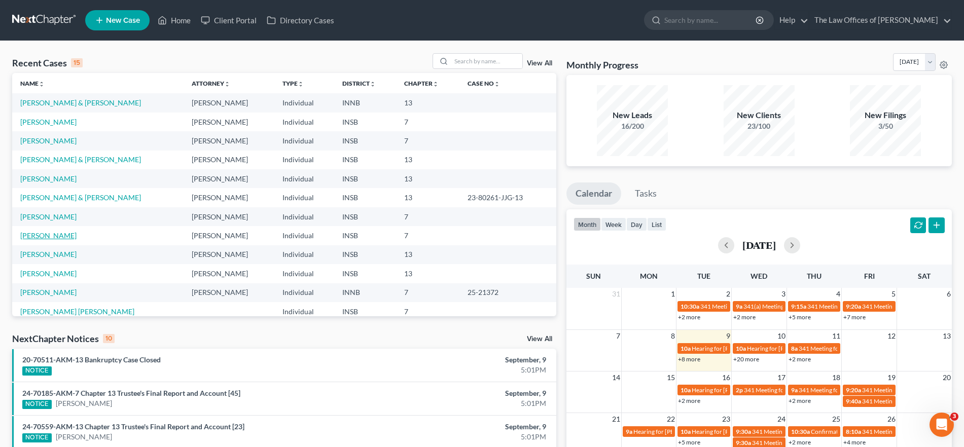
click at [65, 239] on link "[PERSON_NAME]" at bounding box center [48, 235] width 56 height 9
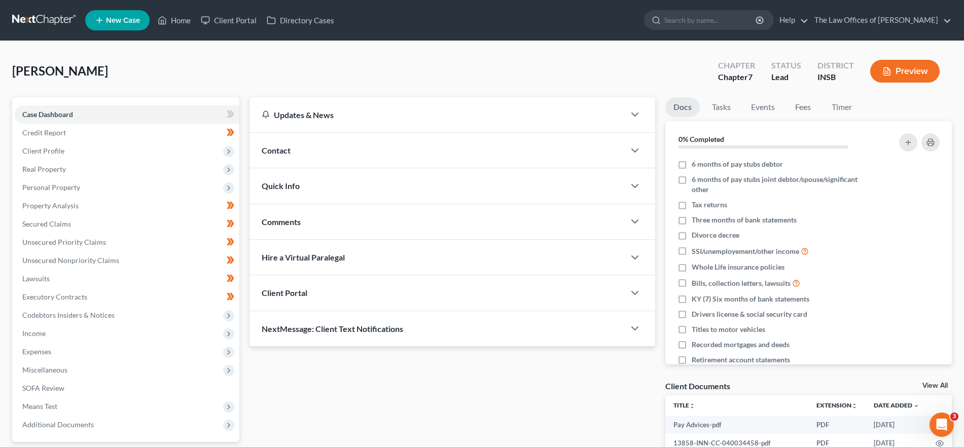
click at [304, 185] on div "Quick Info" at bounding box center [436, 185] width 375 height 35
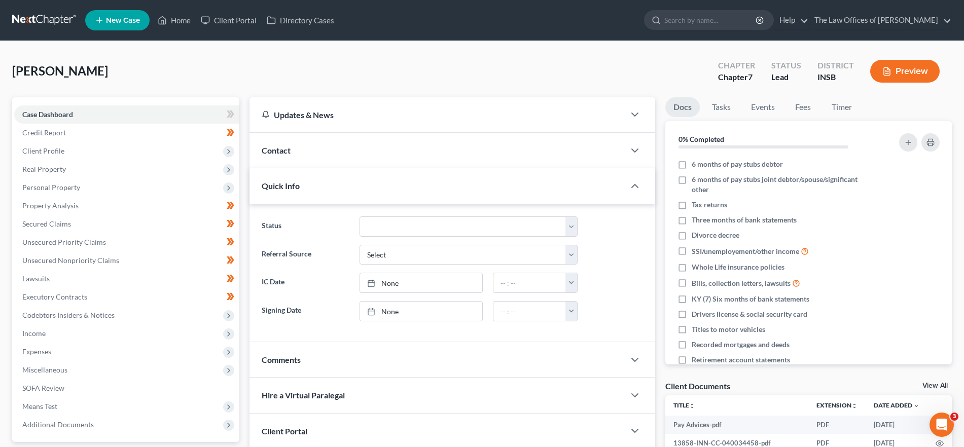
click at [312, 179] on div "Quick Info" at bounding box center [436, 185] width 375 height 35
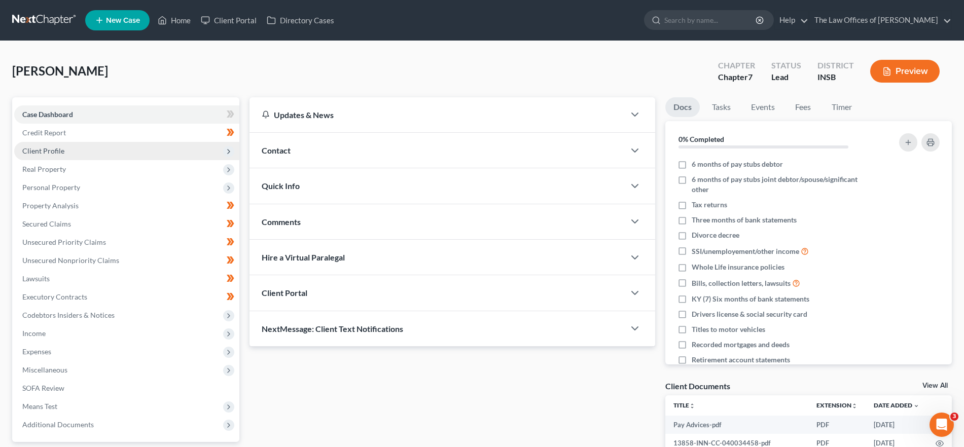
click at [101, 151] on span "Client Profile" at bounding box center [126, 151] width 225 height 18
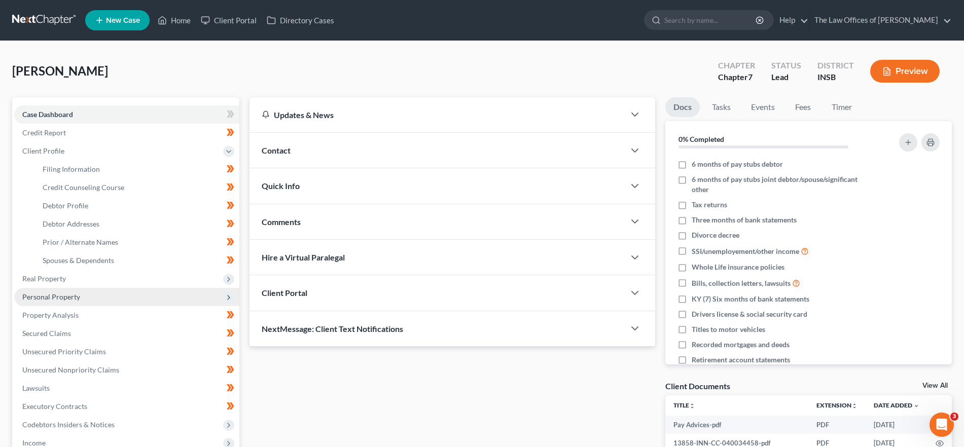
click at [76, 296] on span "Personal Property" at bounding box center [51, 296] width 58 height 9
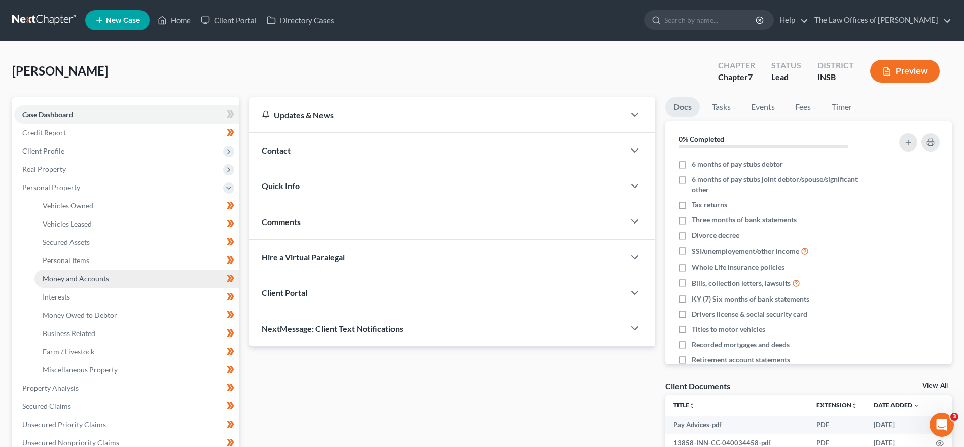
click at [72, 278] on span "Money and Accounts" at bounding box center [76, 278] width 66 height 9
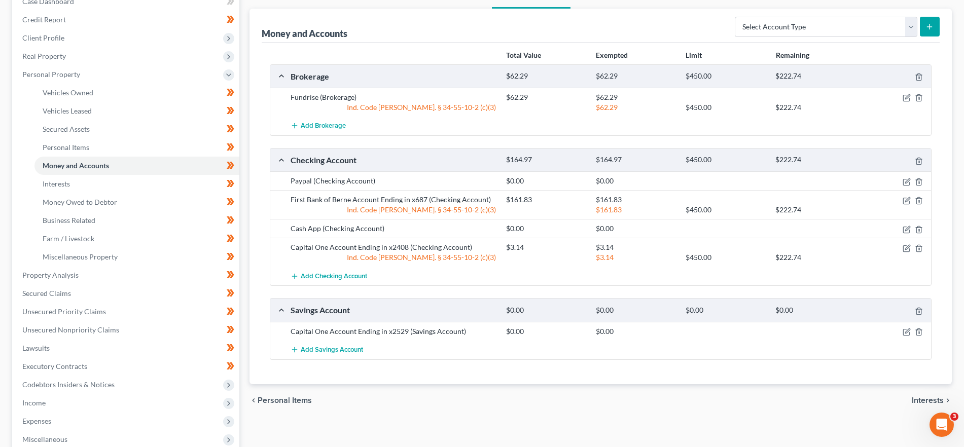
scroll to position [128, 0]
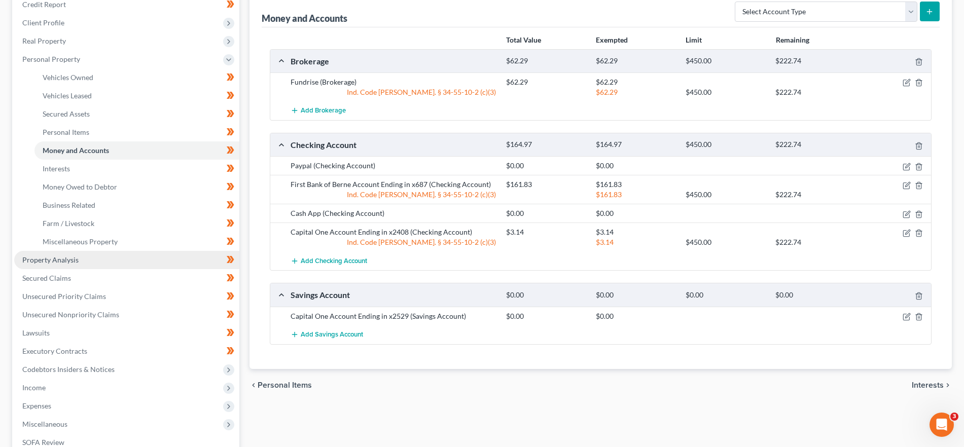
click at [86, 255] on link "Property Analysis" at bounding box center [126, 260] width 225 height 18
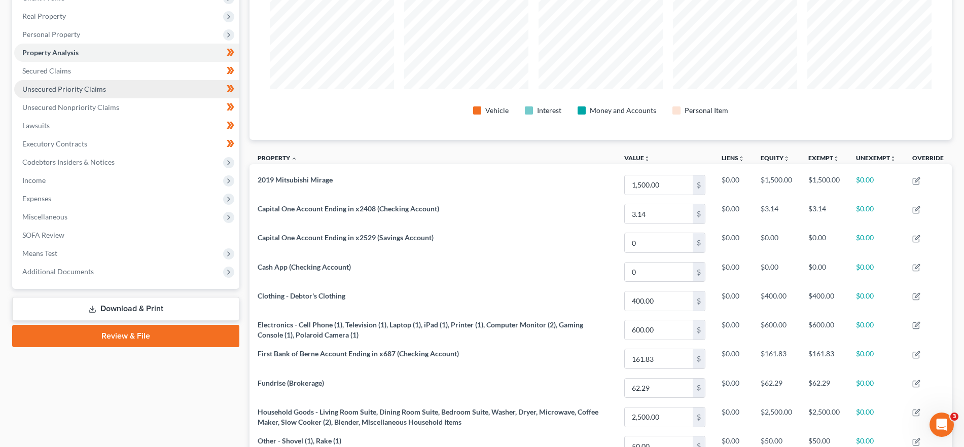
scroll to position [150, 0]
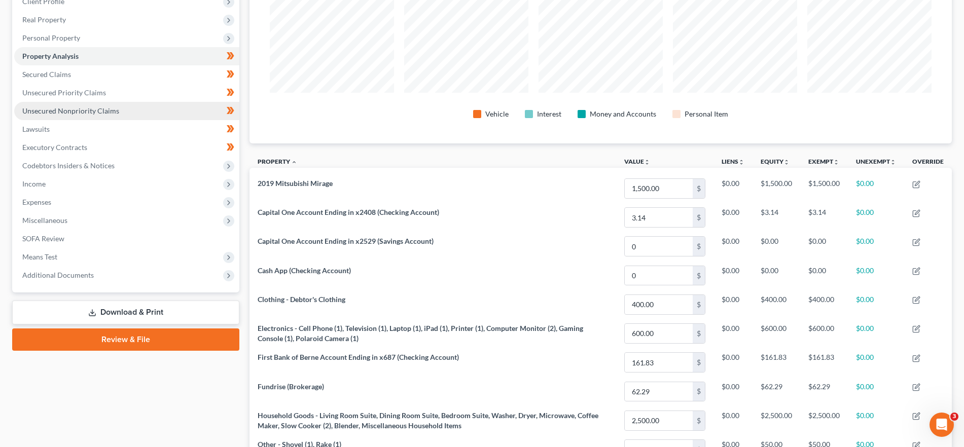
click at [65, 109] on span "Unsecured Nonpriority Claims" at bounding box center [70, 110] width 97 height 9
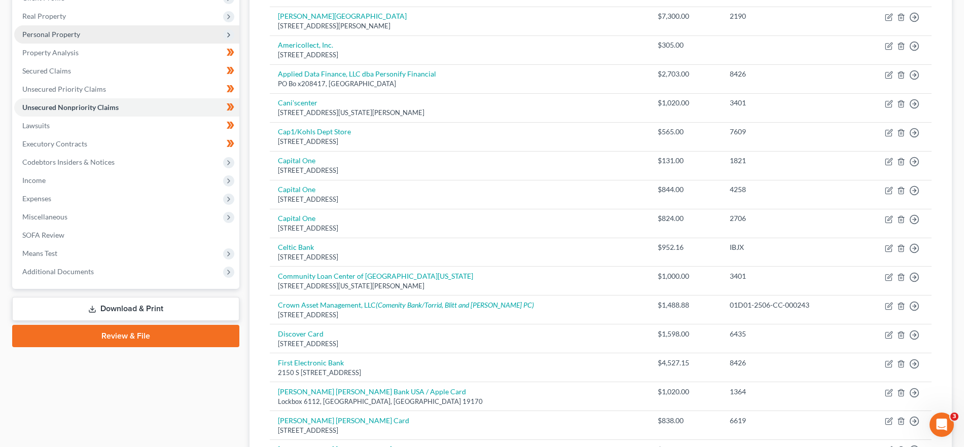
scroll to position [165, 0]
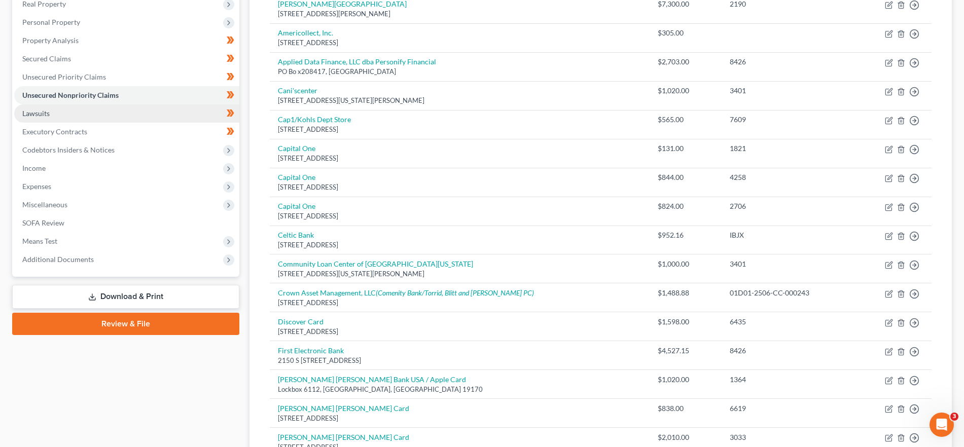
click at [77, 119] on link "Lawsuits" at bounding box center [126, 113] width 225 height 18
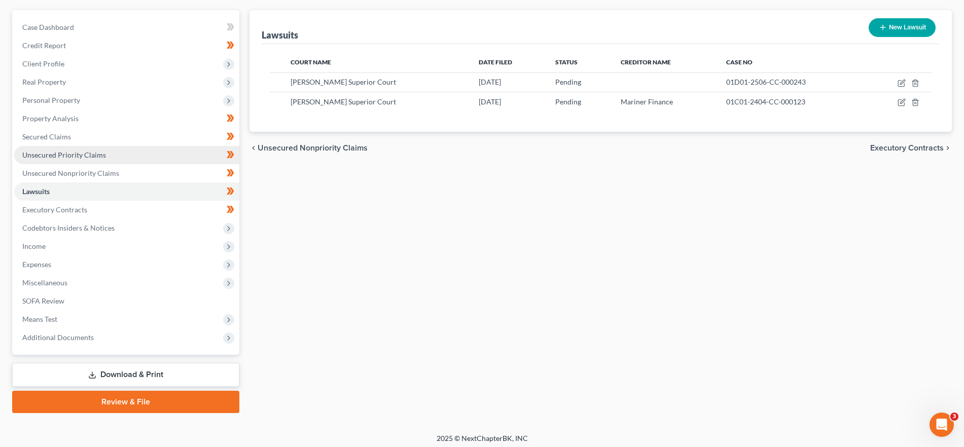
scroll to position [92, 0]
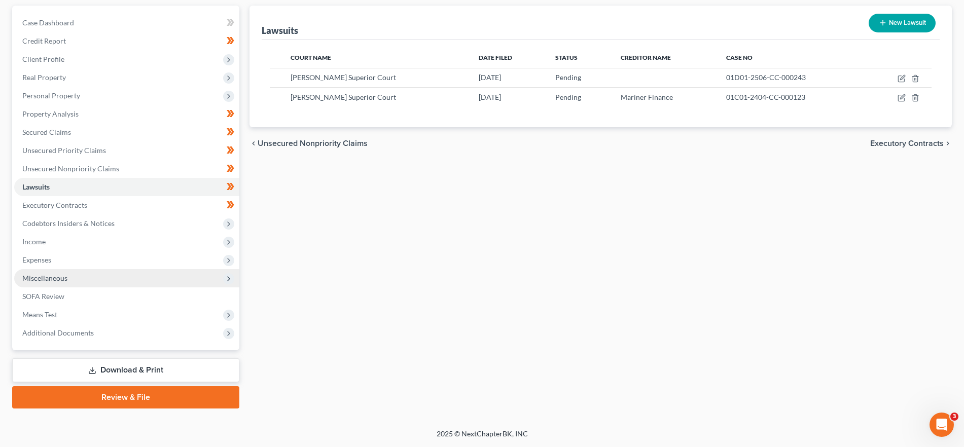
click at [62, 282] on span "Miscellaneous" at bounding box center [44, 278] width 45 height 9
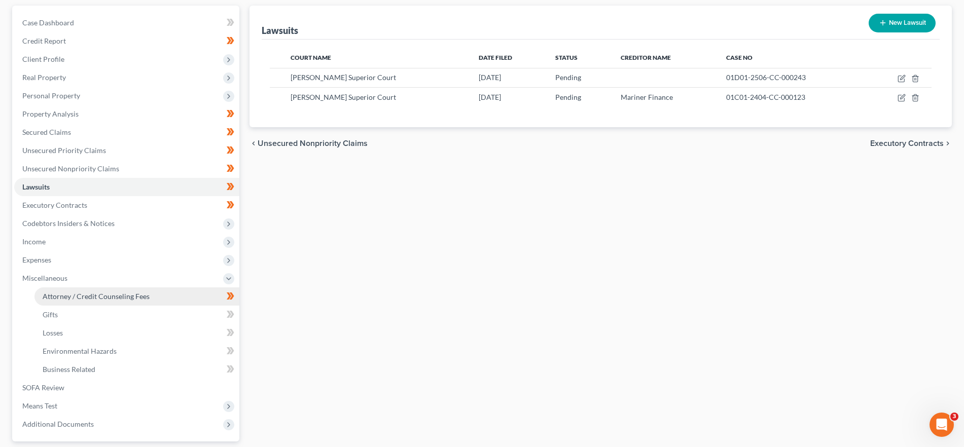
click at [68, 294] on span "Attorney / Credit Counseling Fees" at bounding box center [96, 296] width 107 height 9
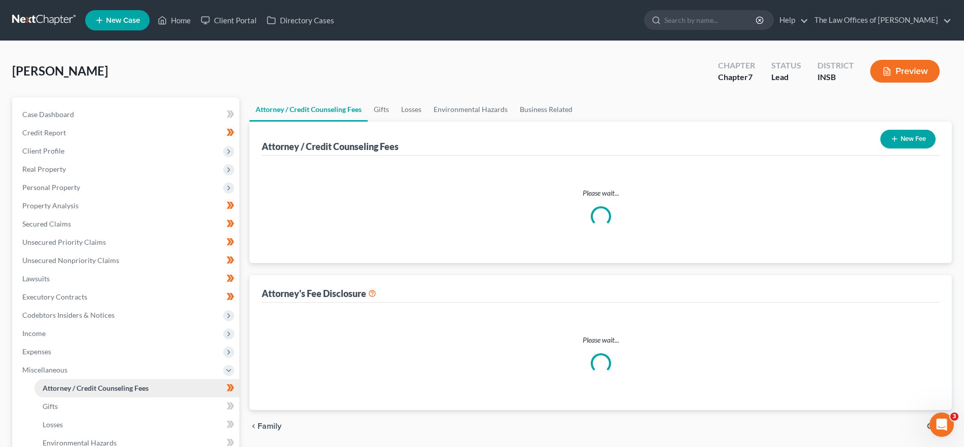
select select "18"
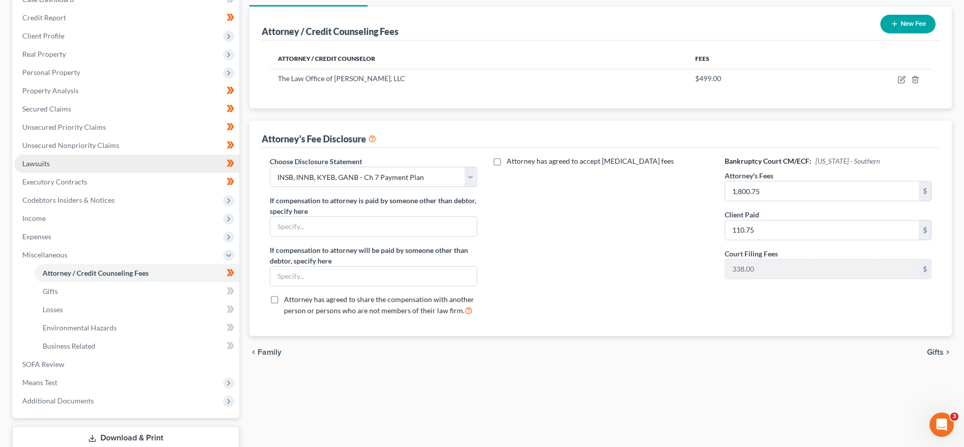
scroll to position [126, 0]
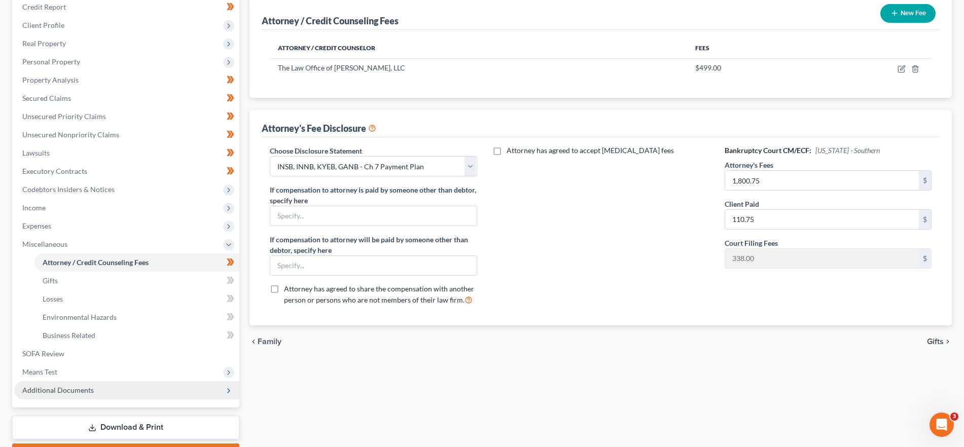
click at [72, 386] on span "Additional Documents" at bounding box center [57, 390] width 71 height 9
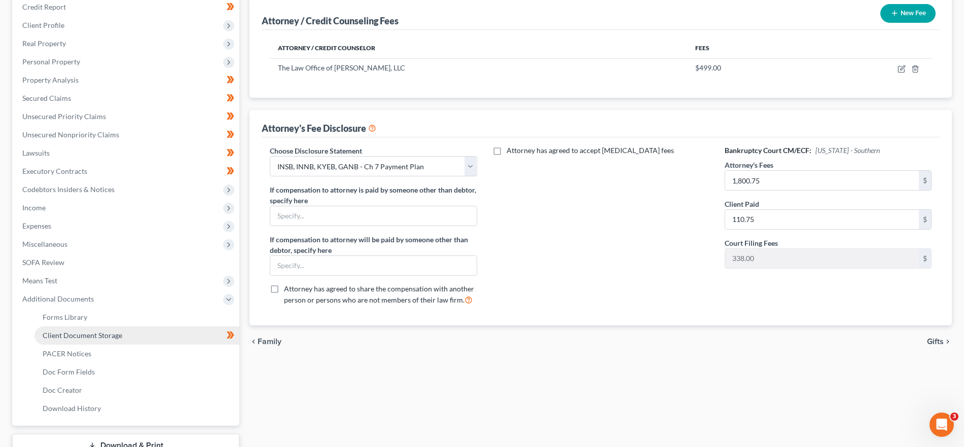
click at [109, 339] on span "Client Document Storage" at bounding box center [83, 335] width 80 height 9
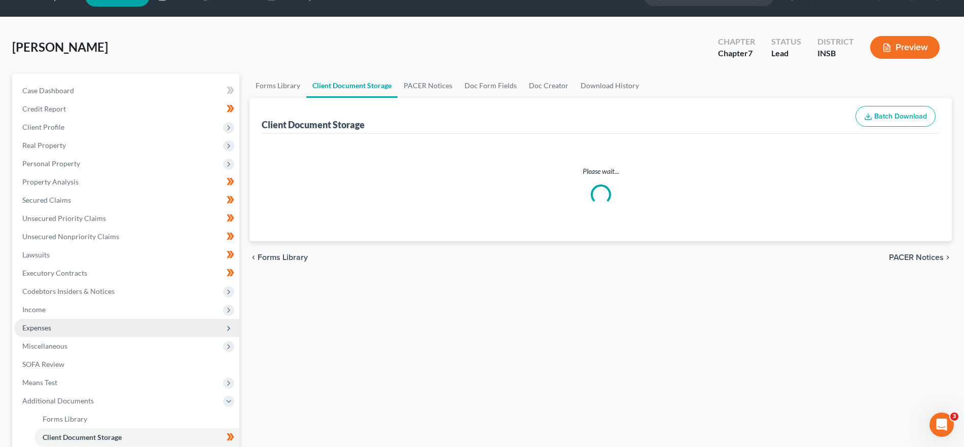
select select "9"
select select "15"
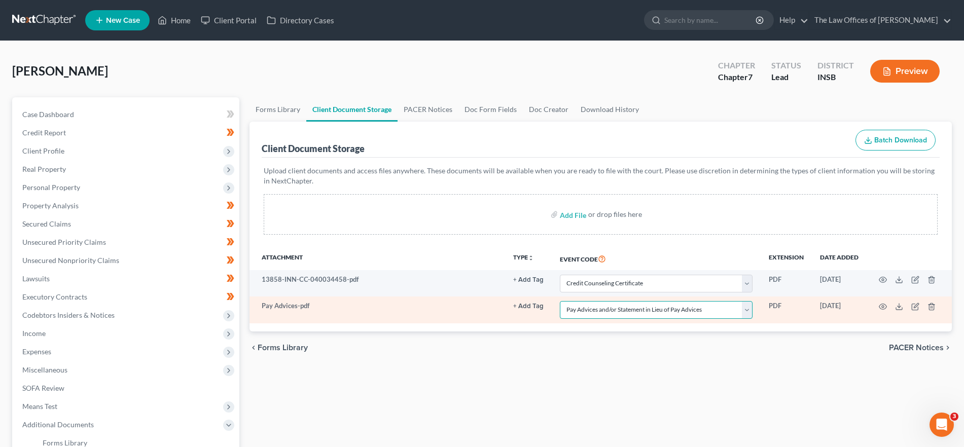
click at [697, 308] on select "Select Event 20 Largest Unsecured Creditors Amended/Corrected Petition Ch 7 Mea…" at bounding box center [656, 310] width 193 height 18
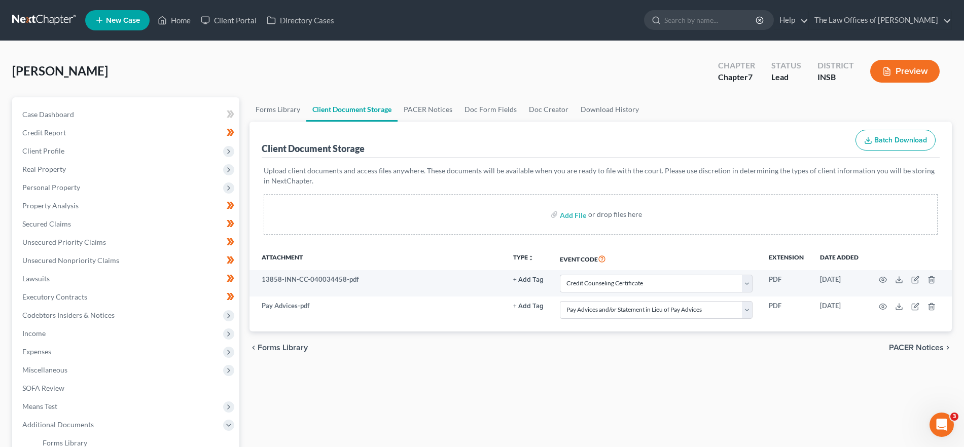
click at [676, 350] on div "chevron_left Forms Library PACER Notices chevron_right" at bounding box center [600, 348] width 702 height 32
click at [54, 151] on span "Client Profile" at bounding box center [43, 150] width 42 height 9
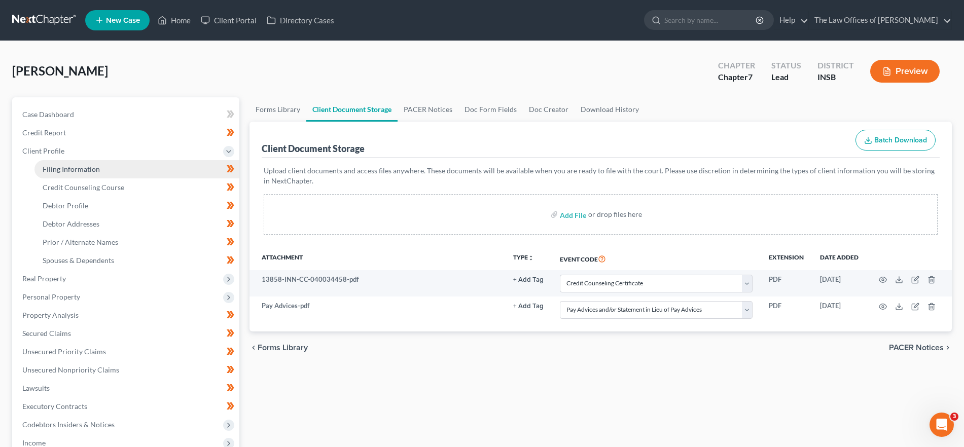
click at [67, 168] on span "Filing Information" at bounding box center [71, 169] width 57 height 9
select select "1"
select select "0"
select select "28"
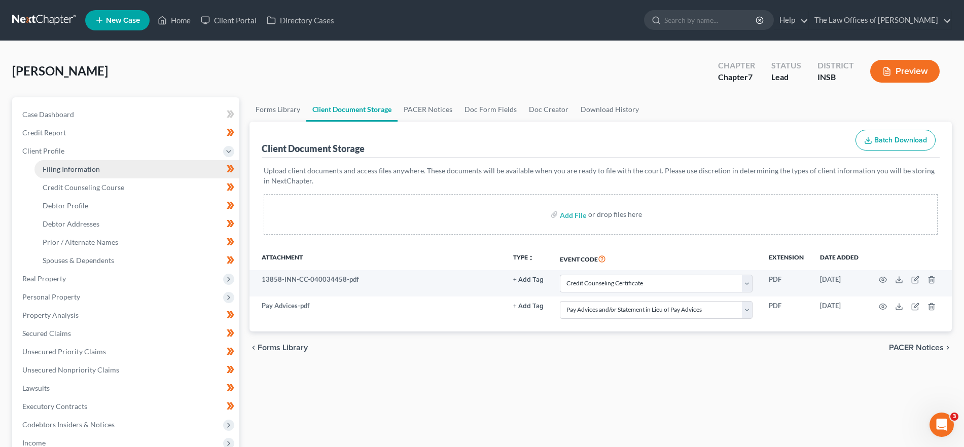
select select "3"
select select "15"
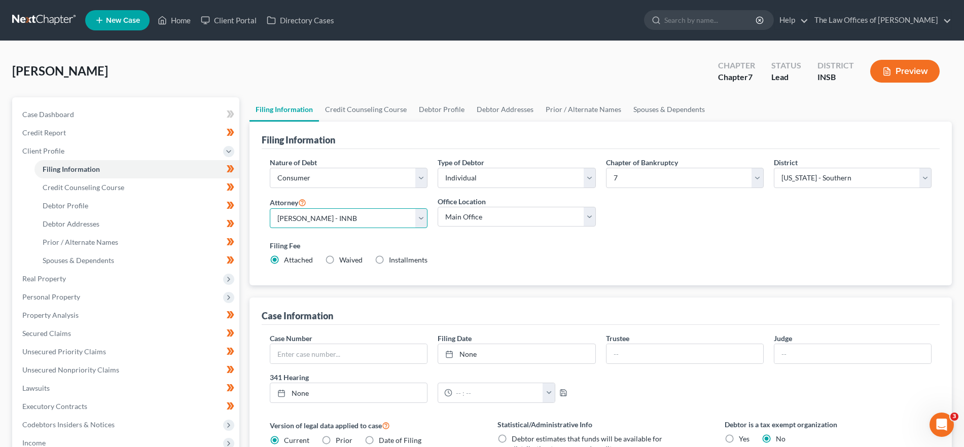
click at [396, 215] on select "Select [PERSON_NAME] - INSB [PERSON_NAME] - INSB [PERSON_NAME] [PERSON_NAME] - …" at bounding box center [349, 218] width 158 height 20
click at [270, 208] on select "Select [PERSON_NAME] - INSB [PERSON_NAME] - INSB [PERSON_NAME] [PERSON_NAME] - …" at bounding box center [349, 218] width 158 height 20
click at [858, 178] on select "Select [US_STATE] - [GEOGRAPHIC_DATA] [US_STATE] - [GEOGRAPHIC_DATA][US_STATE] …" at bounding box center [853, 178] width 158 height 20
click at [774, 168] on select "Select [US_STATE] - [GEOGRAPHIC_DATA] [US_STATE] - [GEOGRAPHIC_DATA][US_STATE] …" at bounding box center [853, 178] width 158 height 20
drag, startPoint x: 805, startPoint y: 174, endPoint x: 810, endPoint y: 181, distance: 7.7
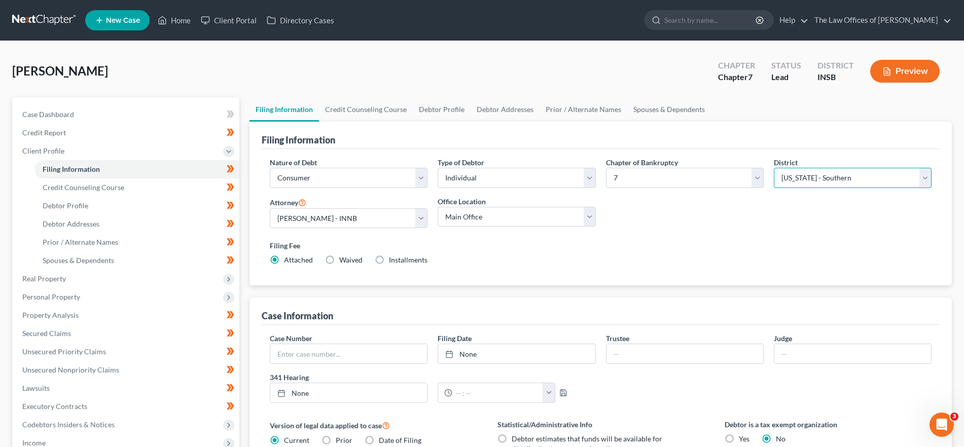
click at [805, 174] on select "Select [US_STATE] - [GEOGRAPHIC_DATA] [US_STATE] - [GEOGRAPHIC_DATA][US_STATE] …" at bounding box center [853, 178] width 158 height 20
select select "27"
click at [774, 168] on select "Select [US_STATE] - [GEOGRAPHIC_DATA] [US_STATE] - [GEOGRAPHIC_DATA][US_STATE] …" at bounding box center [853, 178] width 158 height 20
click at [173, 18] on link "Home" at bounding box center [174, 20] width 43 height 18
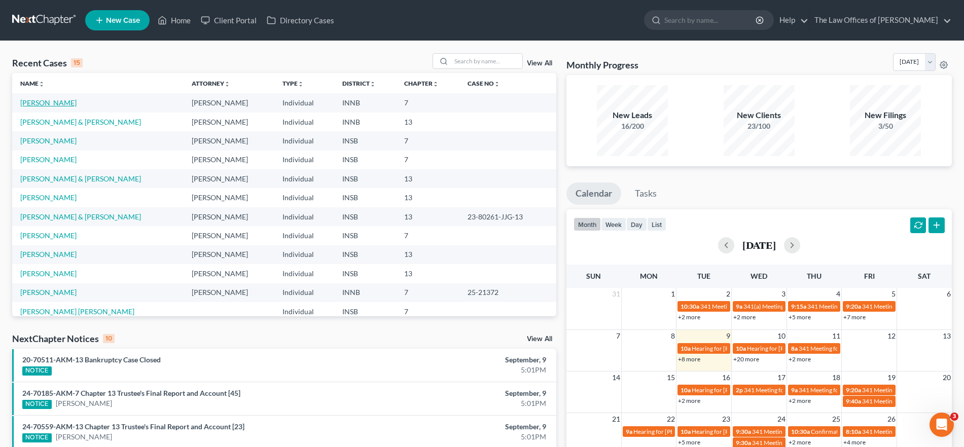
click at [43, 100] on link "[PERSON_NAME]" at bounding box center [48, 102] width 56 height 9
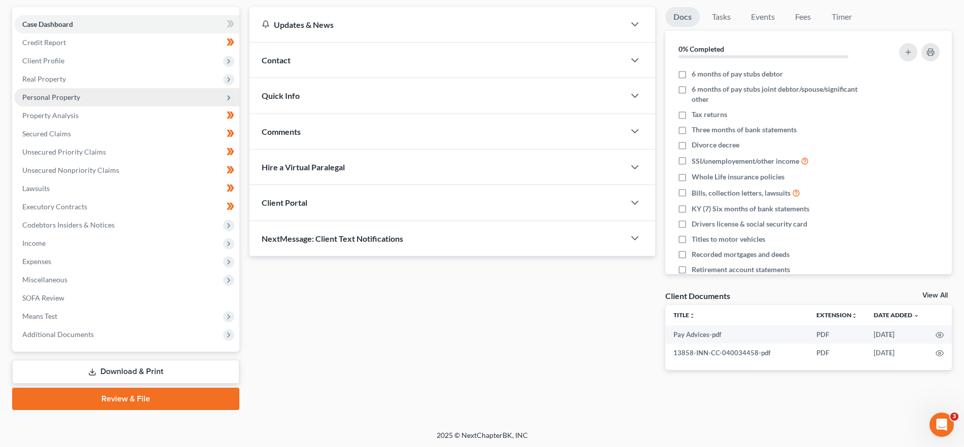
scroll to position [92, 0]
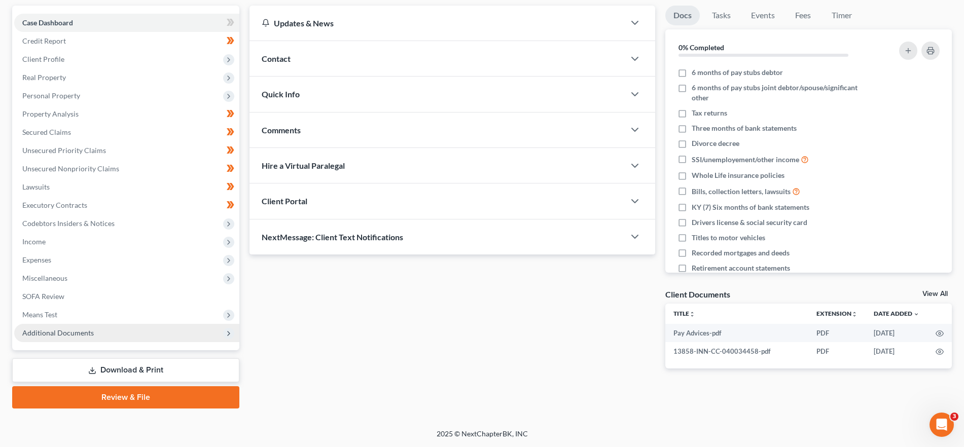
click at [121, 331] on span "Additional Documents" at bounding box center [126, 333] width 225 height 18
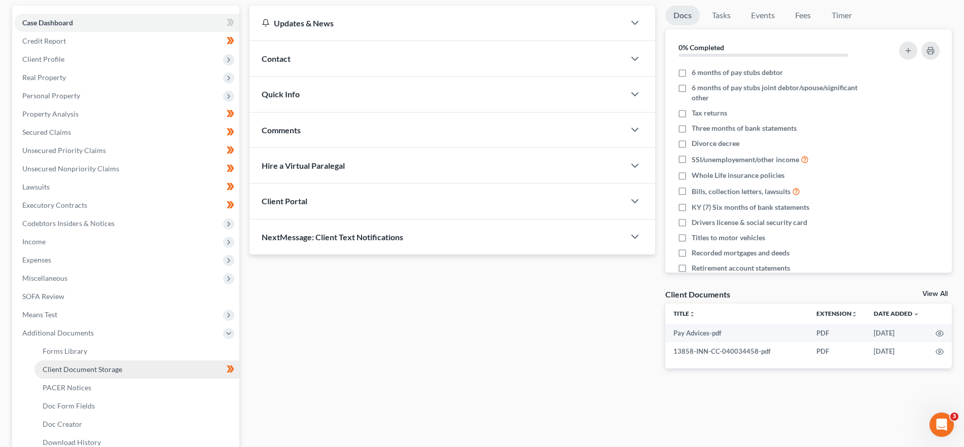
click at [142, 362] on link "Client Document Storage" at bounding box center [136, 369] width 205 height 18
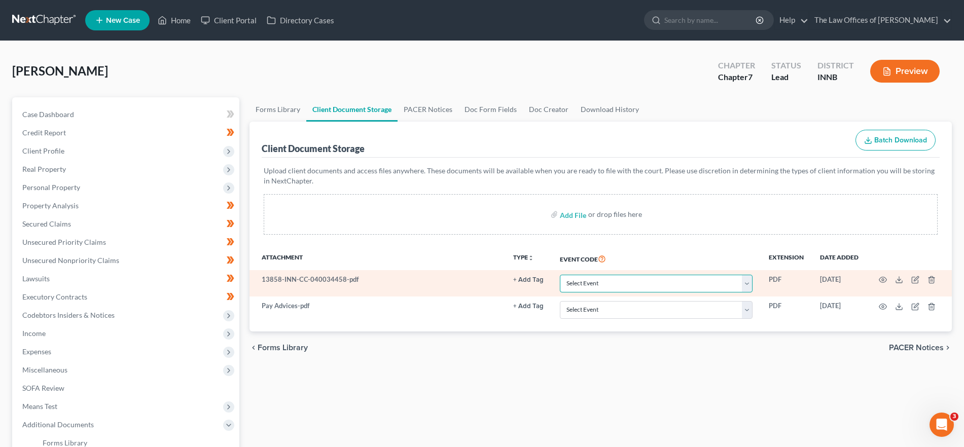
click at [684, 275] on select "Select Event Certificate of Credit Counseling Chapter 13 Calculation of Disposa…" at bounding box center [656, 284] width 193 height 18
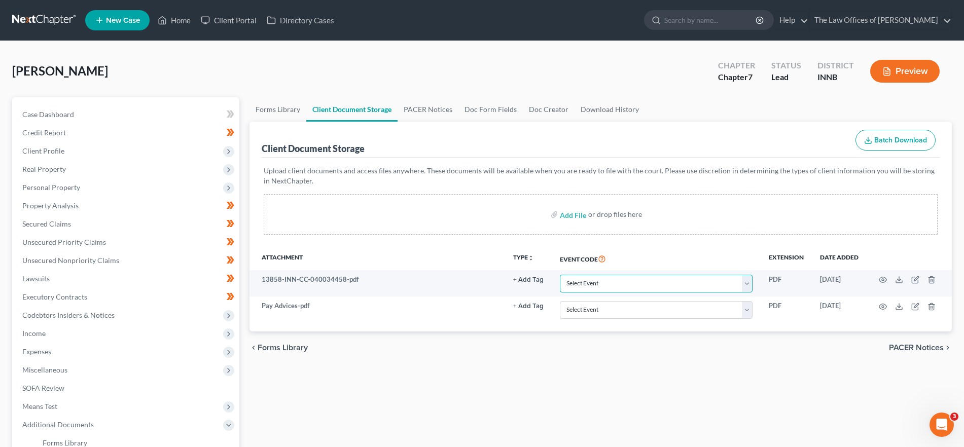
select select "0"
click at [560, 275] on select "Select Event Certificate of Credit Counseling Chapter 13 Calculation of Disposa…" at bounding box center [656, 284] width 193 height 18
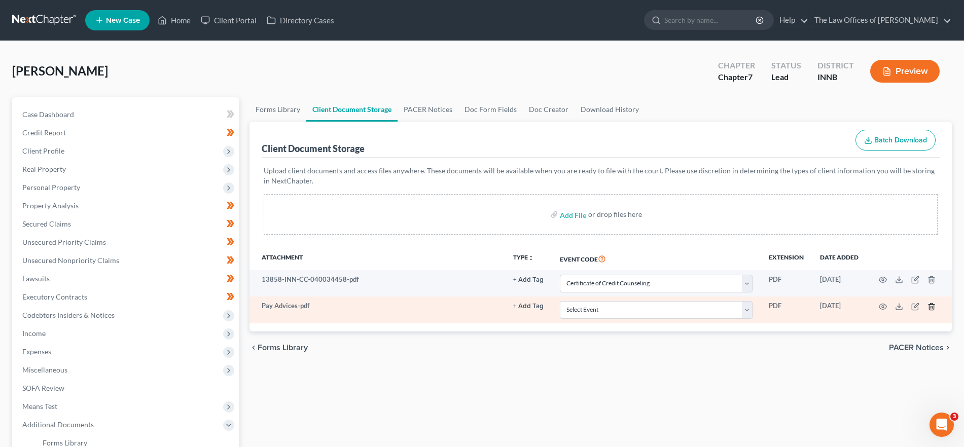
click at [928, 303] on icon "button" at bounding box center [931, 307] width 8 height 8
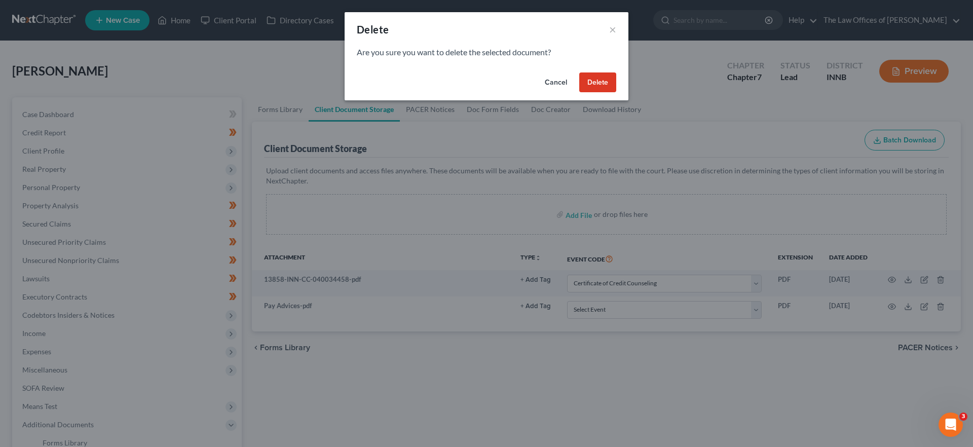
click at [598, 76] on button "Delete" at bounding box center [597, 82] width 37 height 20
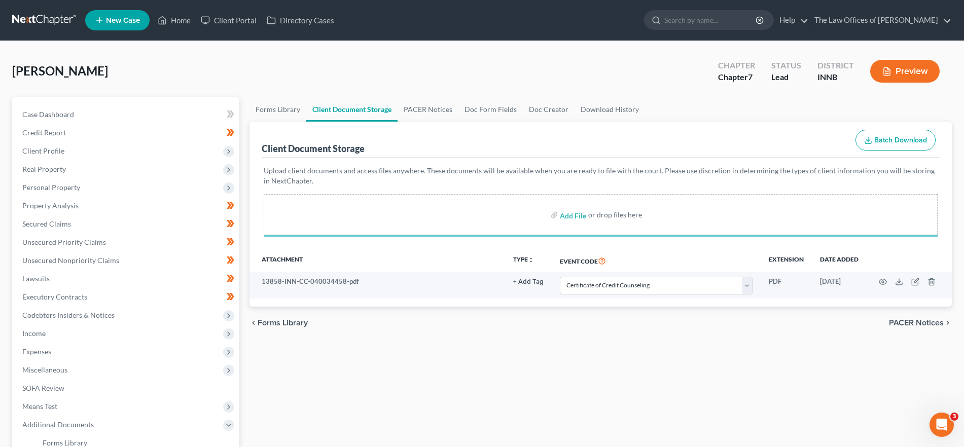
select select "0"
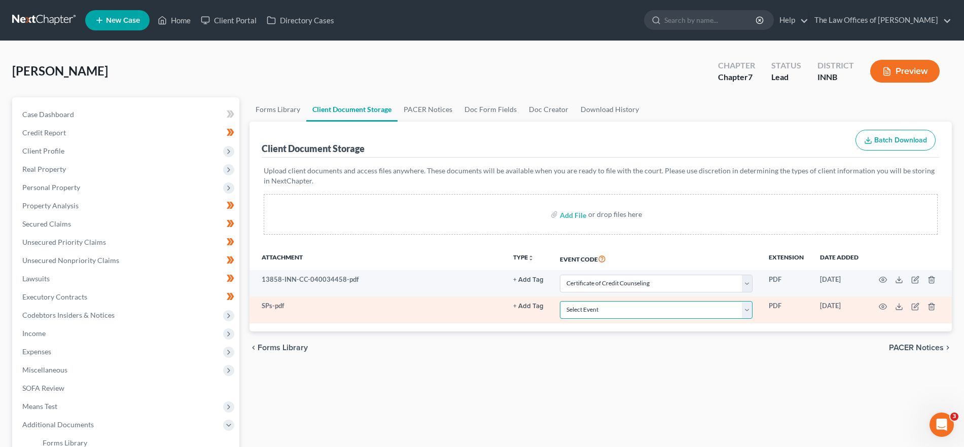
drag, startPoint x: 576, startPoint y: 307, endPoint x: 571, endPoint y: 306, distance: 5.6
click at [571, 306] on select "Select Event Certificate of Credit Counseling Chapter 13 Calculation of Disposa…" at bounding box center [656, 310] width 193 height 18
select select "8"
click at [560, 301] on select "Select Event Certificate of Credit Counseling Chapter 13 Calculation of Disposa…" at bounding box center [656, 310] width 193 height 18
click at [933, 305] on icon "button" at bounding box center [931, 307] width 8 height 8
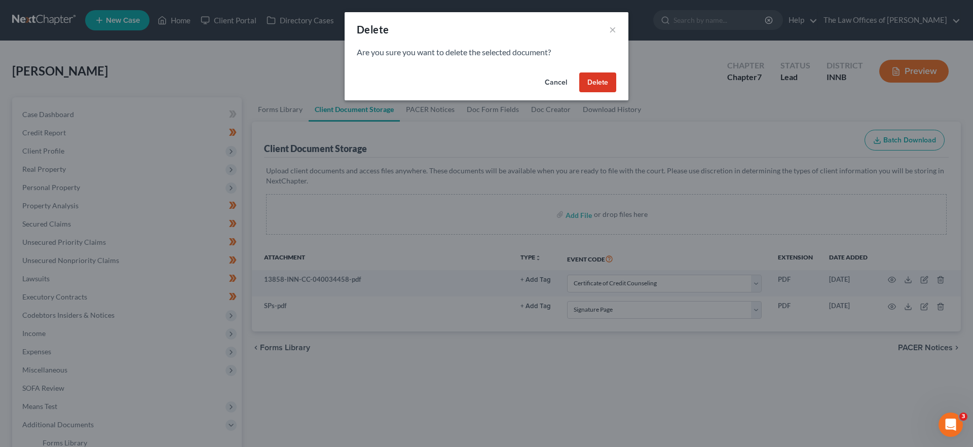
click at [594, 83] on button "Delete" at bounding box center [597, 82] width 37 height 20
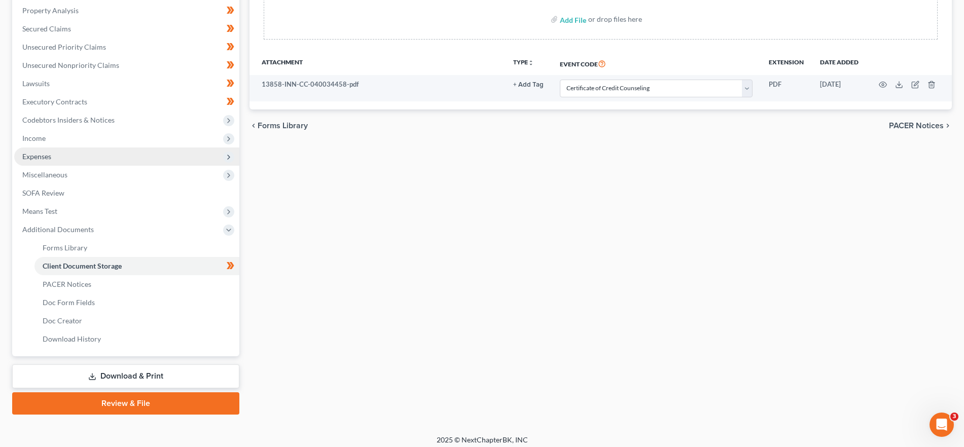
scroll to position [201, 0]
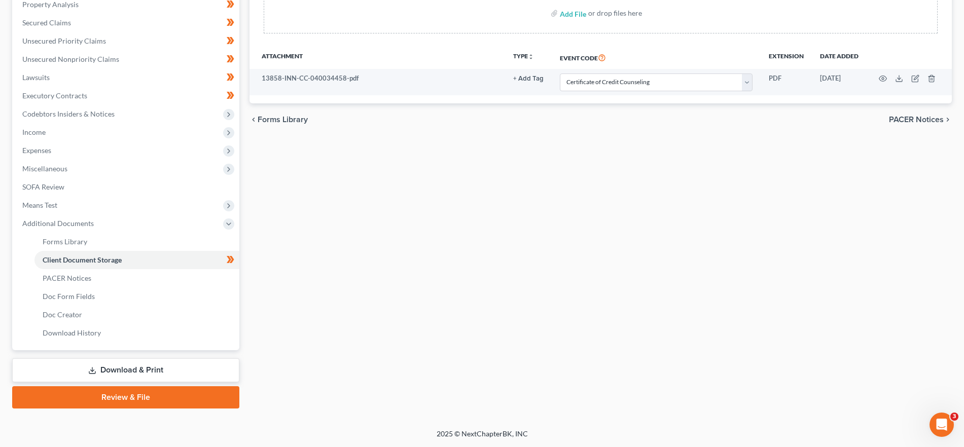
click at [122, 371] on link "Download & Print" at bounding box center [125, 370] width 227 height 24
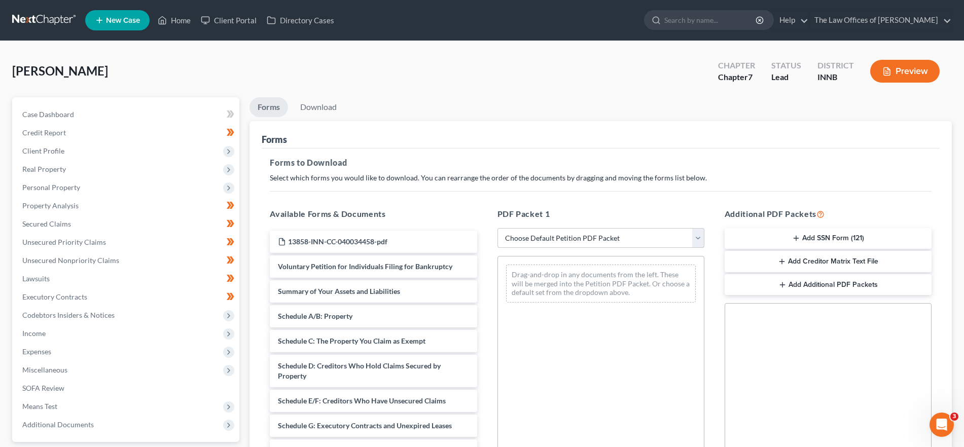
click at [642, 237] on select "Choose Default Petition PDF Packet Complete Bankruptcy Petition (all forms and …" at bounding box center [600, 238] width 207 height 20
select select "0"
click at [497, 228] on select "Choose Default Petition PDF Packet Complete Bankruptcy Petition (all forms and …" at bounding box center [600, 238] width 207 height 20
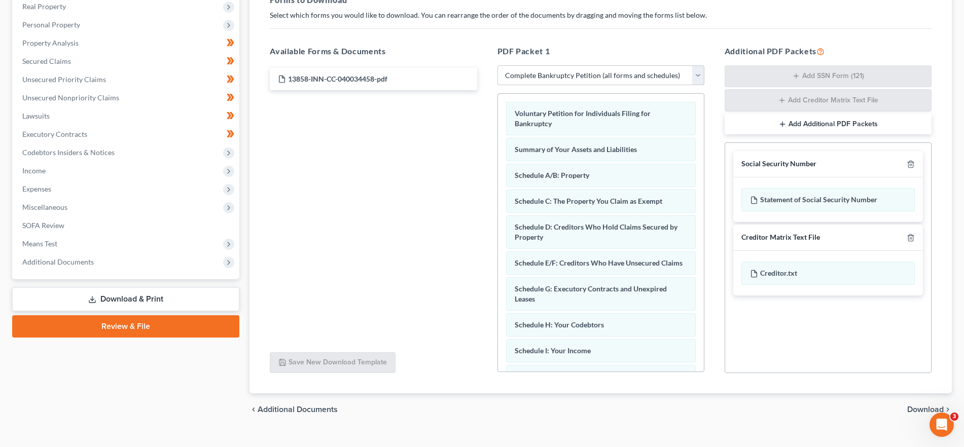
scroll to position [180, 0]
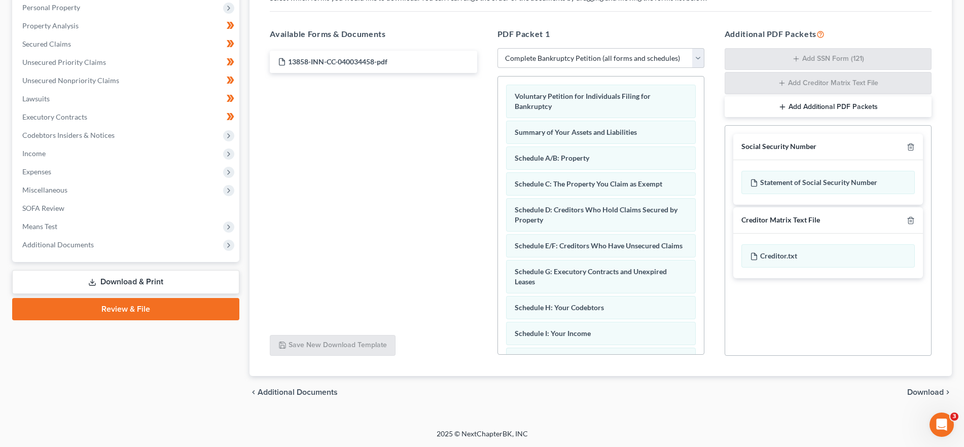
click at [921, 392] on span "Download" at bounding box center [925, 392] width 36 height 8
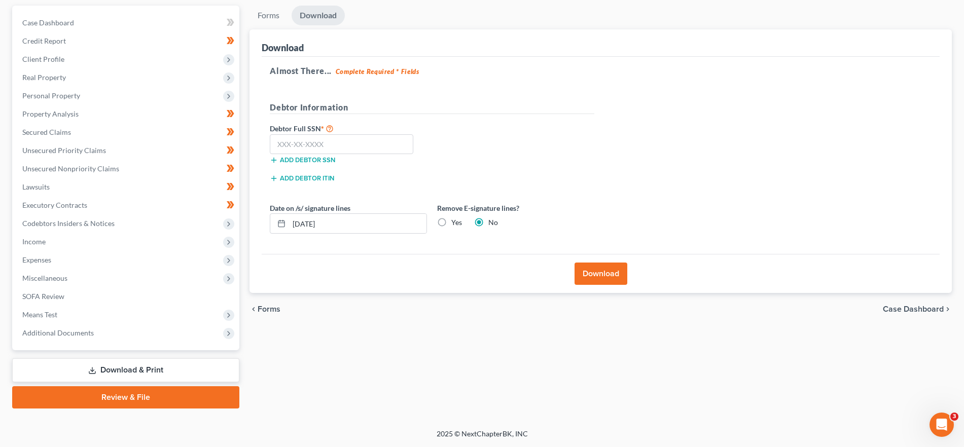
scroll to position [92, 0]
click at [608, 267] on button "Download" at bounding box center [600, 274] width 53 height 22
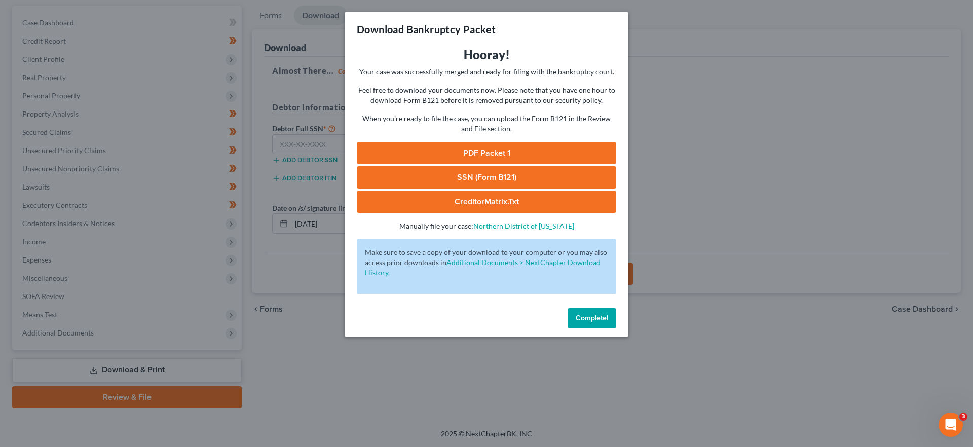
drag, startPoint x: 523, startPoint y: 148, endPoint x: 540, endPoint y: 151, distance: 17.5
click at [523, 148] on link "PDF Packet 1" at bounding box center [487, 153] width 260 height 22
click at [598, 312] on button "Complete!" at bounding box center [592, 318] width 49 height 20
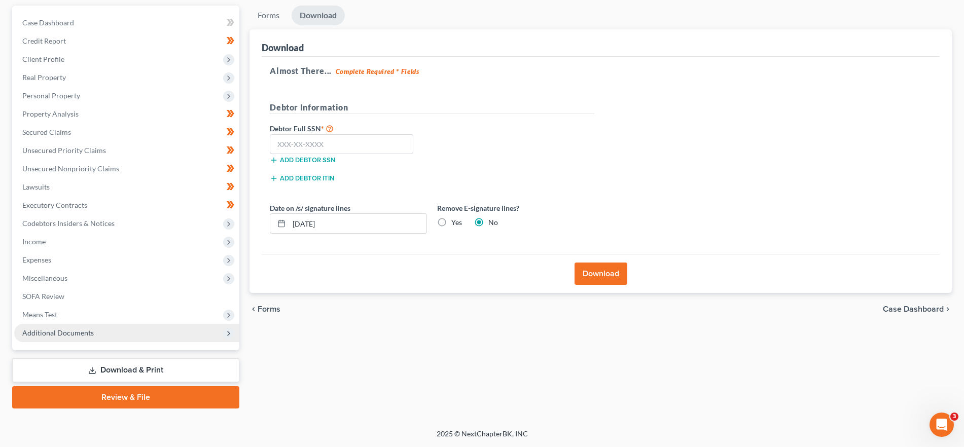
drag, startPoint x: 141, startPoint y: 333, endPoint x: 154, endPoint y: 338, distance: 14.1
click at [141, 333] on span "Additional Documents" at bounding box center [126, 333] width 225 height 18
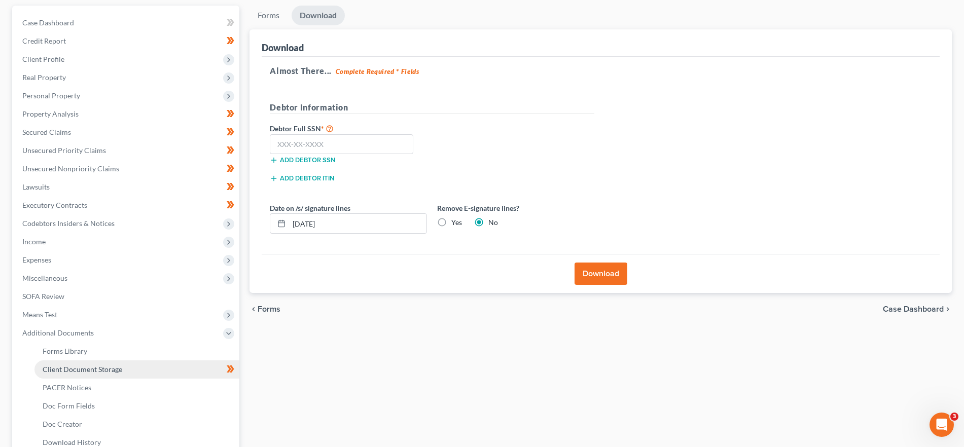
click at [165, 361] on link "Client Document Storage" at bounding box center [136, 369] width 205 height 18
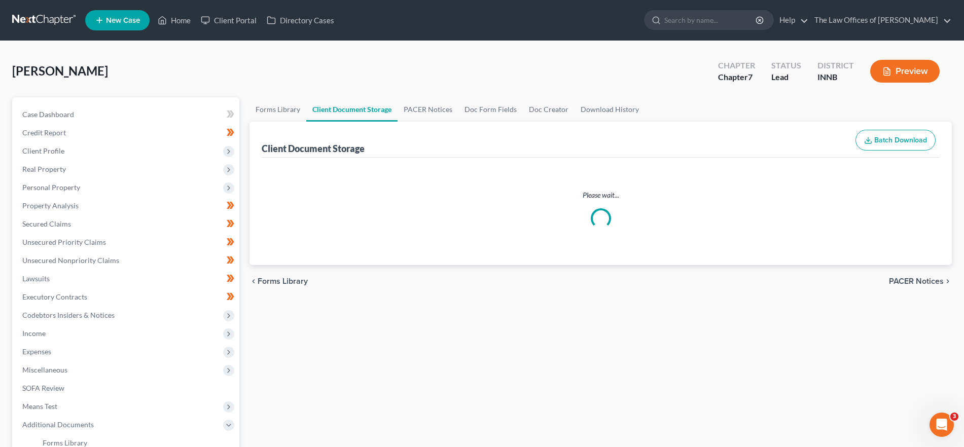
select select "0"
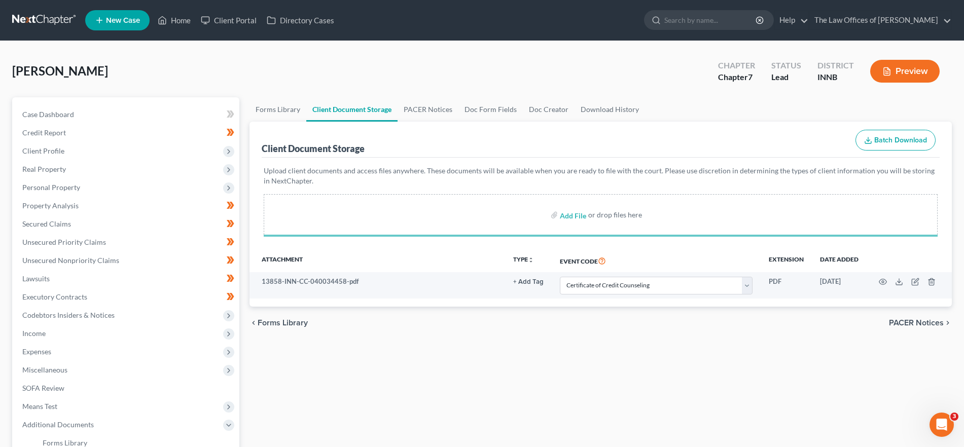
select select "0"
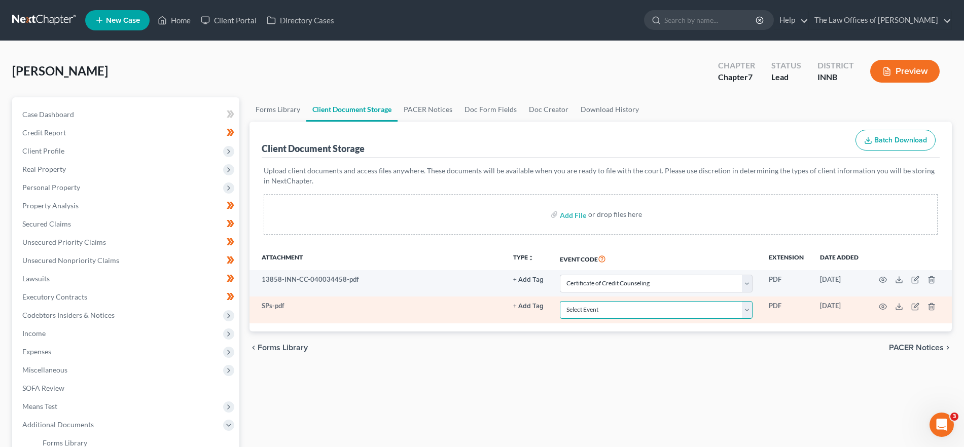
click at [594, 309] on select "Select Event Certificate of Credit Counseling Chapter 13 Calculation of Disposa…" at bounding box center [656, 310] width 193 height 18
select select "8"
click at [560, 301] on select "Select Event Certificate of Credit Counseling Chapter 13 Calculation of Disposa…" at bounding box center [656, 310] width 193 height 18
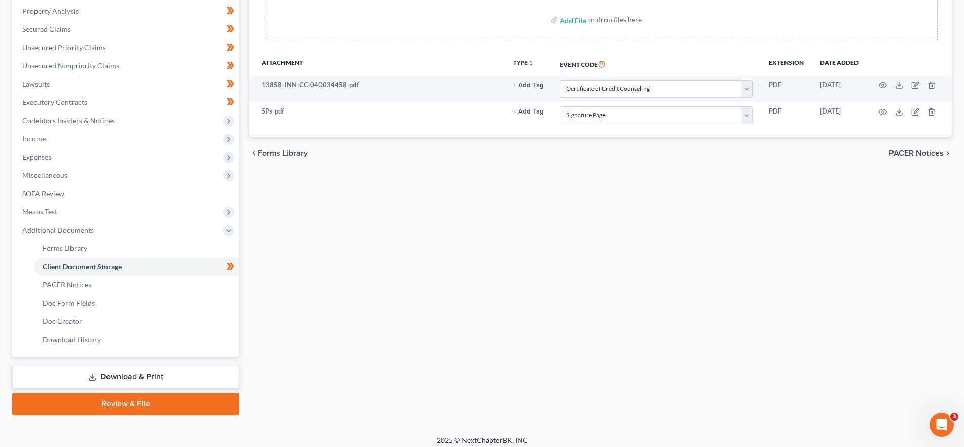
scroll to position [201, 0]
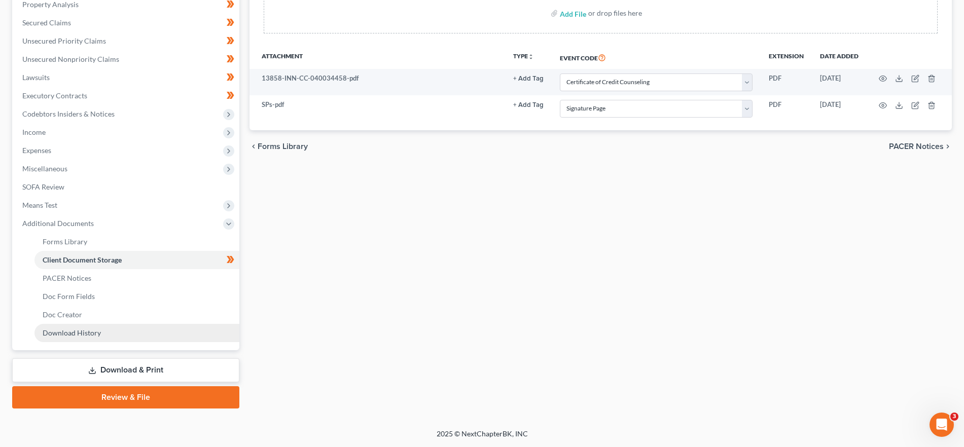
drag, startPoint x: 128, startPoint y: 334, endPoint x: 143, endPoint y: 337, distance: 15.5
click at [128, 334] on link "Download History" at bounding box center [136, 333] width 205 height 18
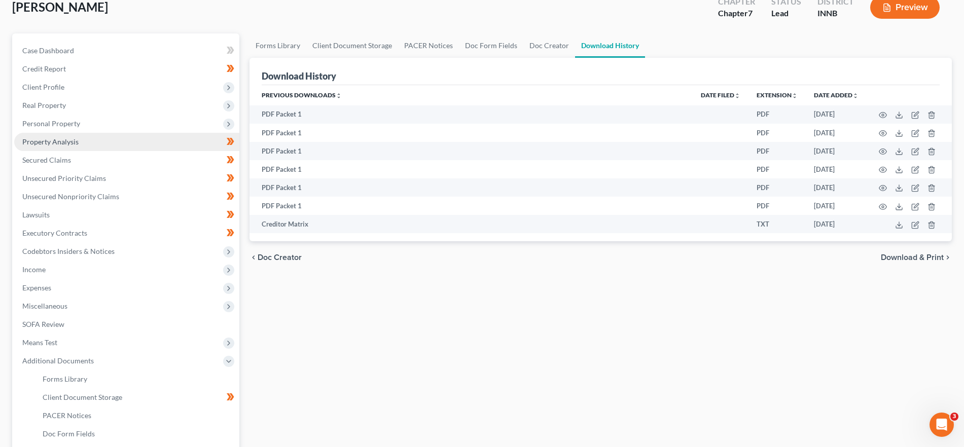
scroll to position [201, 0]
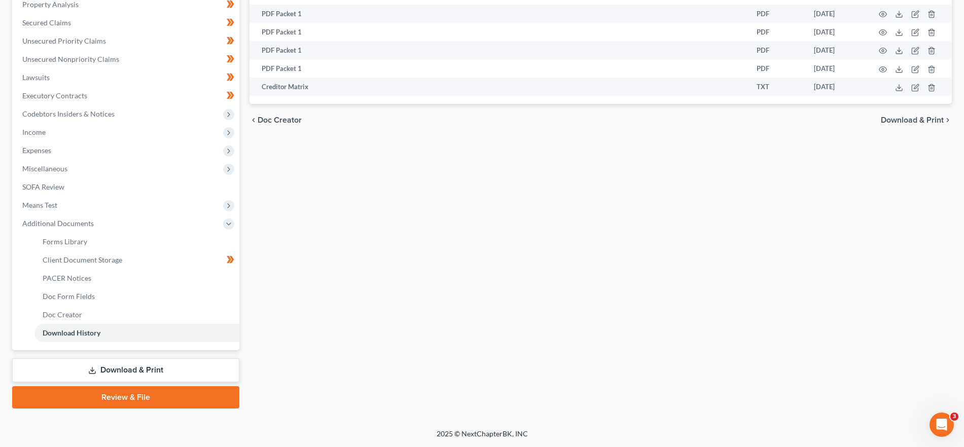
click at [170, 396] on link "Review & File" at bounding box center [125, 397] width 227 height 22
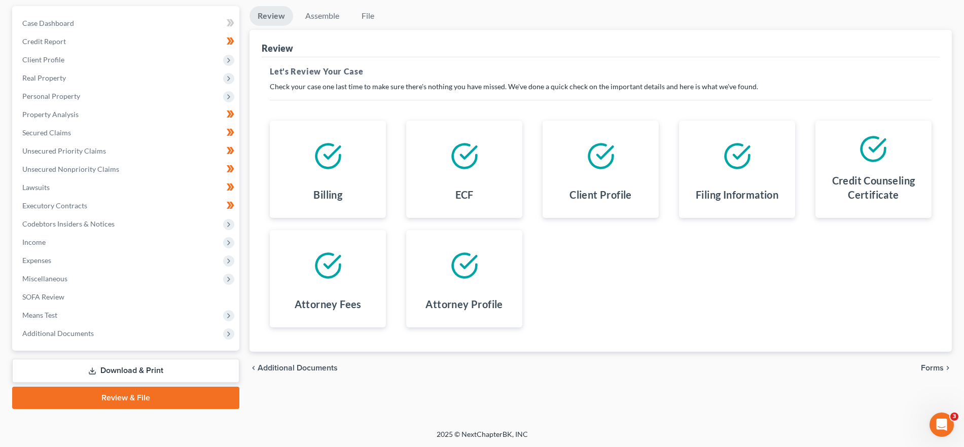
scroll to position [92, 0]
click at [932, 366] on span "Forms" at bounding box center [932, 367] width 23 height 8
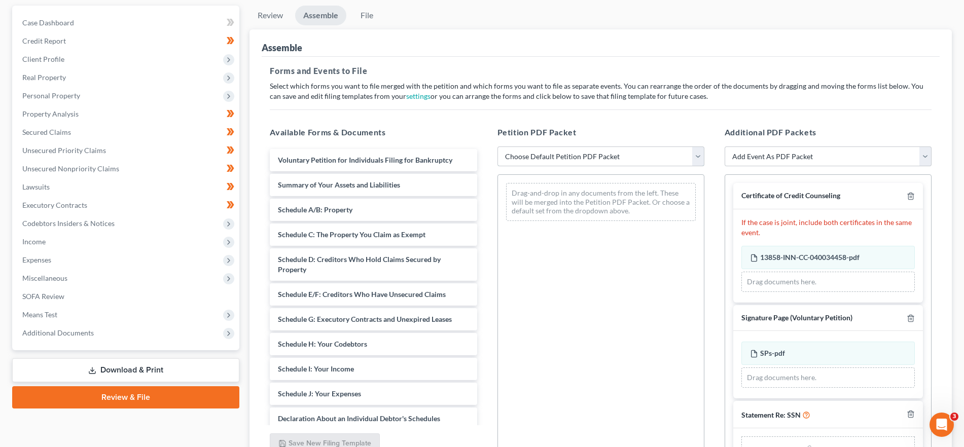
drag, startPoint x: 576, startPoint y: 153, endPoint x: 583, endPoint y: 165, distance: 14.1
click at [576, 153] on select "Choose Default Petition PDF Packet Emergency Filing (Voluntary Petition and Cre…" at bounding box center [600, 156] width 207 height 20
select select "1"
click at [497, 146] on select "Choose Default Petition PDF Packet Emergency Filing (Voluntary Petition and Cre…" at bounding box center [600, 156] width 207 height 20
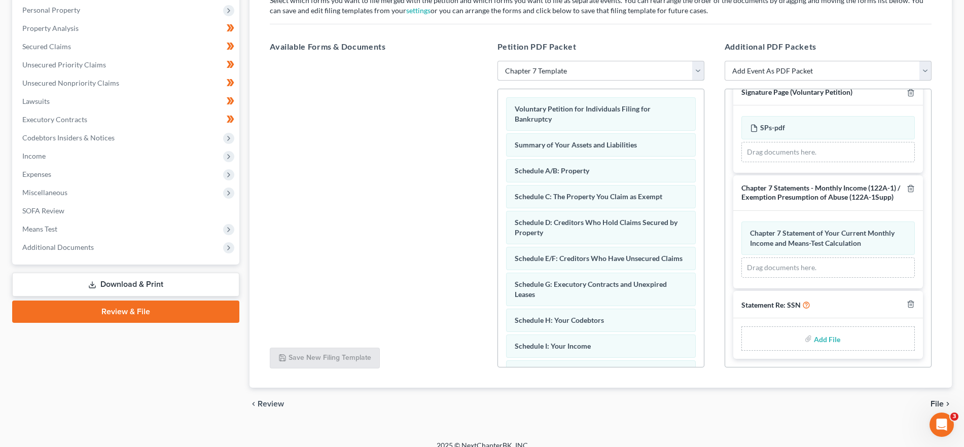
scroll to position [189, 0]
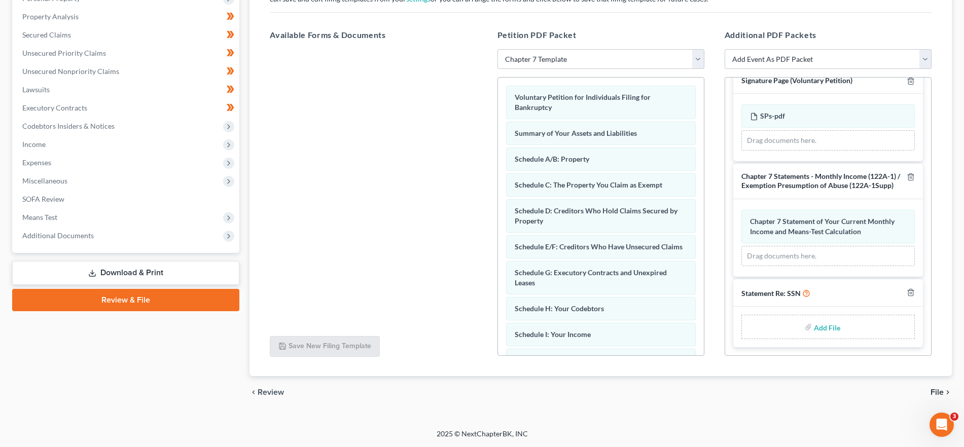
click at [823, 329] on input "file" at bounding box center [826, 327] width 24 height 18
type input "C:\fakepath\SSN - WS.pdf"
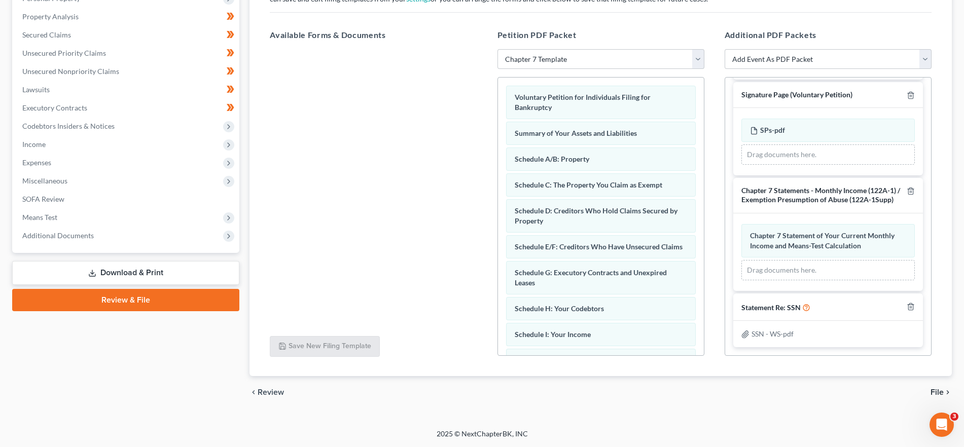
scroll to position [135, 0]
click at [942, 391] on span "File" at bounding box center [936, 392] width 13 height 8
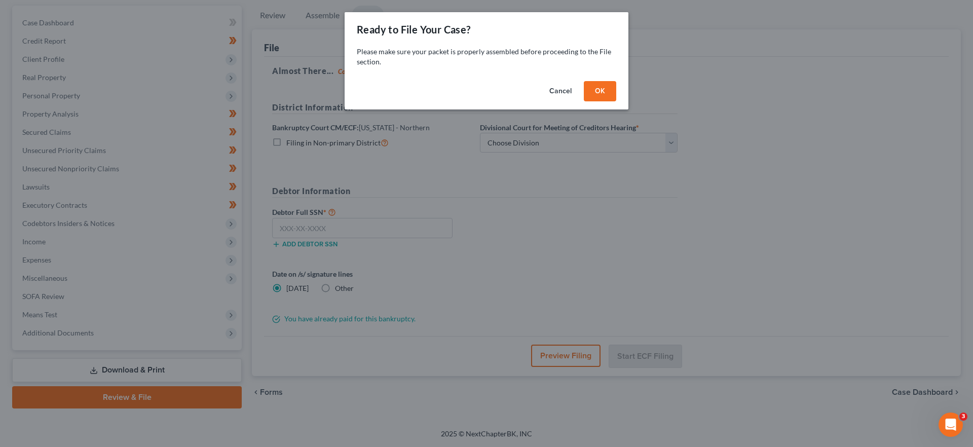
click at [604, 89] on button "OK" at bounding box center [600, 91] width 32 height 20
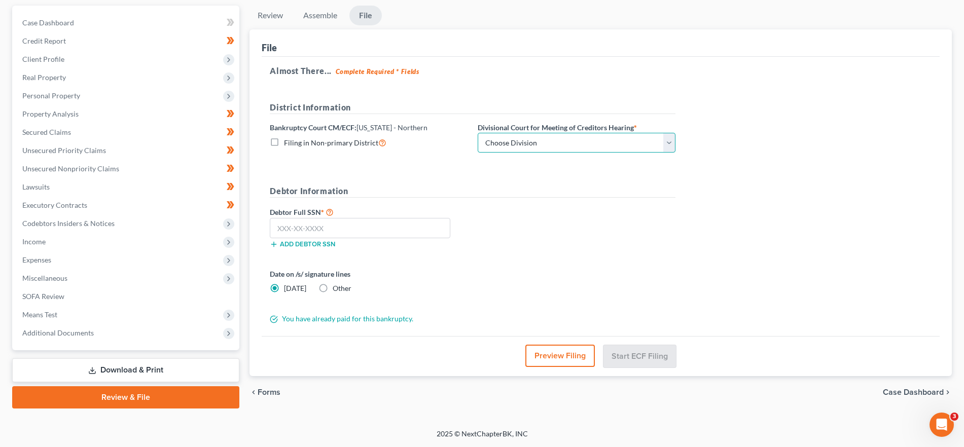
click at [598, 136] on select "Choose Division [GEOGRAPHIC_DATA][PERSON_NAME][GEOGRAPHIC_DATA] [GEOGRAPHIC_DAT…" at bounding box center [577, 143] width 198 height 20
select select "0"
click at [478, 133] on select "Choose Division [GEOGRAPHIC_DATA][PERSON_NAME][GEOGRAPHIC_DATA] [GEOGRAPHIC_DAT…" at bounding box center [577, 143] width 198 height 20
click at [349, 228] on input "text" at bounding box center [360, 228] width 180 height 20
paste input "305-82-3904"
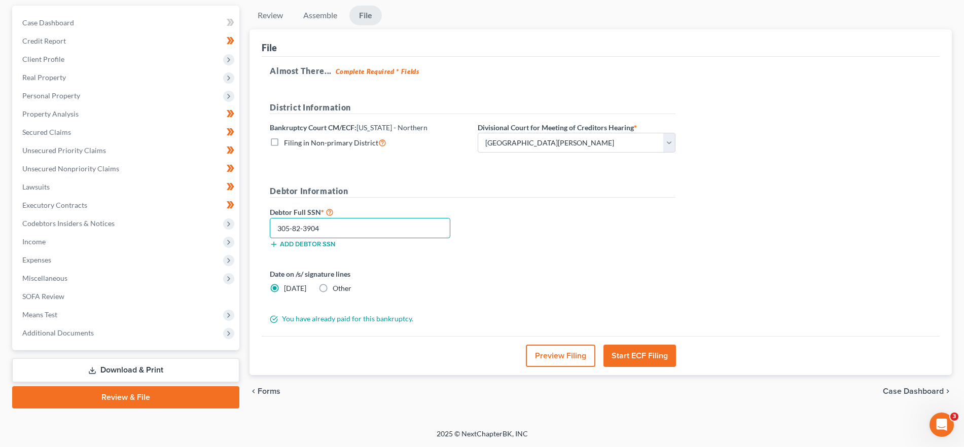
type input "305-82-3904"
click at [536, 358] on button "Preview Filing" at bounding box center [560, 356] width 69 height 22
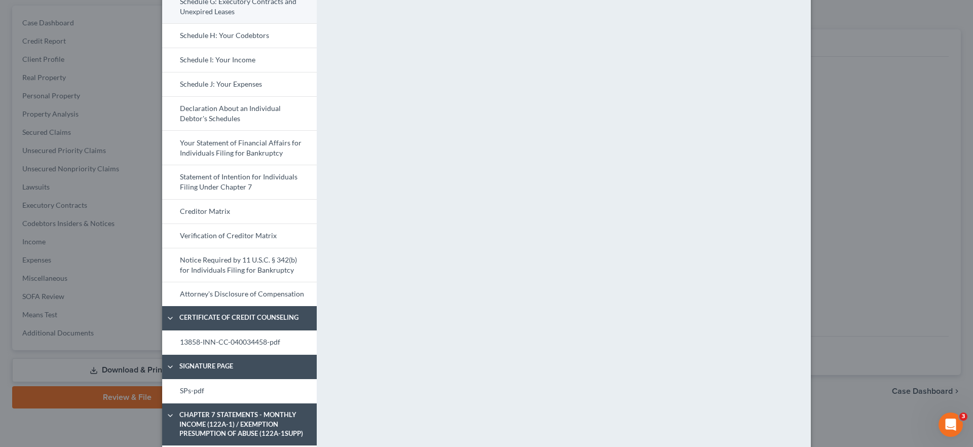
scroll to position [300, 0]
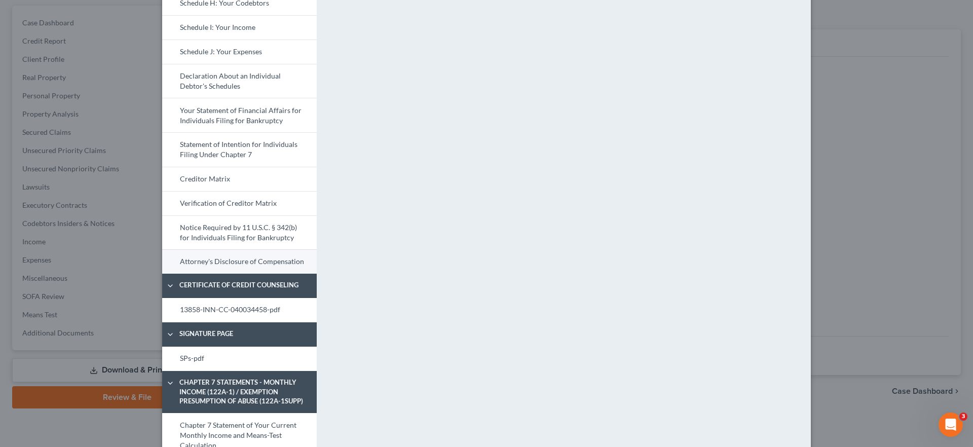
click at [260, 260] on link "Attorney's Disclosure of Compensation" at bounding box center [239, 261] width 155 height 24
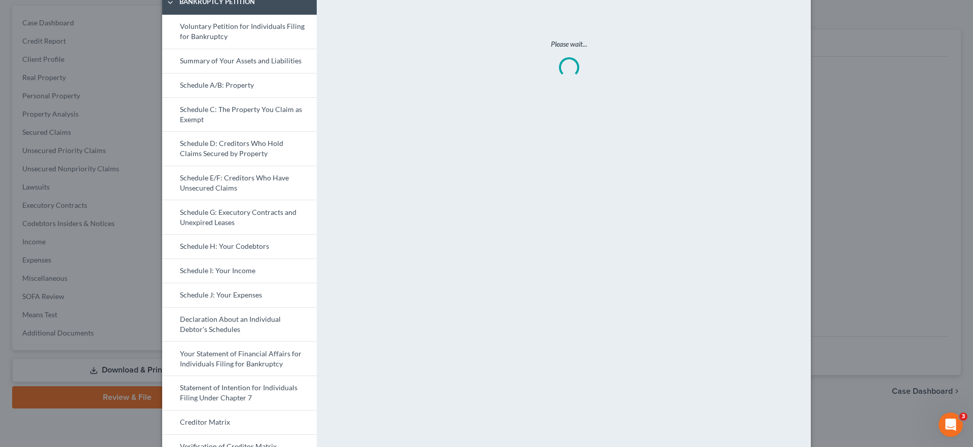
scroll to position [24, 0]
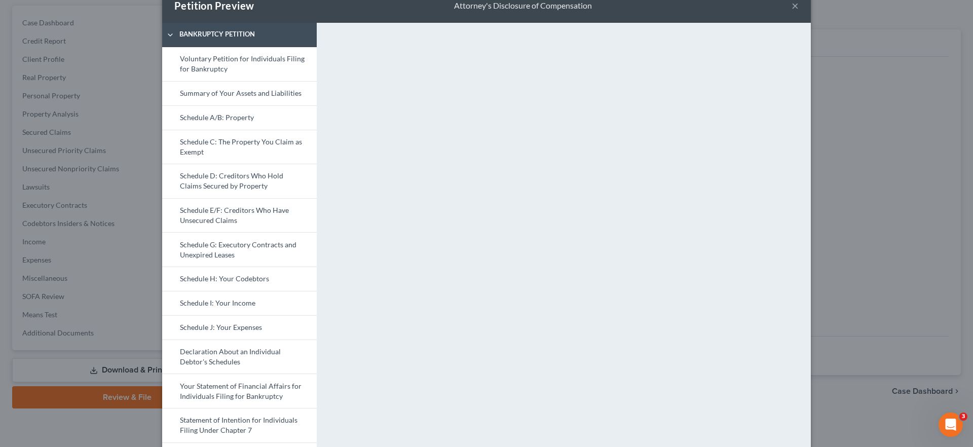
click at [792, 8] on button "×" at bounding box center [795, 5] width 7 height 12
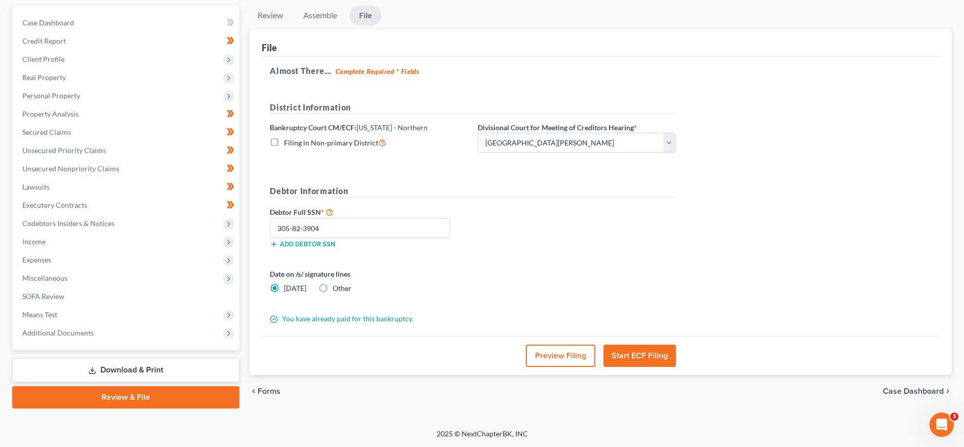
click at [655, 359] on button "Start ECF Filing" at bounding box center [639, 356] width 72 height 22
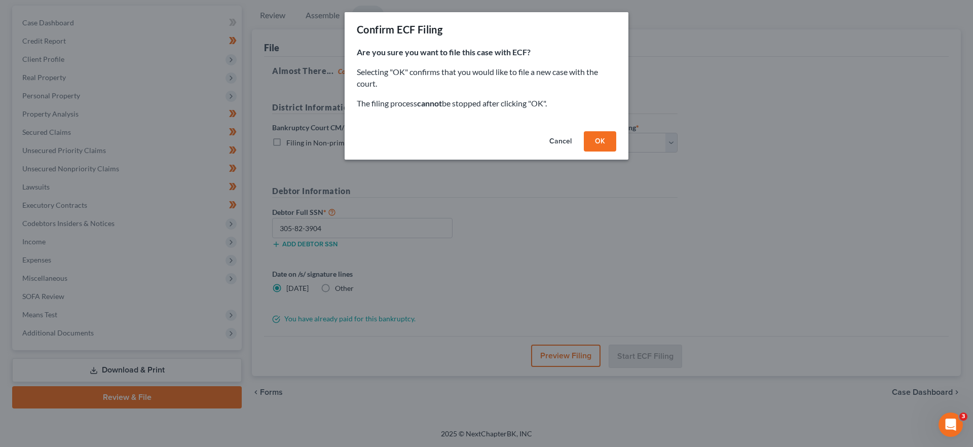
click at [556, 143] on button "Cancel" at bounding box center [560, 141] width 39 height 20
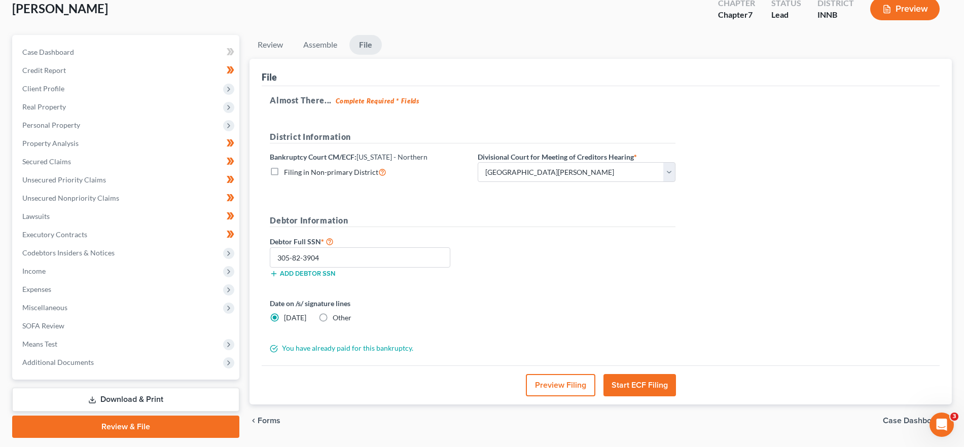
scroll to position [79, 0]
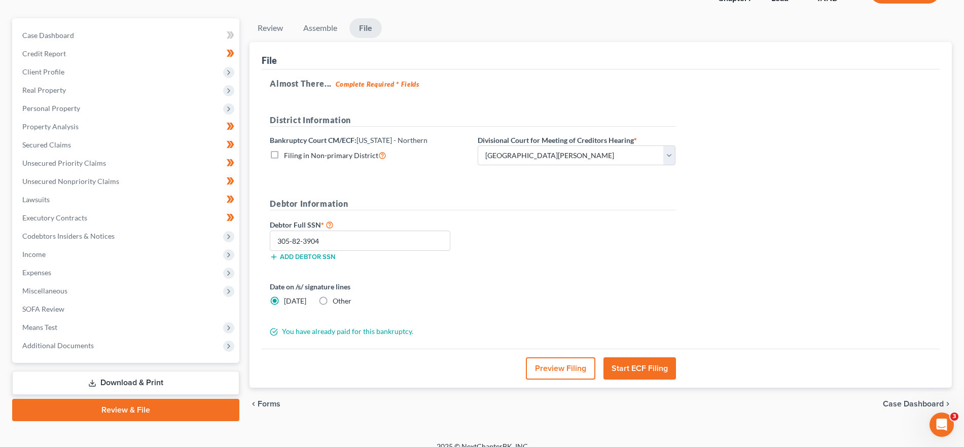
click at [643, 365] on button "Start ECF Filing" at bounding box center [639, 368] width 72 height 22
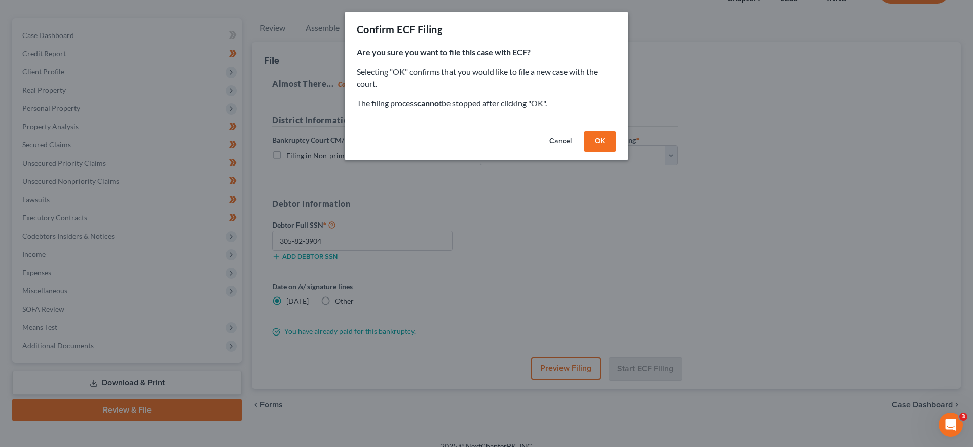
click at [596, 139] on button "OK" at bounding box center [600, 141] width 32 height 20
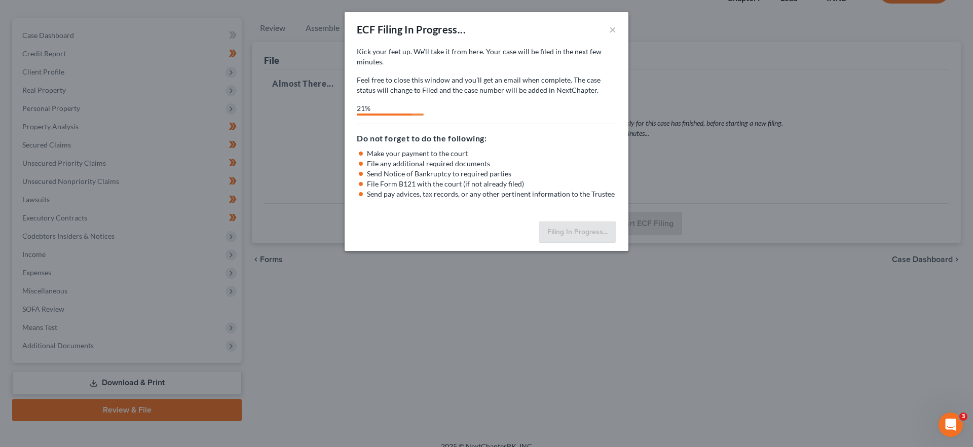
select select "0"
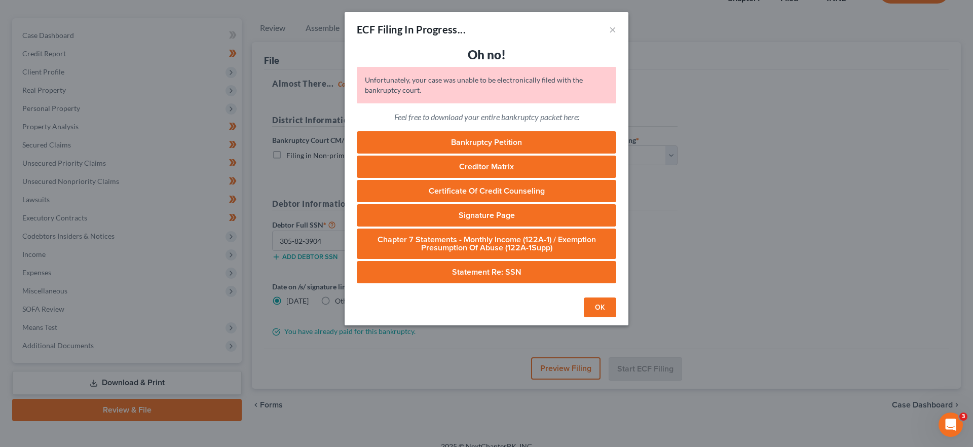
click at [601, 303] on button "OK" at bounding box center [600, 308] width 32 height 20
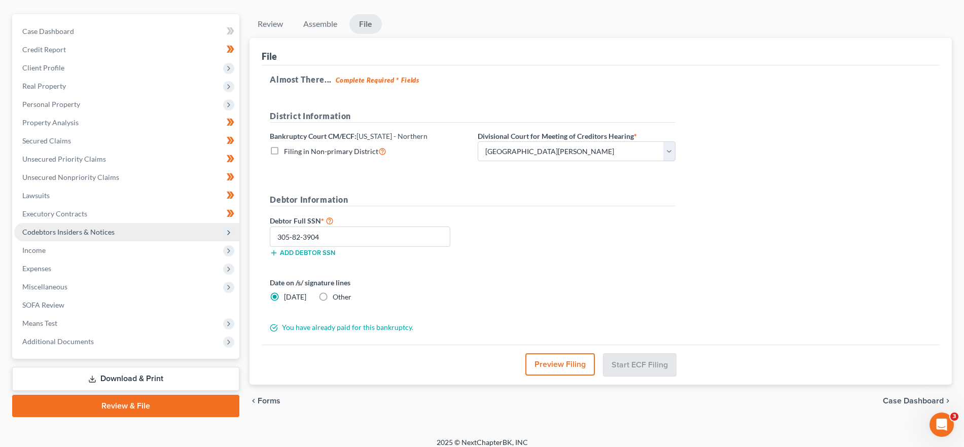
scroll to position [92, 0]
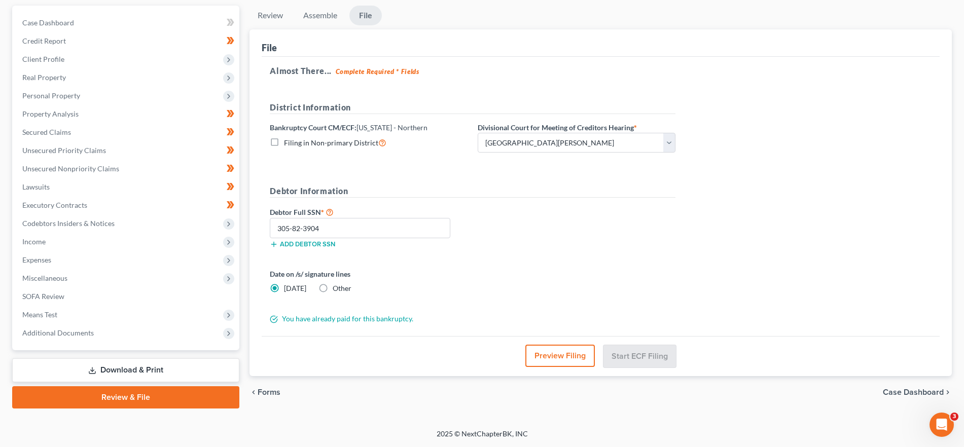
click at [102, 370] on link "Download & Print" at bounding box center [125, 370] width 227 height 24
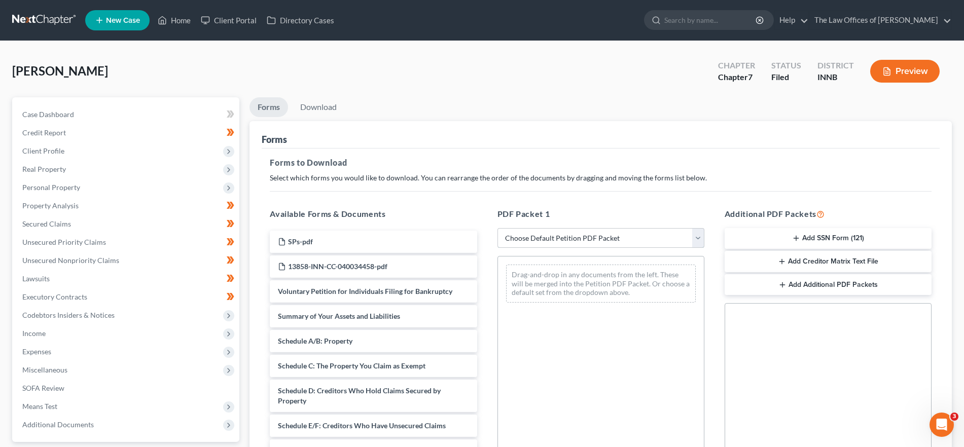
click at [594, 231] on select "Choose Default Petition PDF Packet Complete Bankruptcy Petition (all forms and …" at bounding box center [600, 238] width 207 height 20
click at [512, 201] on div "PDF Packet 1 Choose Default Petition PDF Packet Complete Bankruptcy Petition (a…" at bounding box center [600, 372] width 227 height 344
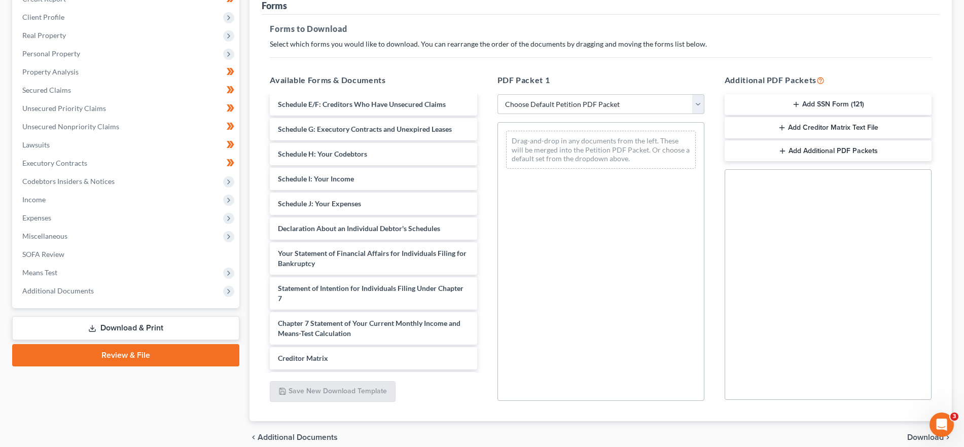
scroll to position [194, 0]
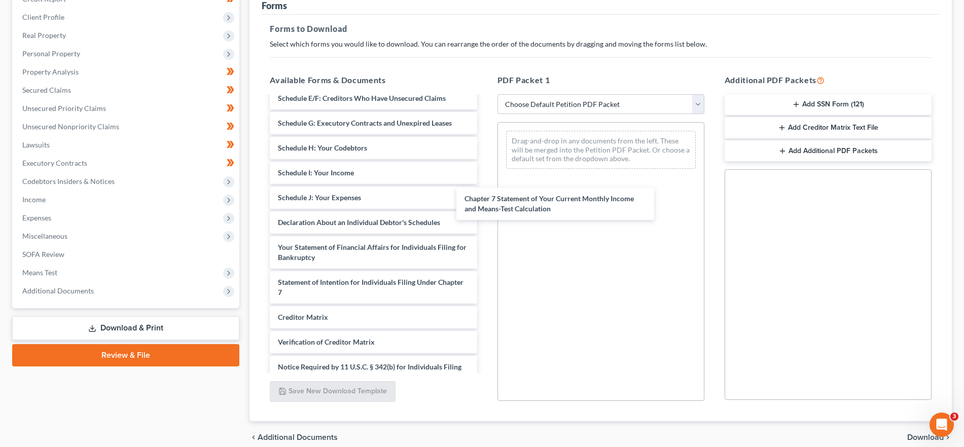
drag, startPoint x: 435, startPoint y: 317, endPoint x: 654, endPoint y: 177, distance: 259.4
click at [485, 170] on div "Chapter 7 Statement of Your Current Monthly Income and Means-Test Calculation S…" at bounding box center [373, 158] width 223 height 510
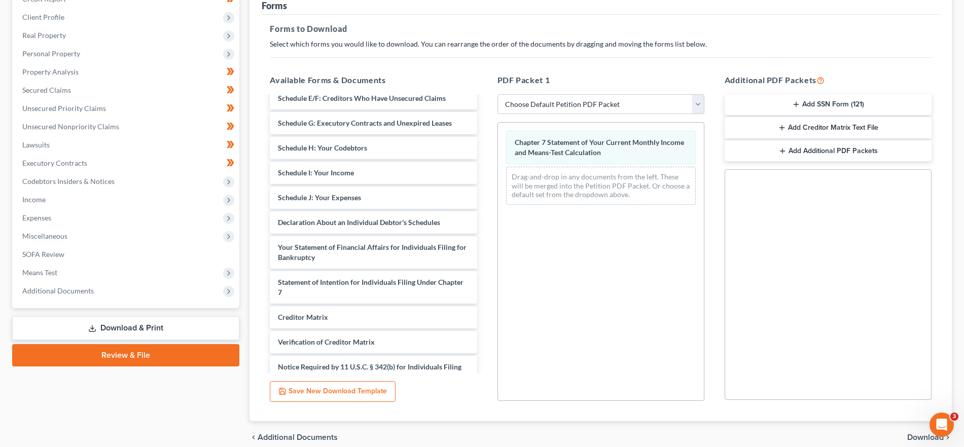
scroll to position [179, 0]
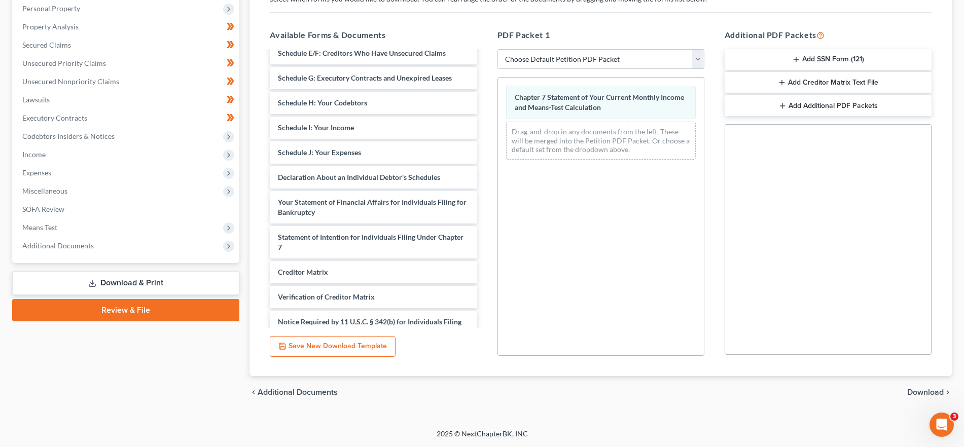
click at [939, 393] on span "Download" at bounding box center [925, 392] width 36 height 8
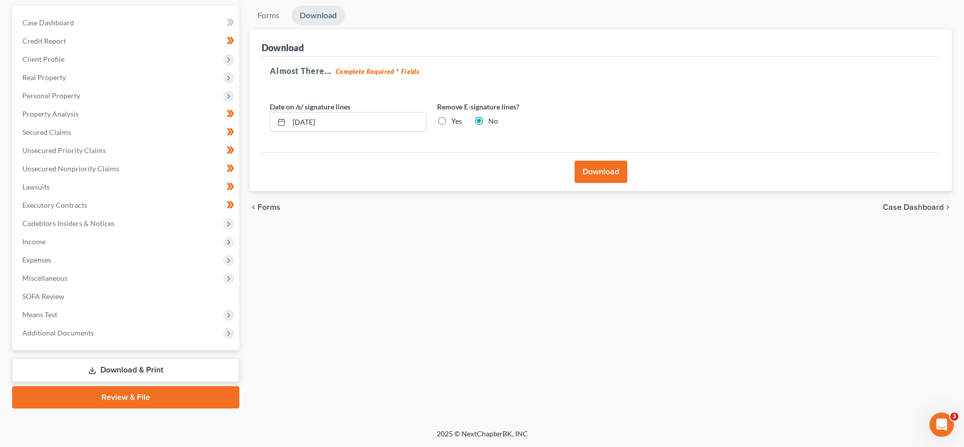
scroll to position [92, 0]
drag, startPoint x: 601, startPoint y: 169, endPoint x: 609, endPoint y: 194, distance: 26.3
click at [601, 169] on button "Download" at bounding box center [600, 172] width 53 height 22
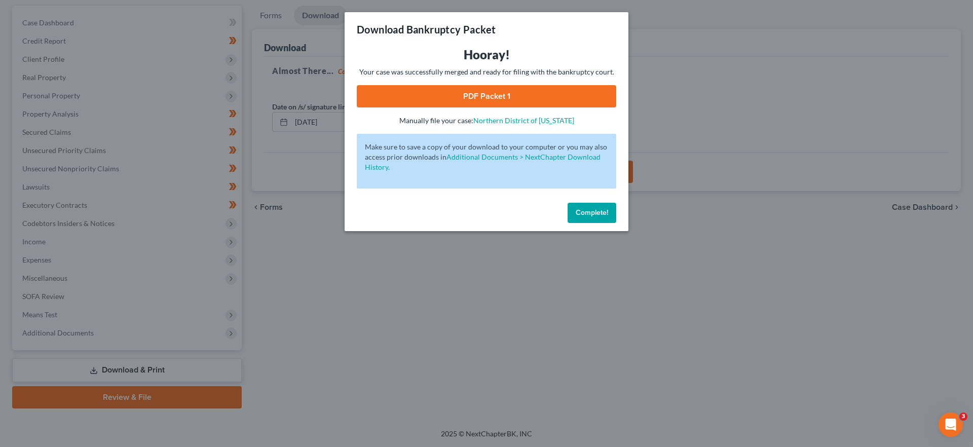
click at [535, 100] on link "PDF Packet 1" at bounding box center [487, 96] width 260 height 22
click at [574, 211] on button "Complete!" at bounding box center [592, 213] width 49 height 20
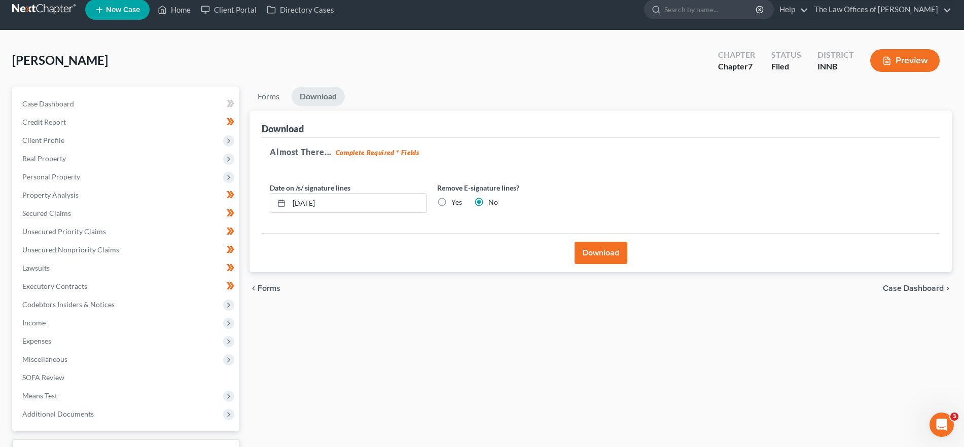
scroll to position [0, 0]
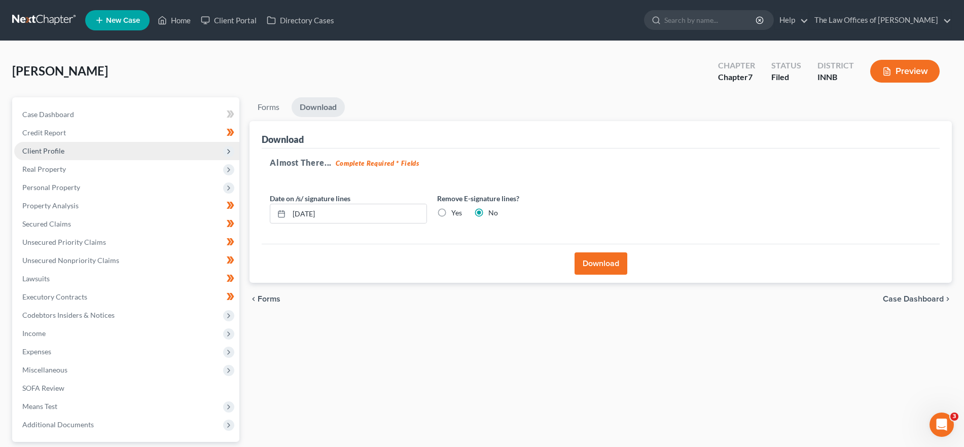
click at [71, 152] on span "Client Profile" at bounding box center [126, 151] width 225 height 18
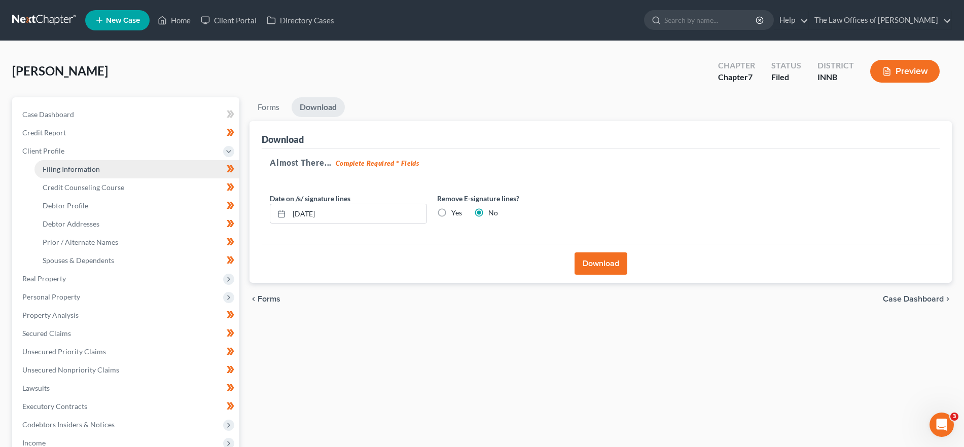
click at [107, 169] on link "Filing Information" at bounding box center [136, 169] width 205 height 18
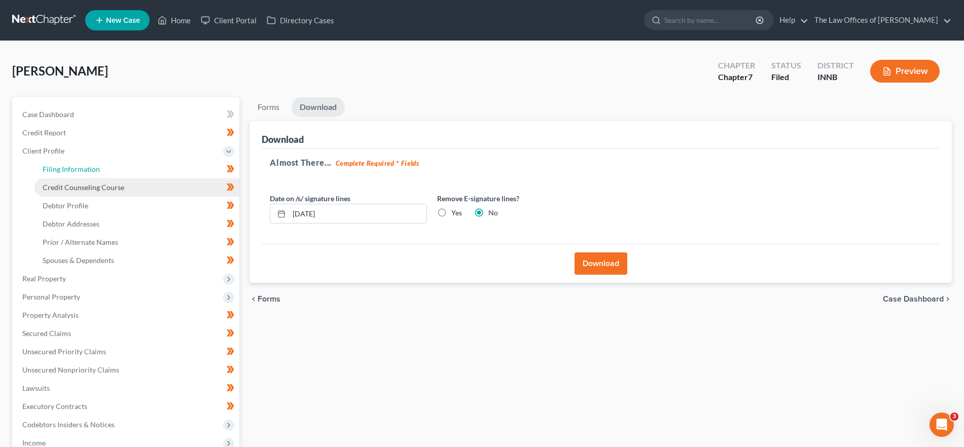
select select "1"
select select "0"
select select "27"
select select "3"
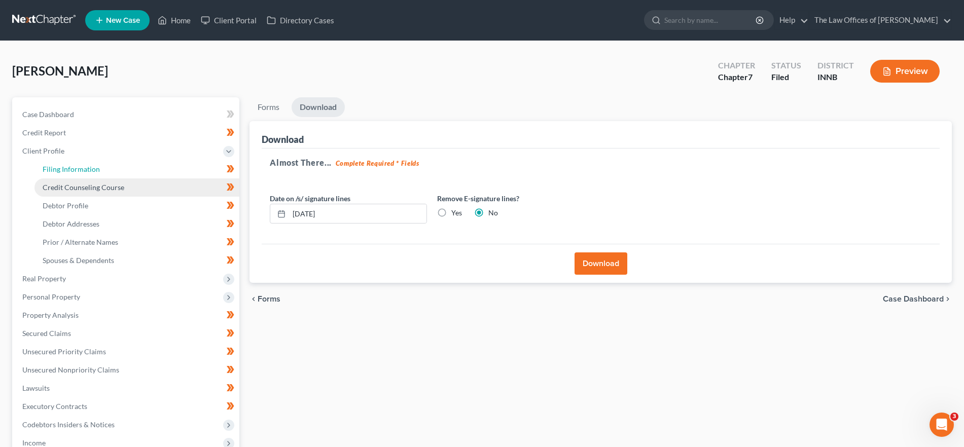
select select "15"
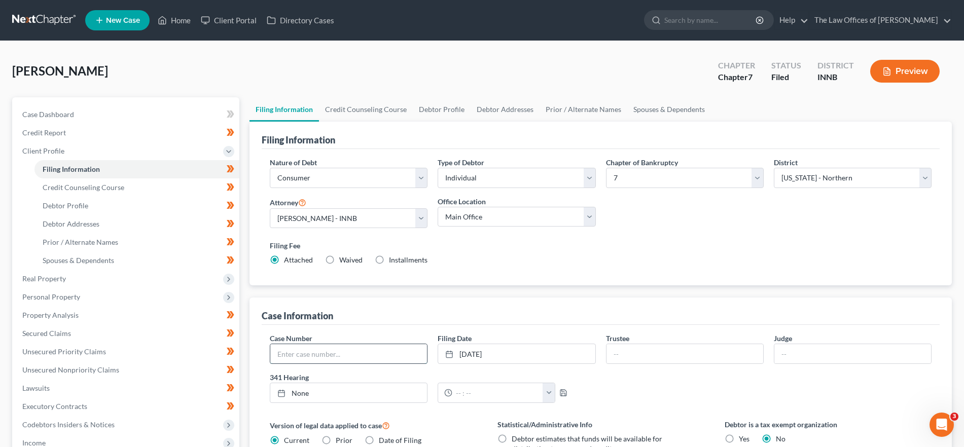
click at [300, 355] on input "text" at bounding box center [348, 353] width 157 height 19
paste input "25-11302"
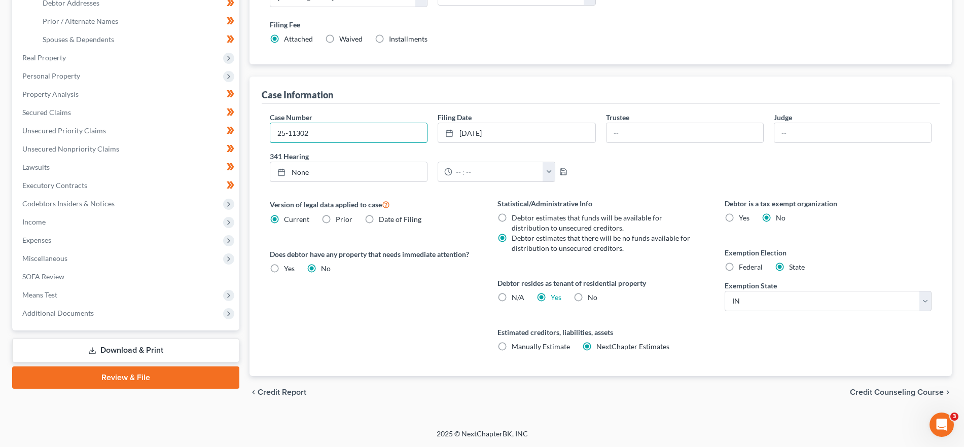
type input "25-11302"
click at [130, 345] on link "Download & Print" at bounding box center [125, 351] width 227 height 24
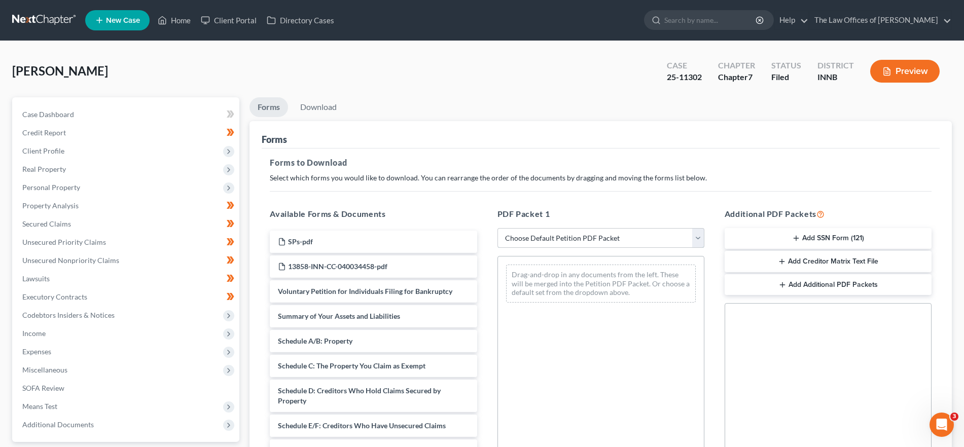
click at [576, 240] on select "Choose Default Petition PDF Packet Complete Bankruptcy Petition (all forms and …" at bounding box center [600, 238] width 207 height 20
select select "0"
click at [497, 228] on select "Choose Default Petition PDF Packet Complete Bankruptcy Petition (all forms and …" at bounding box center [600, 238] width 207 height 20
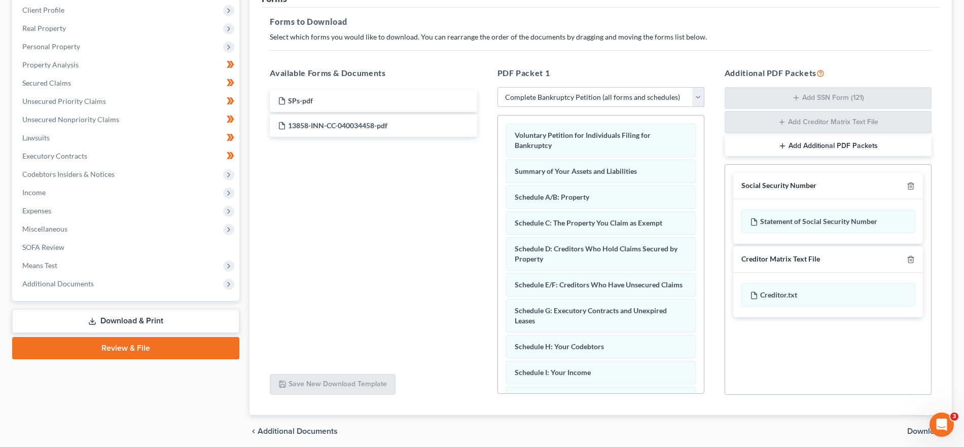
scroll to position [180, 0]
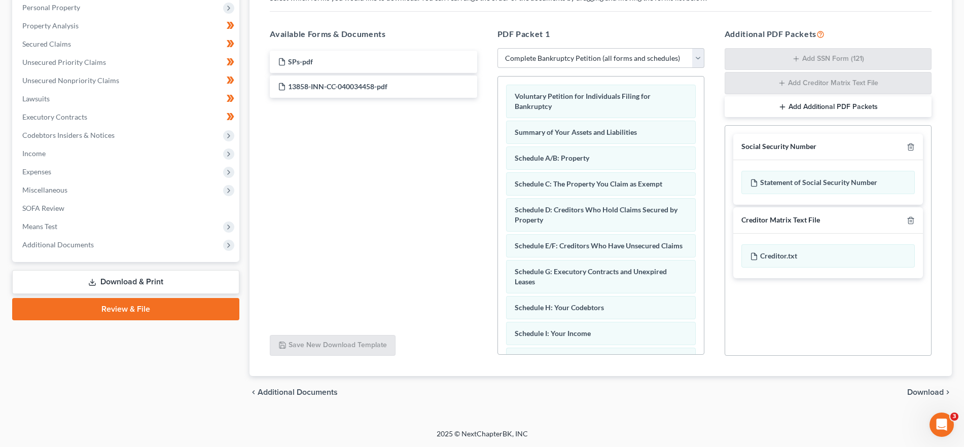
drag, startPoint x: 922, startPoint y: 392, endPoint x: 964, endPoint y: 364, distance: 50.6
click at [923, 391] on span "Download" at bounding box center [925, 392] width 36 height 8
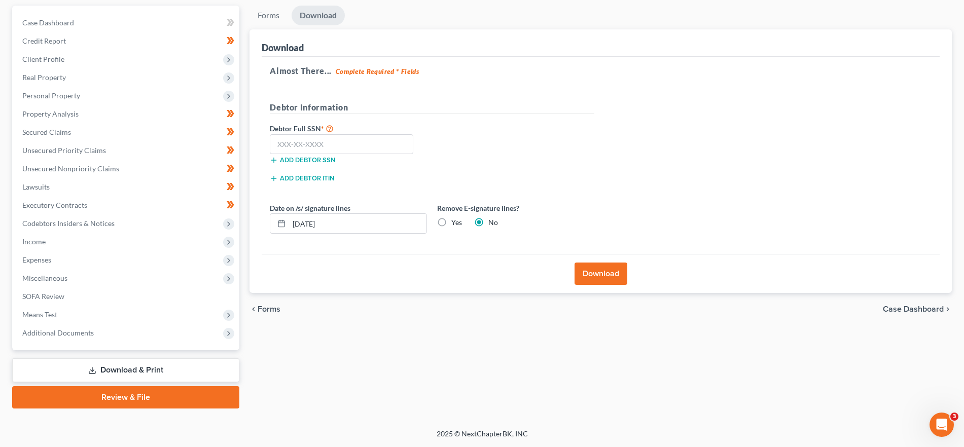
scroll to position [92, 0]
click at [307, 137] on input "text" at bounding box center [341, 144] width 143 height 20
paste input "text"
click at [451, 223] on label "Yes" at bounding box center [456, 222] width 11 height 10
click at [455, 223] on input "Yes" at bounding box center [458, 220] width 7 height 7
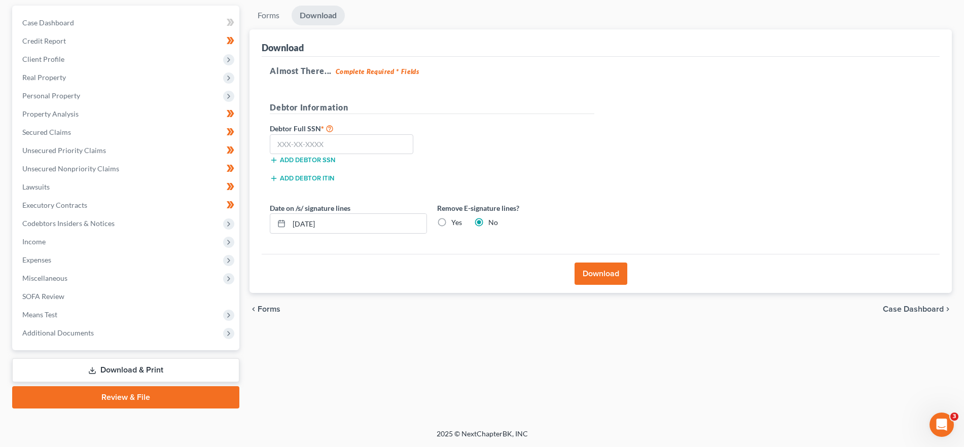
radio input "true"
radio input "false"
click at [316, 144] on input "text" at bounding box center [341, 144] width 143 height 20
type input "305-82-3904"
click at [599, 263] on button "Download" at bounding box center [600, 274] width 53 height 22
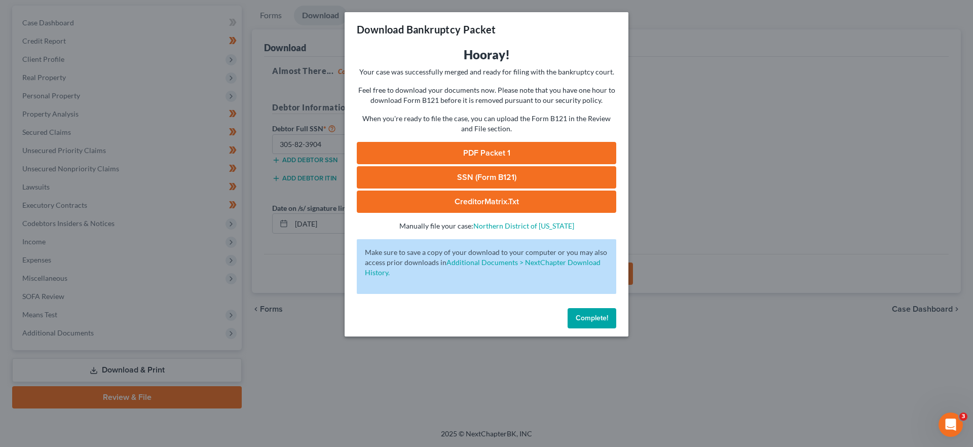
drag, startPoint x: 468, startPoint y: 151, endPoint x: 476, endPoint y: 151, distance: 8.6
click at [468, 151] on link "PDF Packet 1" at bounding box center [487, 153] width 260 height 22
drag, startPoint x: 489, startPoint y: 185, endPoint x: 496, endPoint y: 185, distance: 7.1
click at [489, 185] on link "SSN (Form B121)" at bounding box center [487, 177] width 260 height 22
drag, startPoint x: 596, startPoint y: 313, endPoint x: 602, endPoint y: 274, distance: 40.0
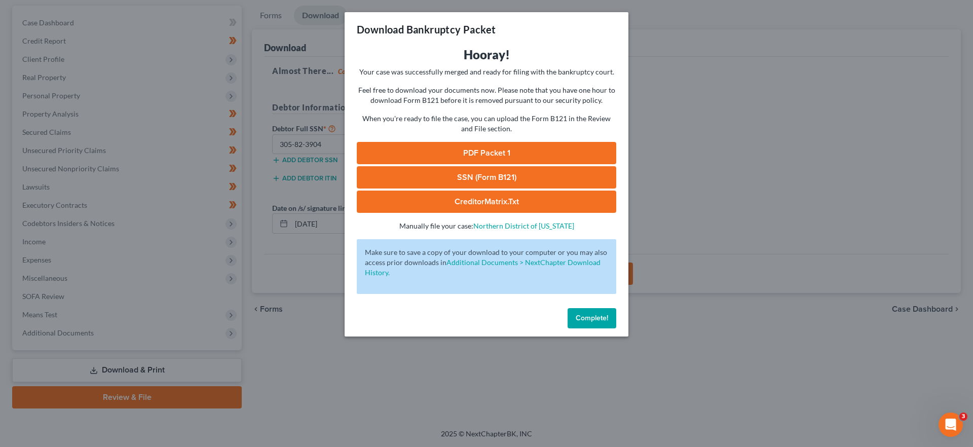
click at [596, 313] on button "Complete!" at bounding box center [592, 318] width 49 height 20
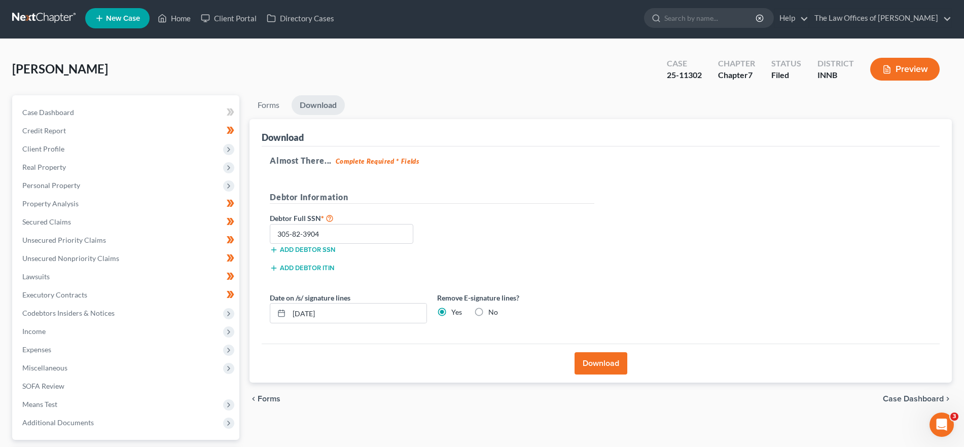
scroll to position [0, 0]
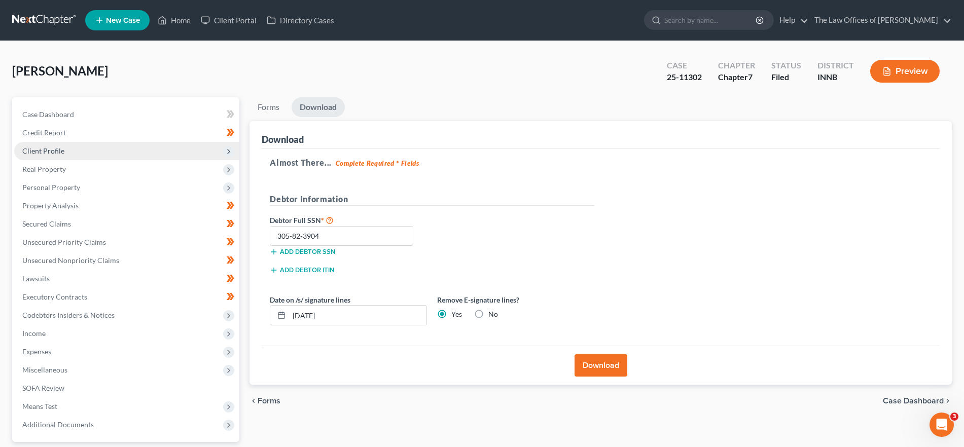
click at [64, 153] on span "Client Profile" at bounding box center [126, 151] width 225 height 18
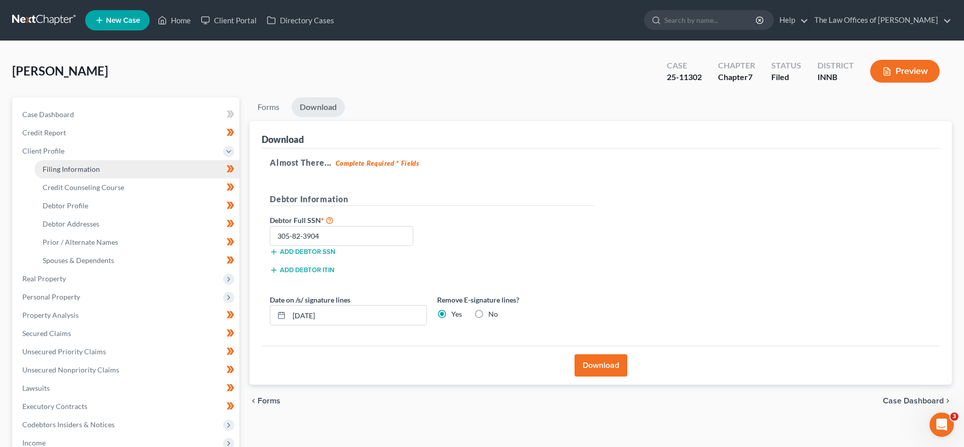
click at [74, 165] on span "Filing Information" at bounding box center [71, 169] width 57 height 9
select select "1"
select select "0"
select select "27"
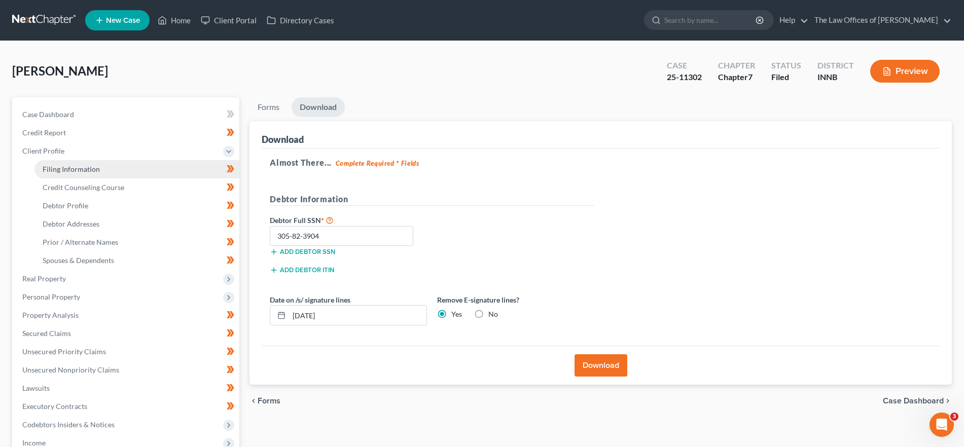
select select "3"
select select "15"
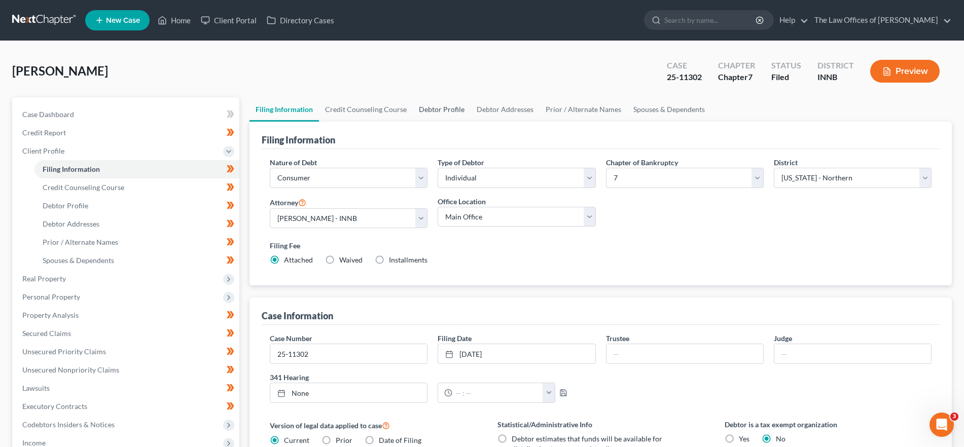
click at [438, 109] on link "Debtor Profile" at bounding box center [442, 109] width 58 height 24
select select "0"
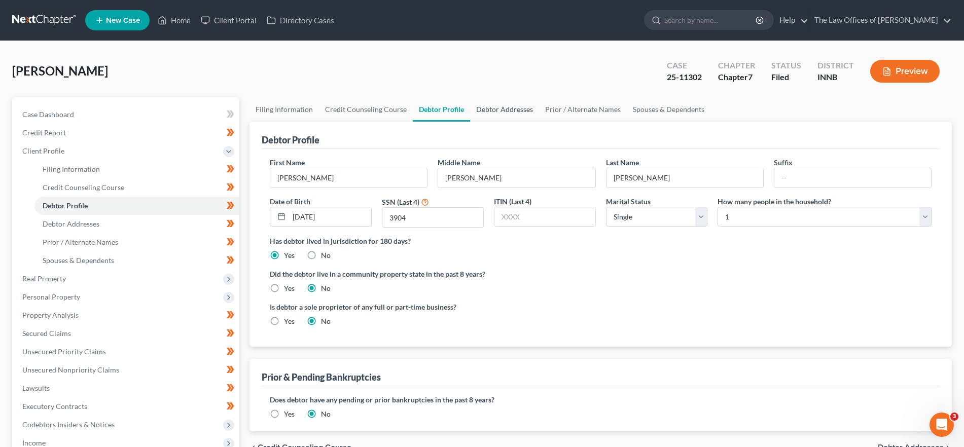
click at [498, 111] on link "Debtor Addresses" at bounding box center [504, 109] width 69 height 24
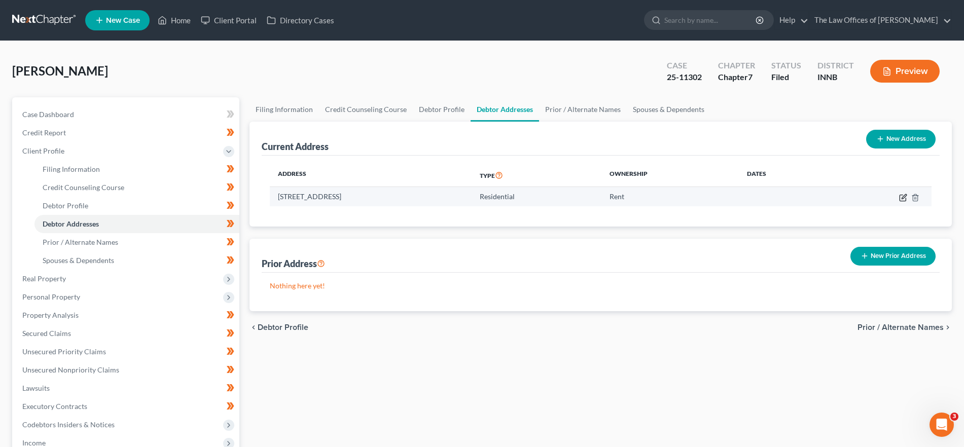
click at [901, 198] on icon "button" at bounding box center [903, 196] width 5 height 5
select select "15"
select select "0"
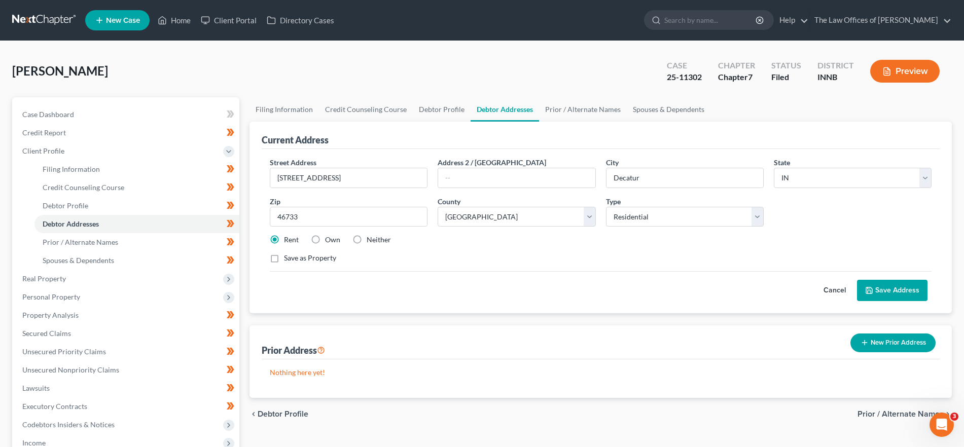
click at [835, 294] on button "Cancel" at bounding box center [834, 290] width 45 height 20
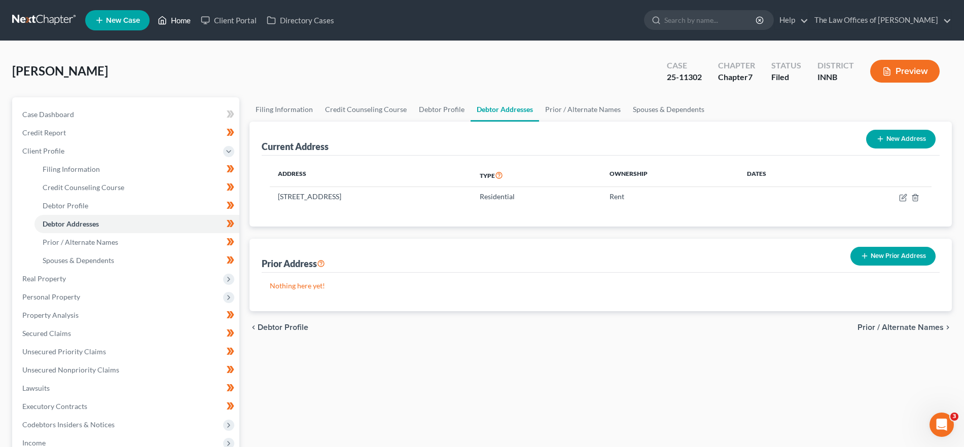
click at [178, 17] on link "Home" at bounding box center [174, 20] width 43 height 18
